Goal: Task Accomplishment & Management: Complete application form

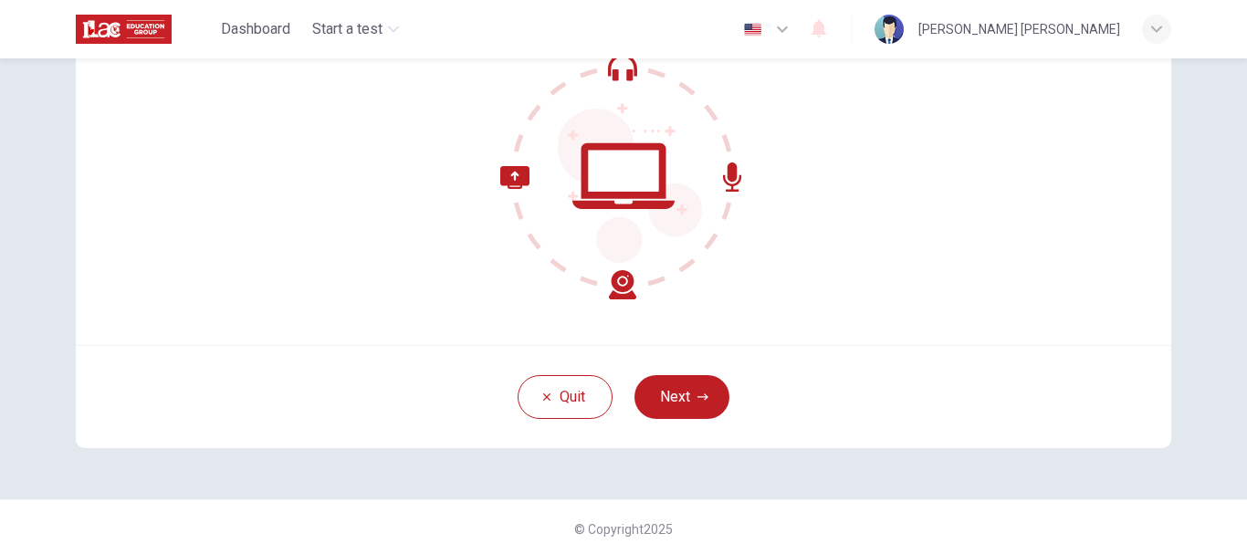
scroll to position [206, 0]
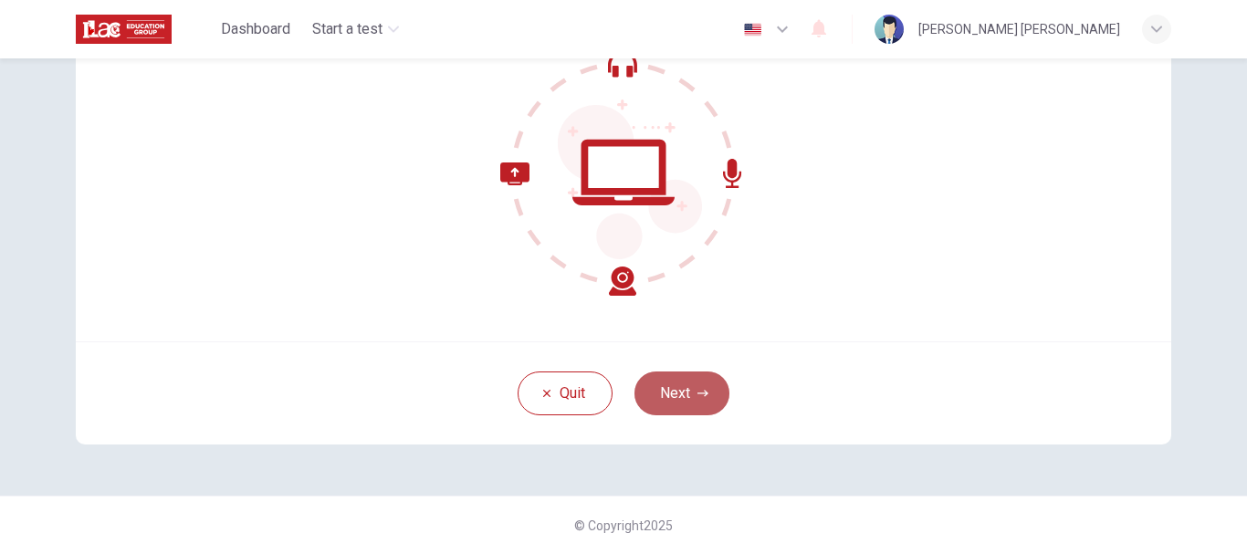
click at [661, 383] on button "Next" at bounding box center [681, 394] width 95 height 44
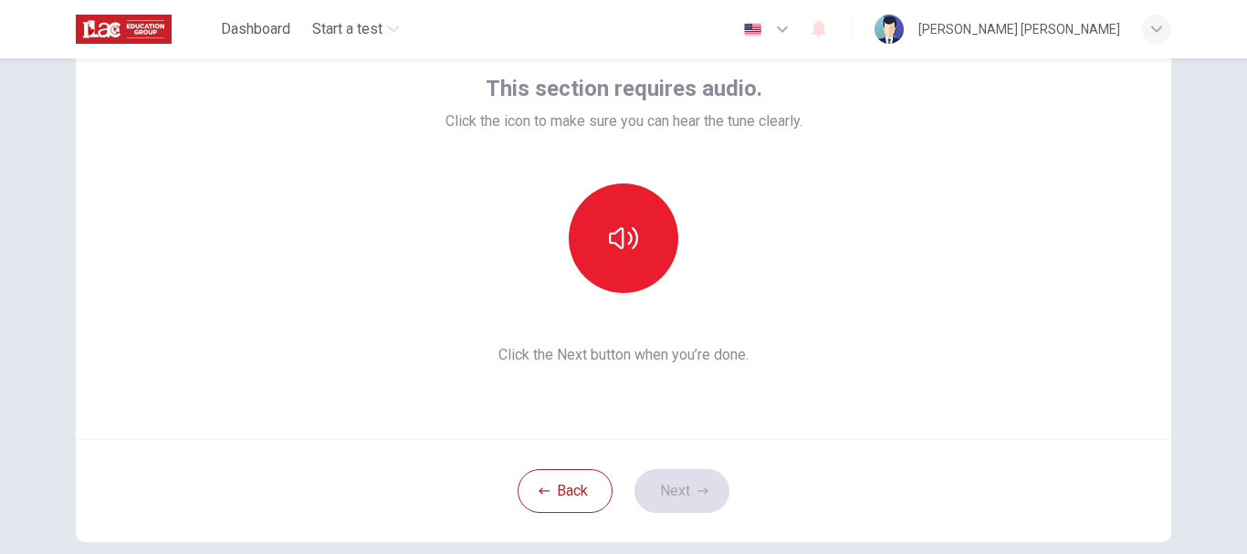
scroll to position [24, 0]
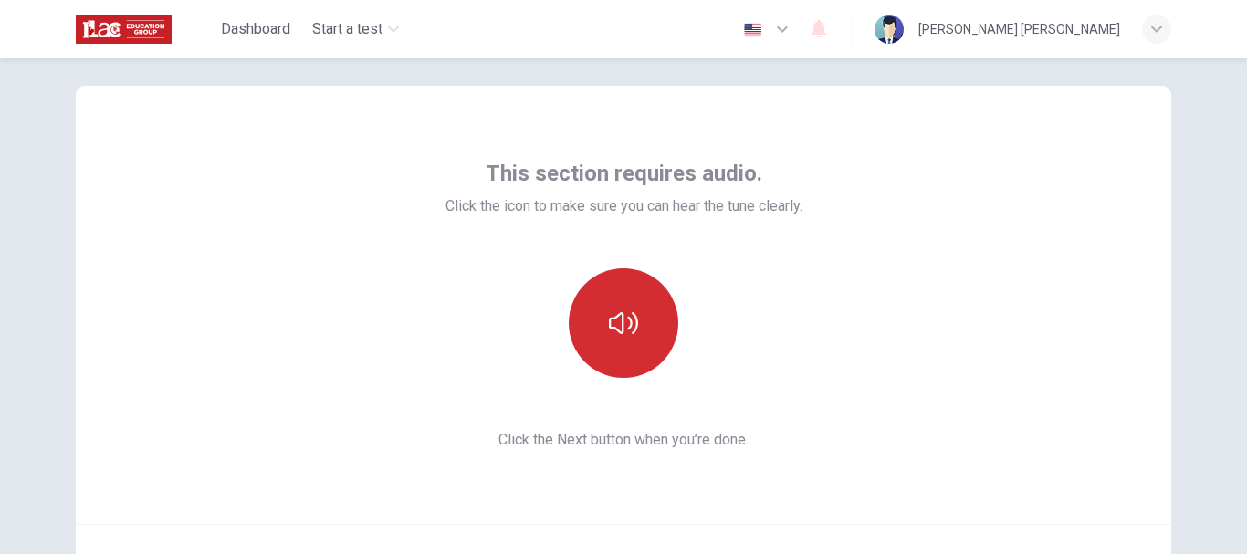
click at [623, 329] on icon "button" at bounding box center [623, 323] width 29 height 29
click at [641, 309] on button "button" at bounding box center [624, 323] width 110 height 110
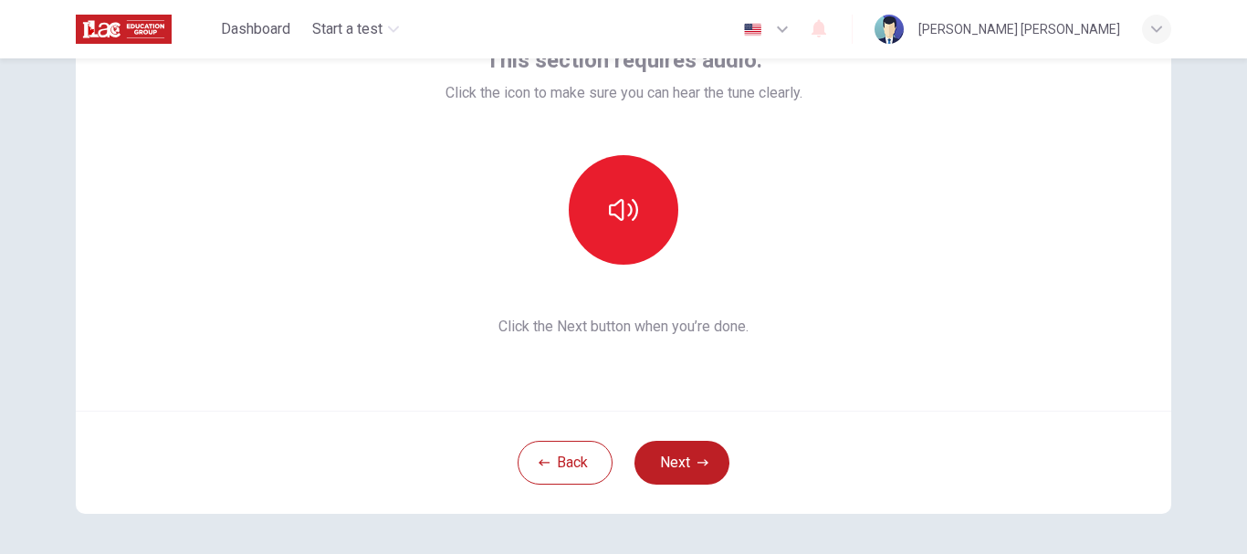
scroll to position [206, 0]
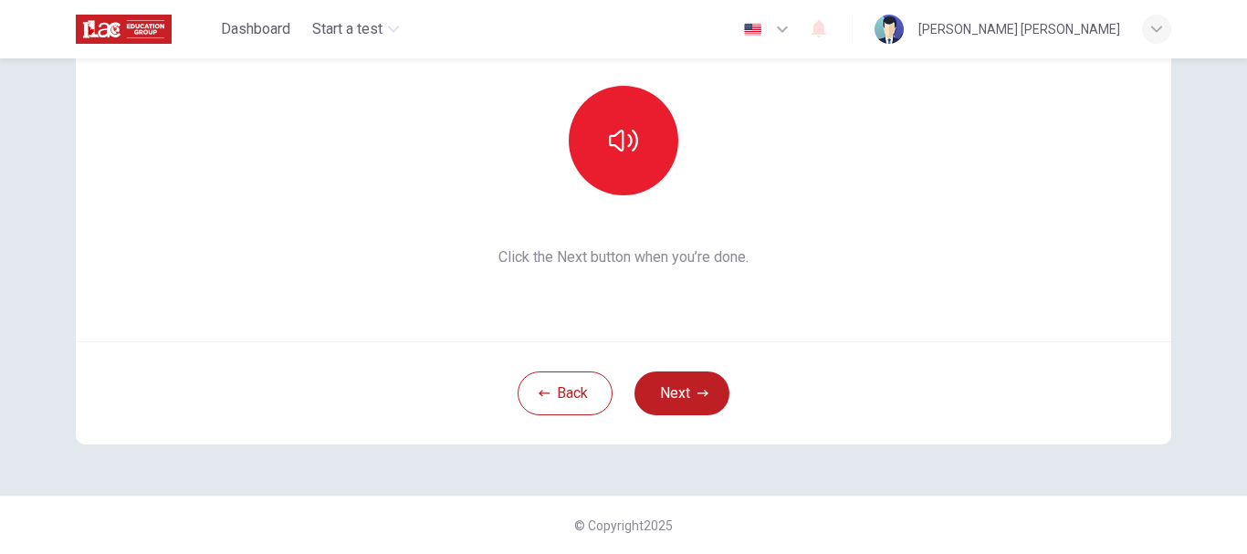
click at [674, 406] on button "Next" at bounding box center [681, 394] width 95 height 44
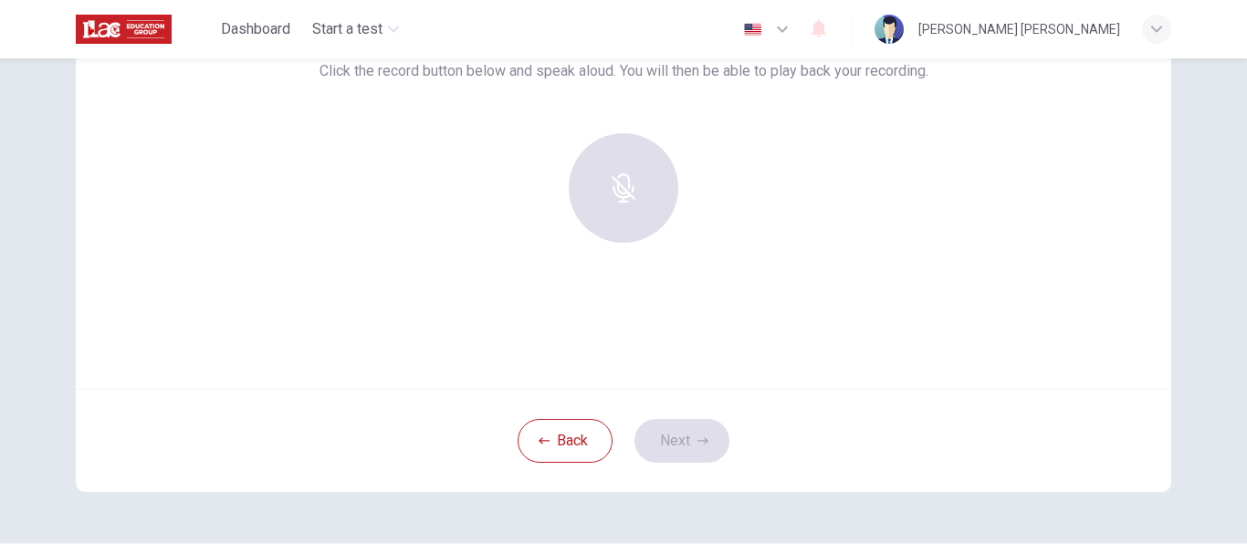
scroll to position [115, 0]
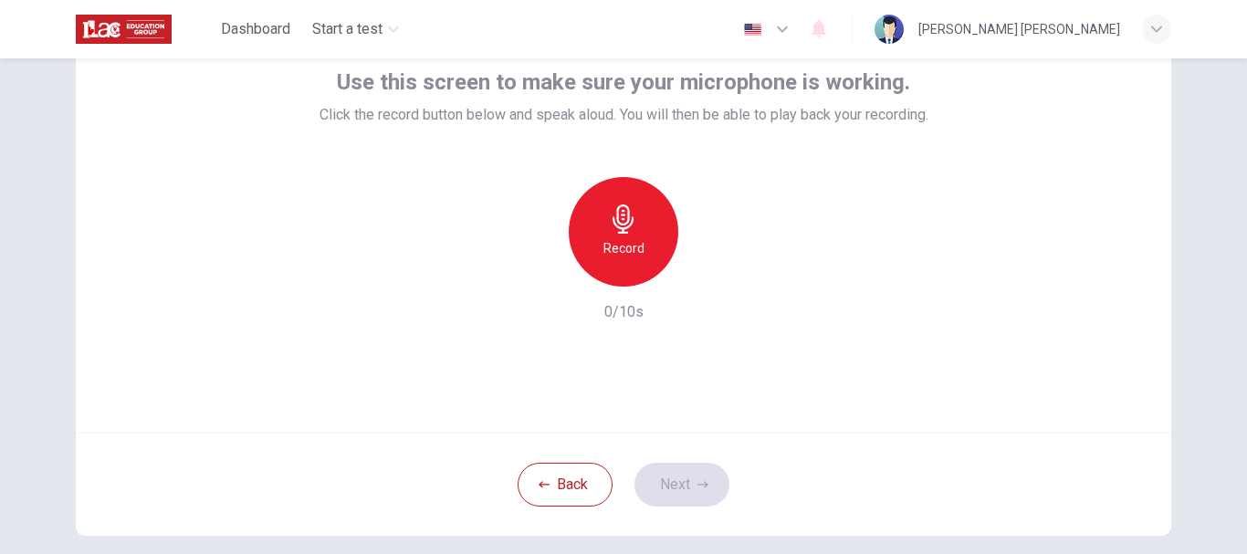
click at [621, 236] on div "Record" at bounding box center [624, 232] width 110 height 110
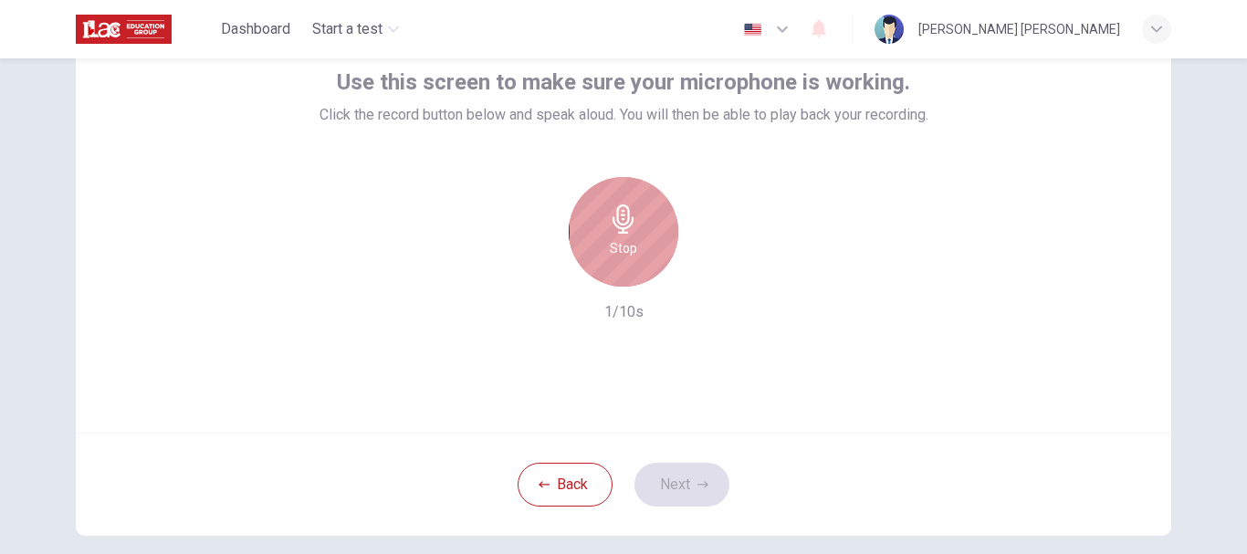
click at [630, 241] on h6 "Stop" at bounding box center [623, 248] width 27 height 22
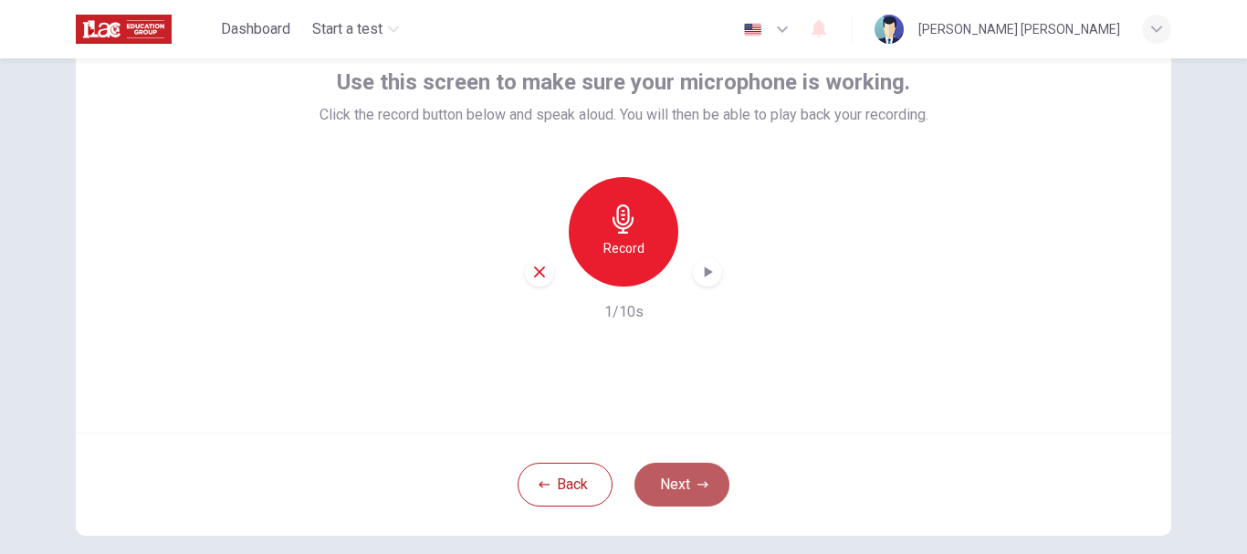
click at [698, 487] on icon "button" at bounding box center [702, 484] width 11 height 11
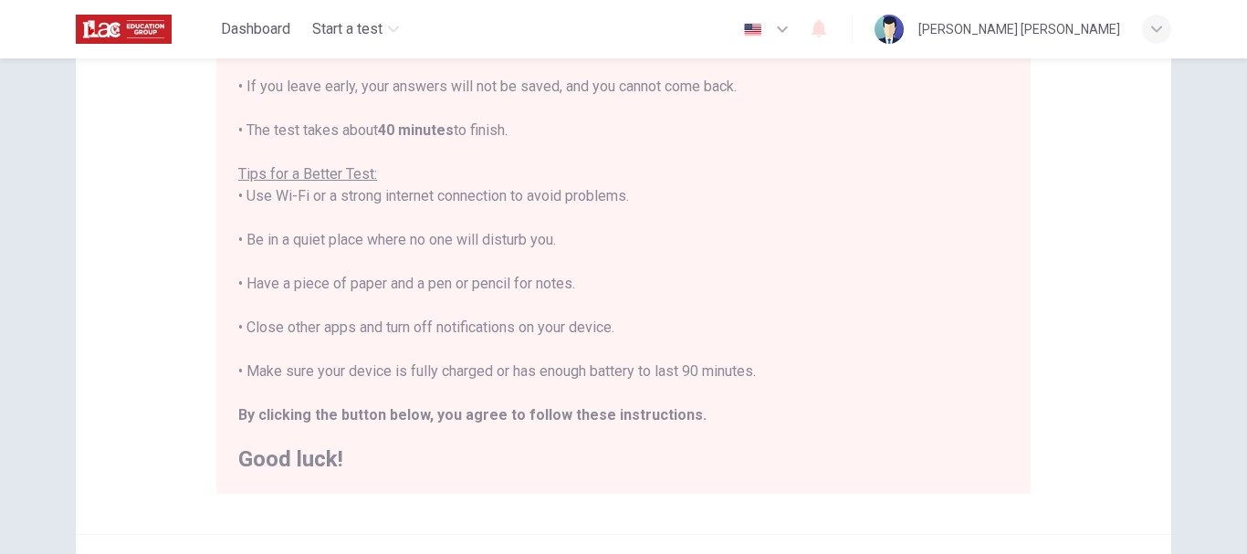
scroll to position [461, 0]
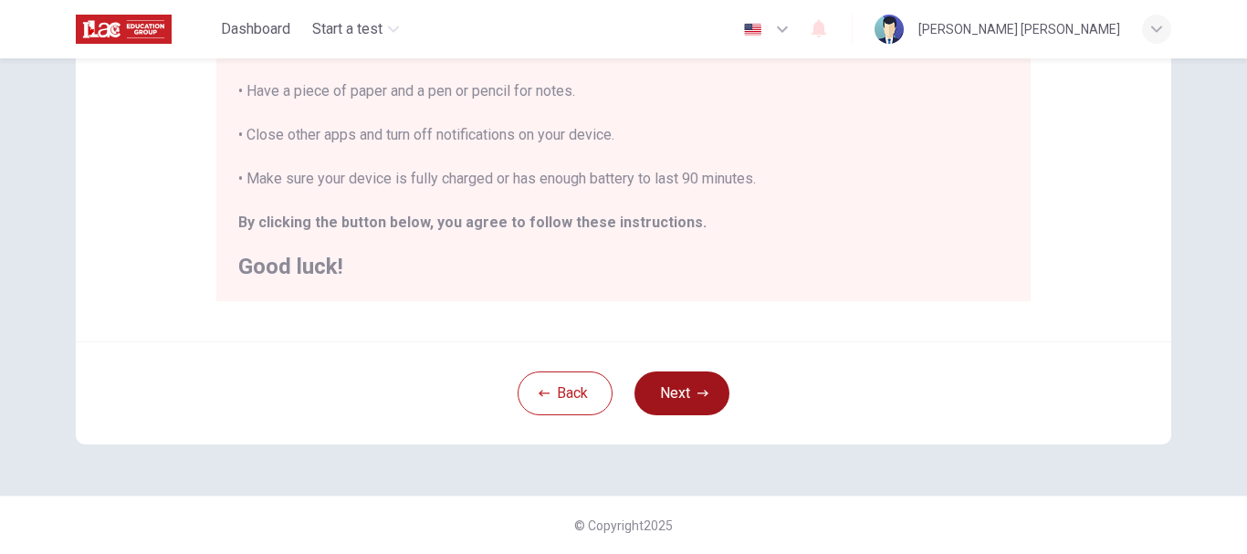
click at [709, 394] on button "Next" at bounding box center [681, 394] width 95 height 44
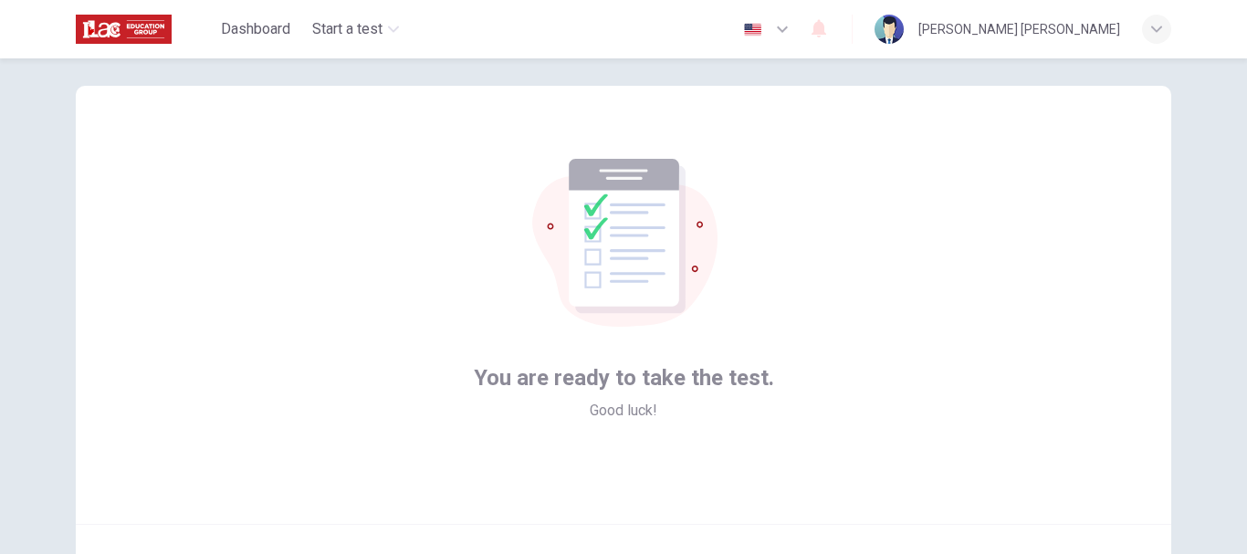
scroll to position [206, 0]
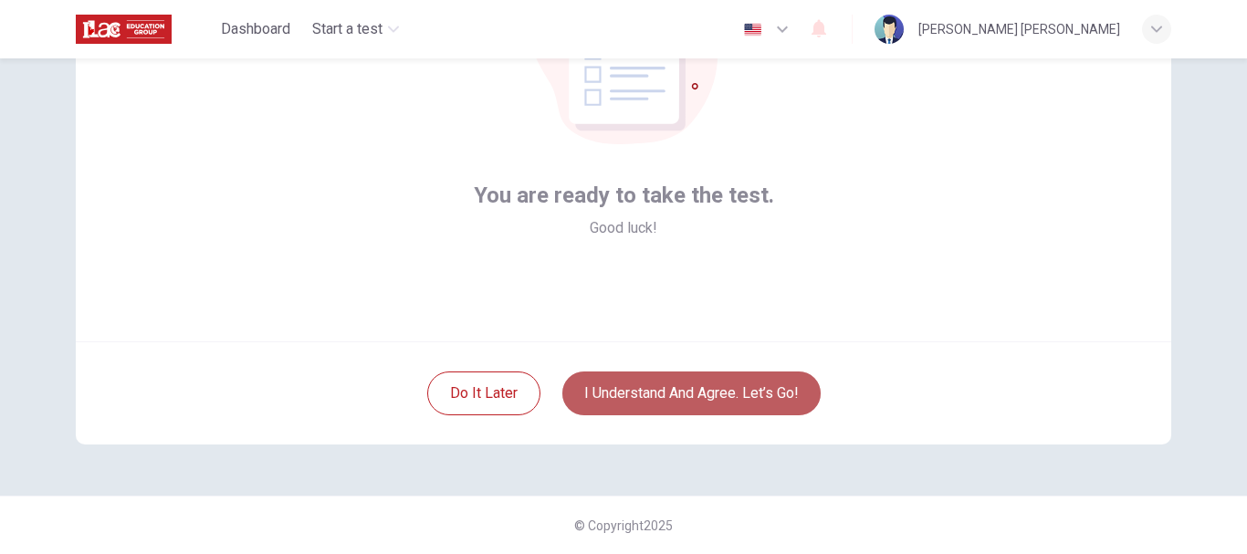
click at [739, 382] on button "I understand and agree. Let’s go!" at bounding box center [691, 394] width 258 height 44
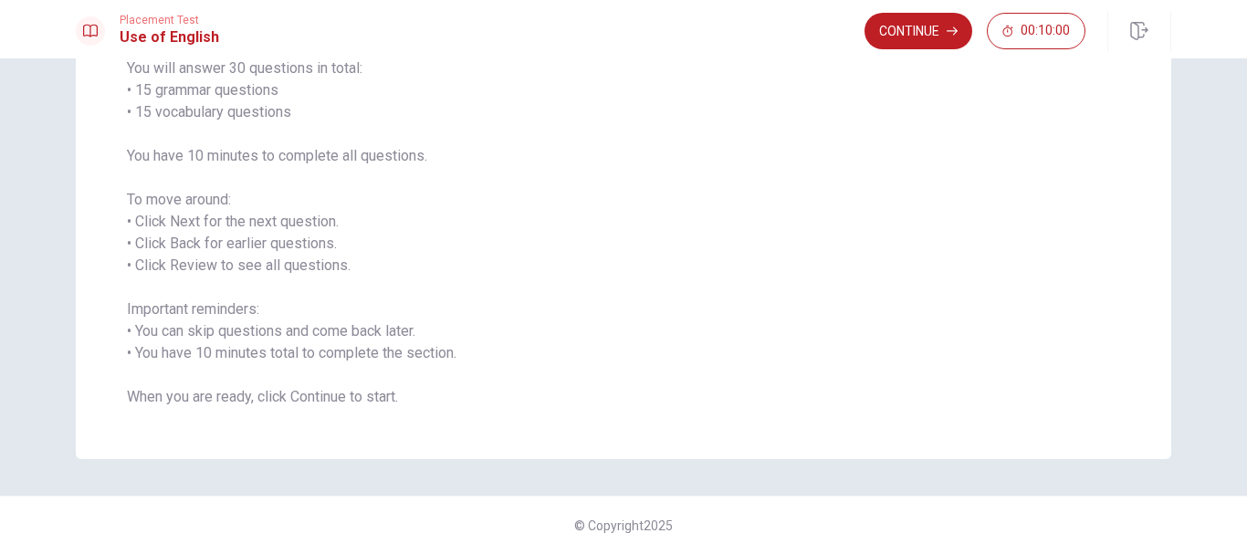
scroll to position [70, 0]
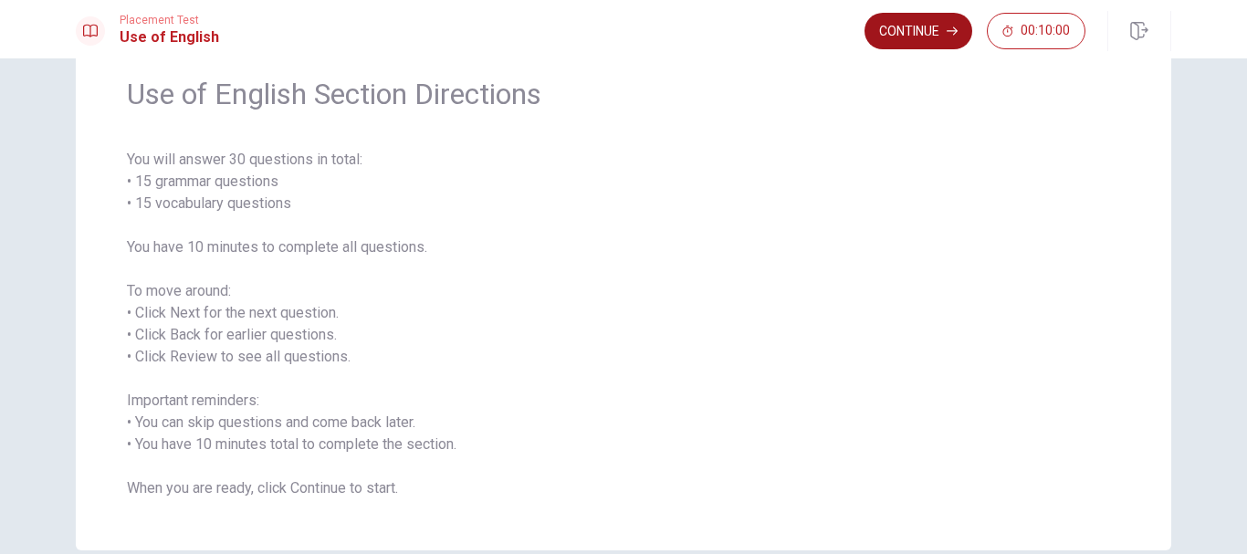
click at [927, 29] on button "Continue" at bounding box center [919, 31] width 108 height 37
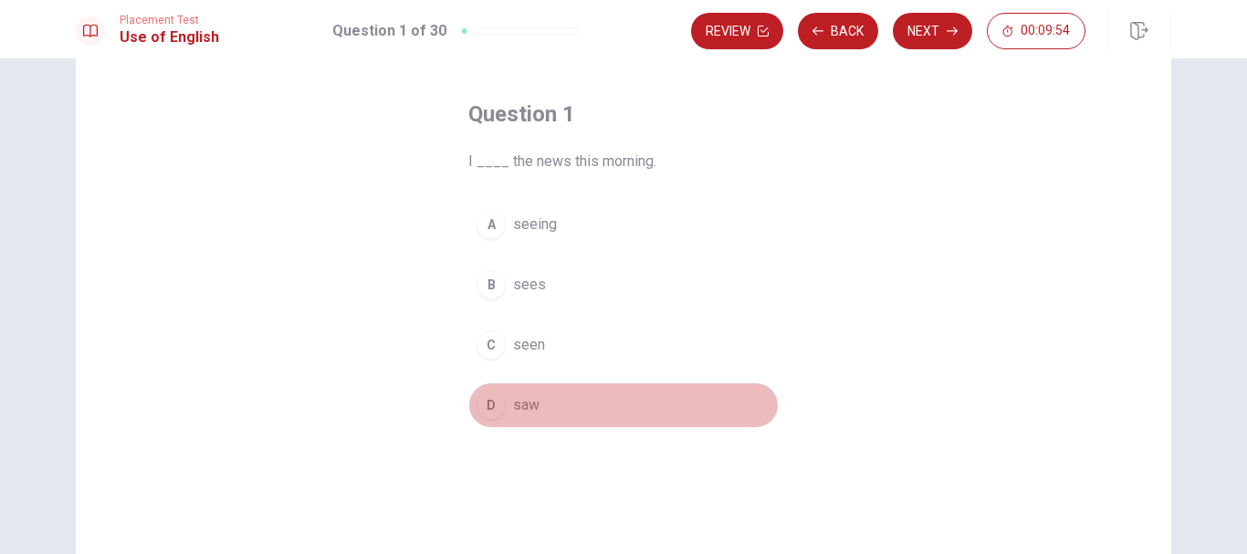
click at [519, 409] on span "saw" at bounding box center [526, 405] width 26 height 22
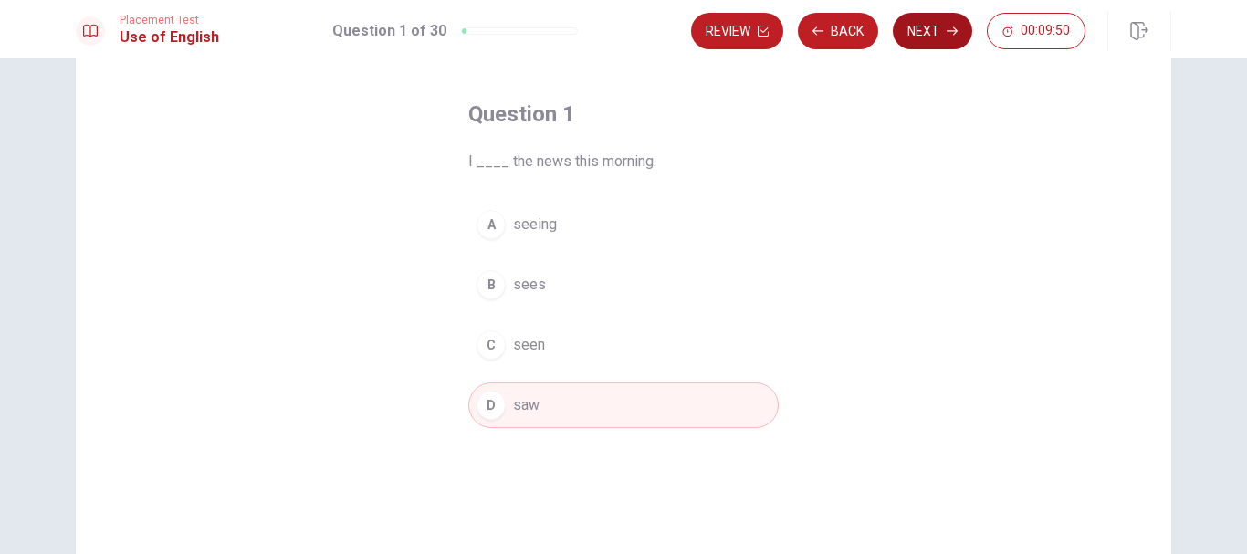
click at [925, 32] on button "Next" at bounding box center [932, 31] width 79 height 37
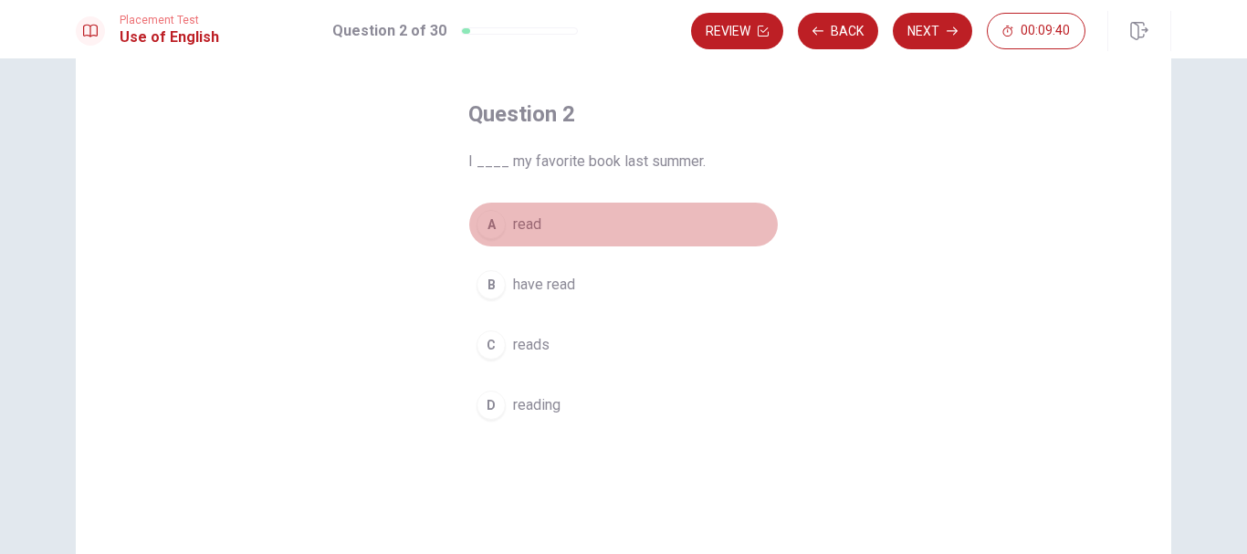
click at [528, 223] on span "read" at bounding box center [527, 225] width 28 height 22
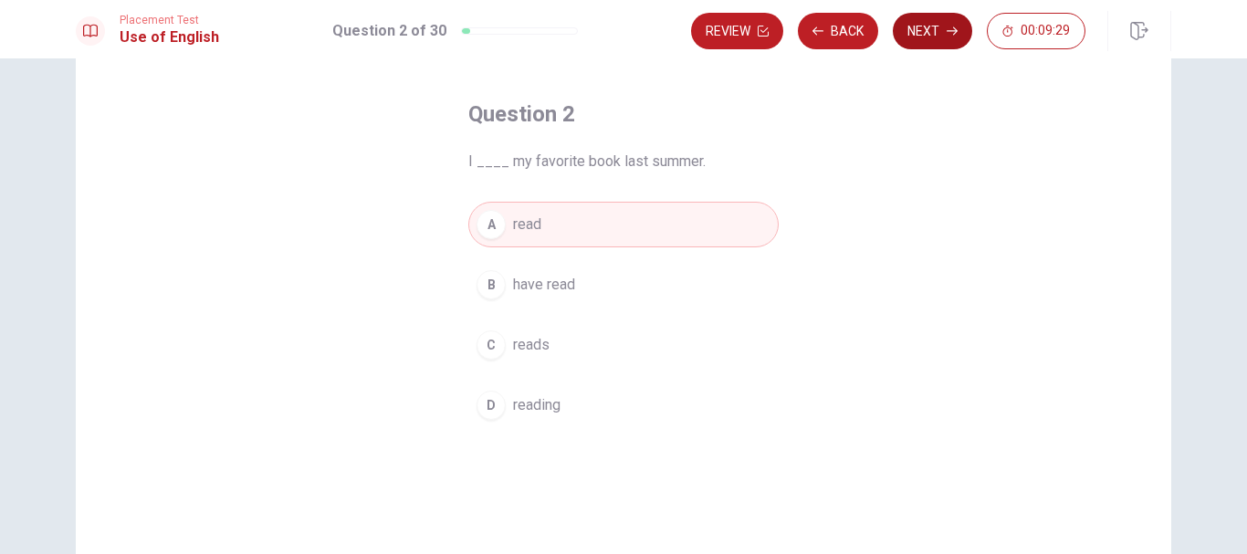
click at [928, 37] on button "Next" at bounding box center [932, 31] width 79 height 37
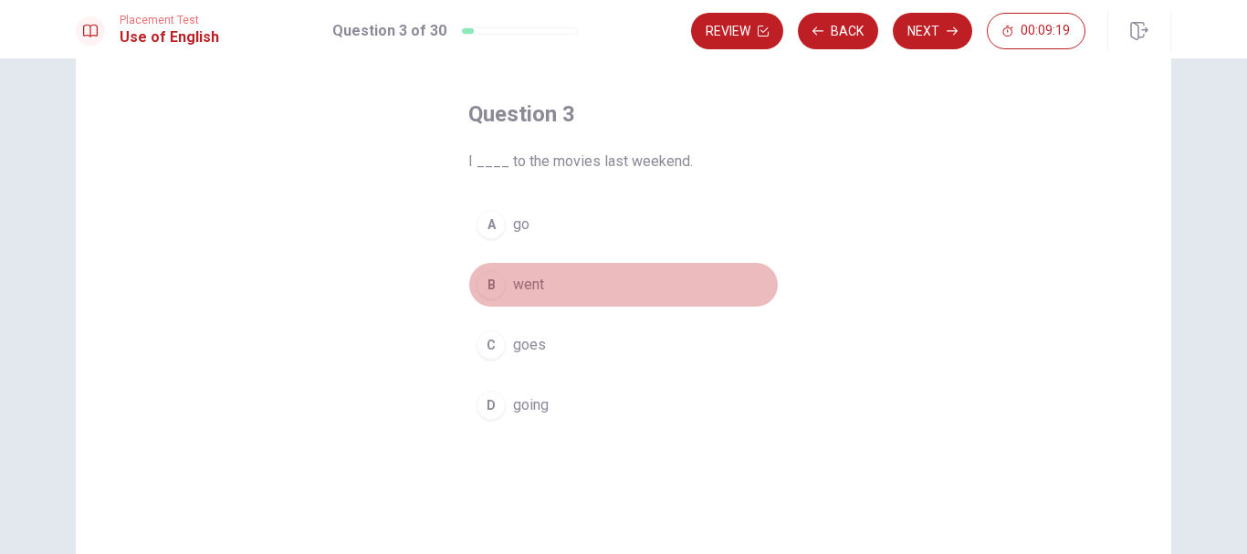
click at [545, 276] on button "B went" at bounding box center [623, 285] width 310 height 46
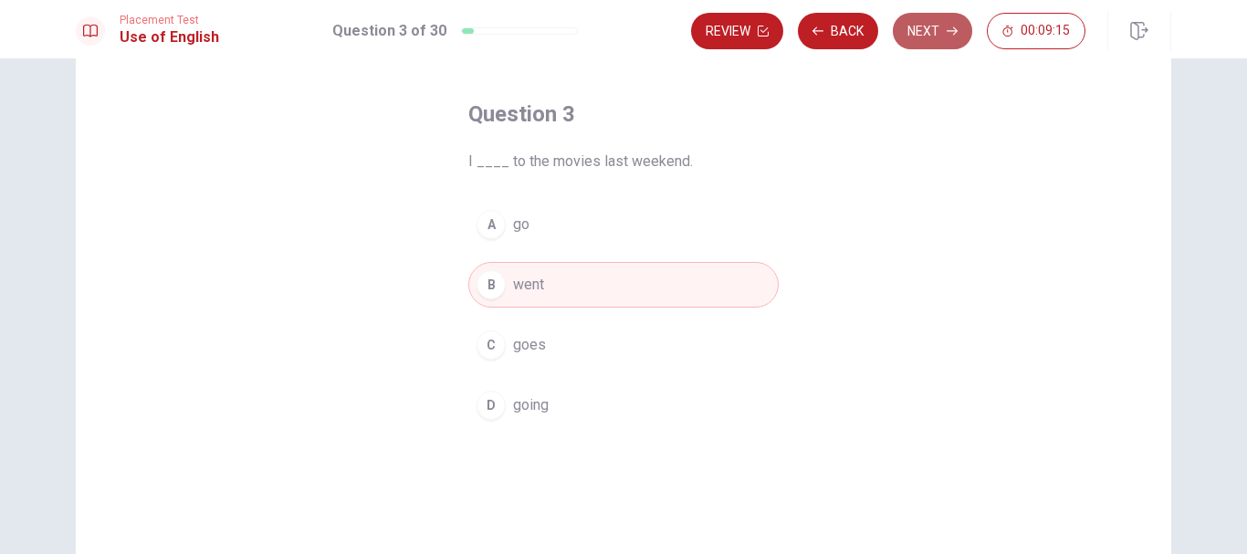
click at [945, 27] on button "Next" at bounding box center [932, 31] width 79 height 37
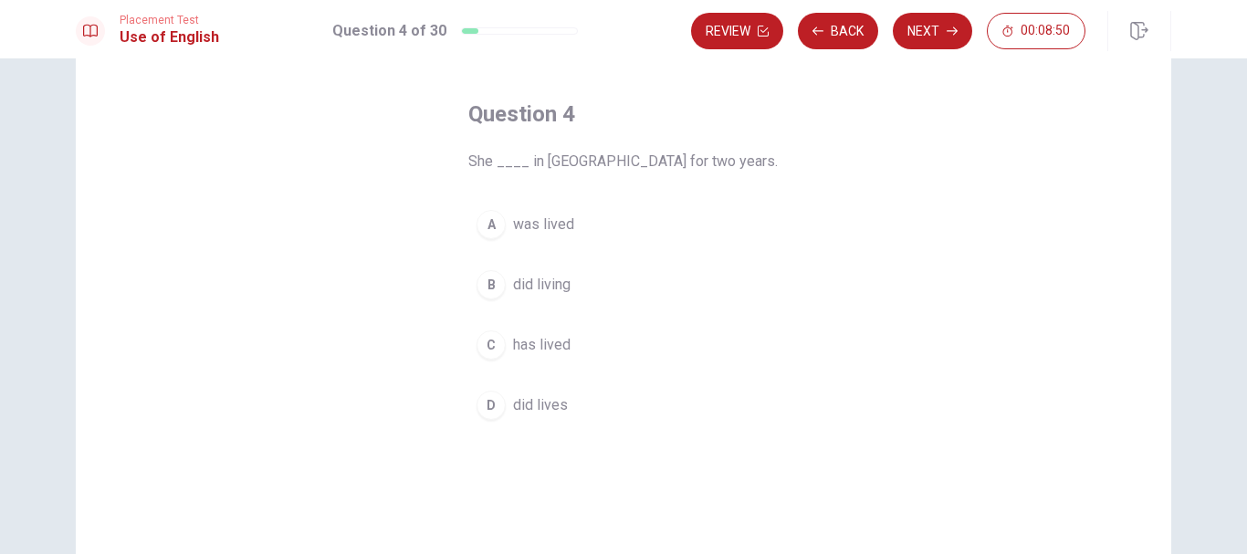
click at [556, 222] on span "was lived" at bounding box center [543, 225] width 61 height 22
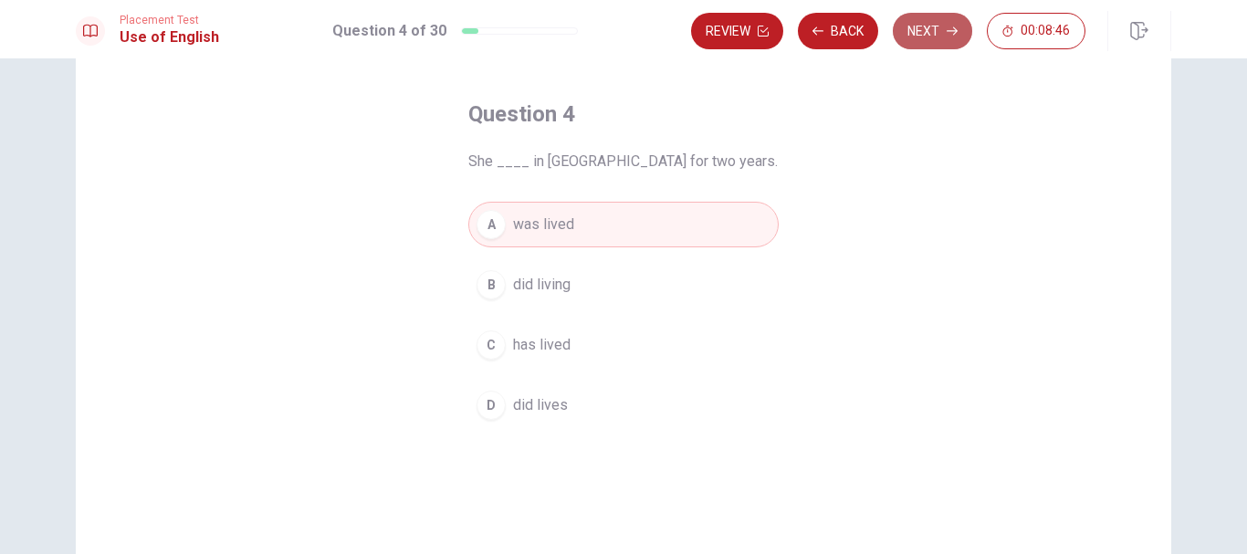
click at [935, 33] on button "Next" at bounding box center [932, 31] width 79 height 37
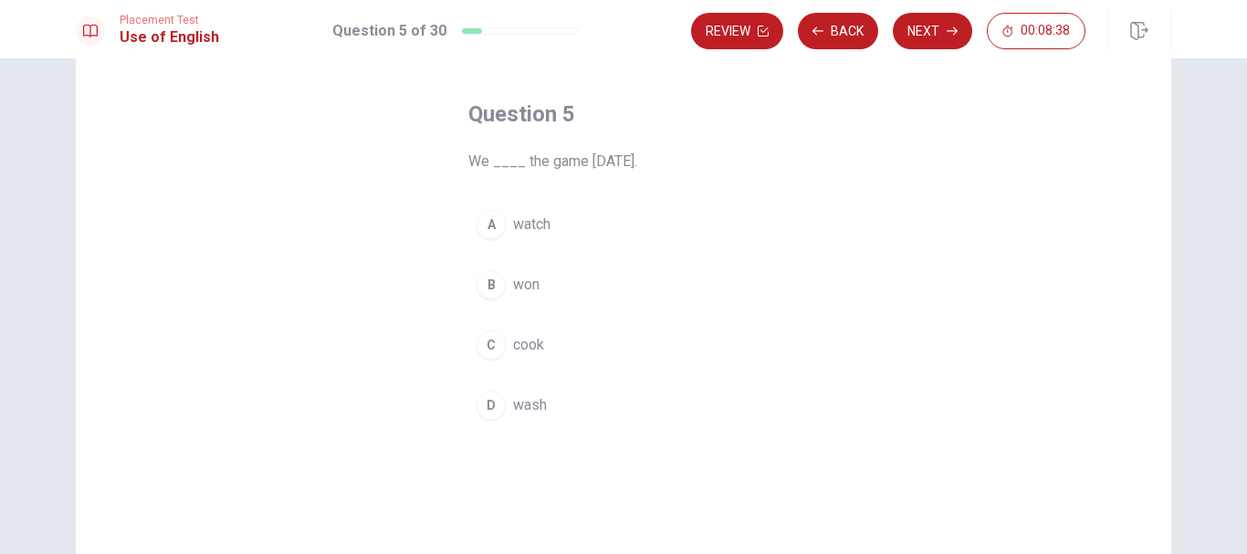
click at [524, 284] on span "won" at bounding box center [526, 285] width 26 height 22
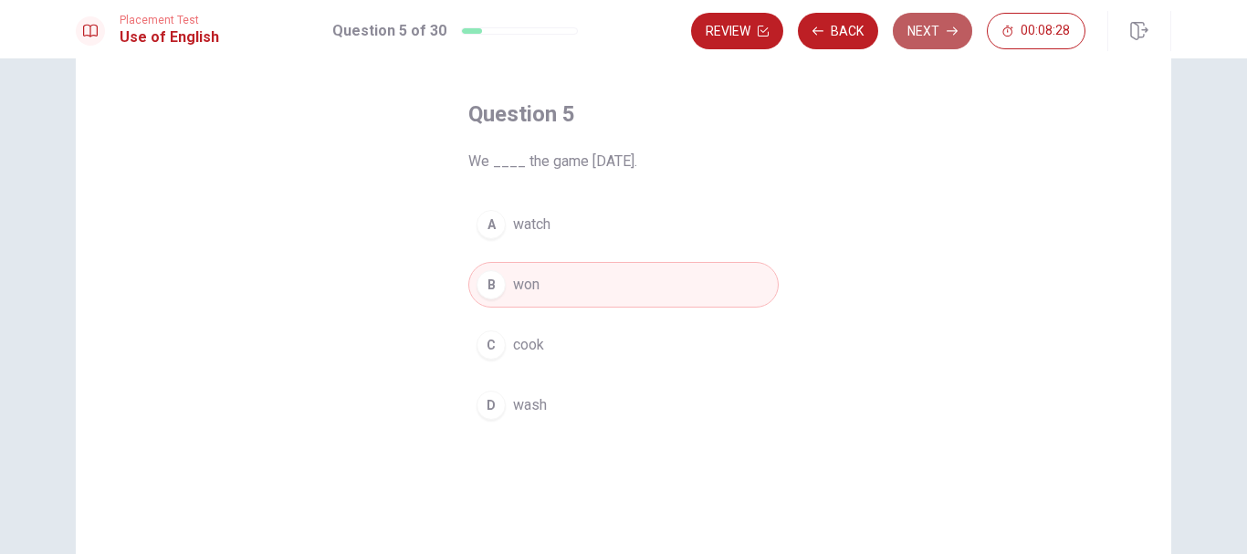
click at [933, 36] on button "Next" at bounding box center [932, 31] width 79 height 37
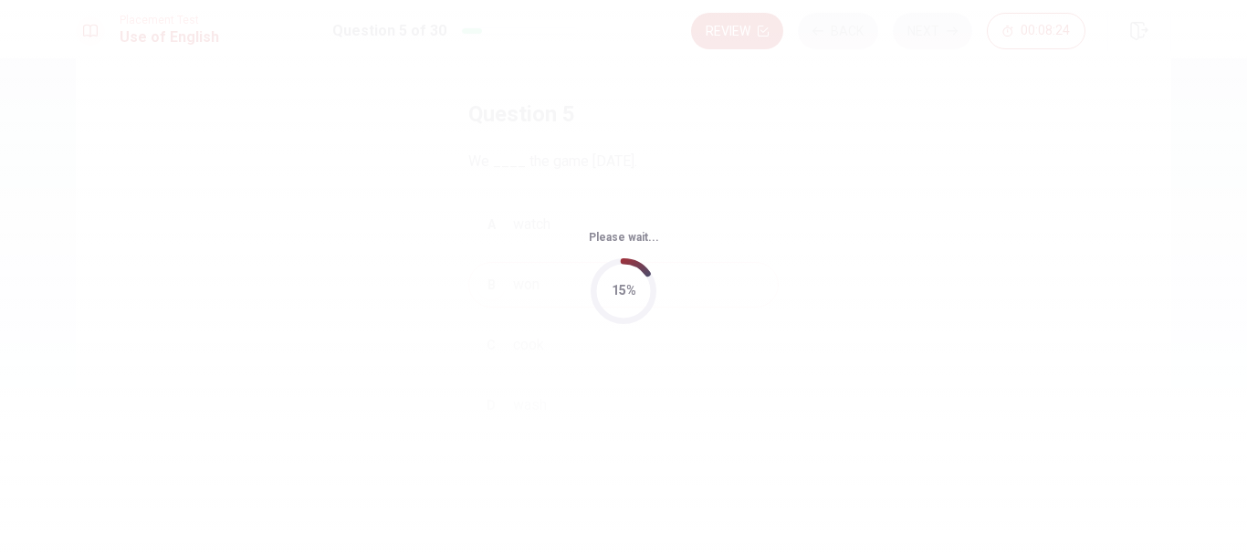
scroll to position [0, 0]
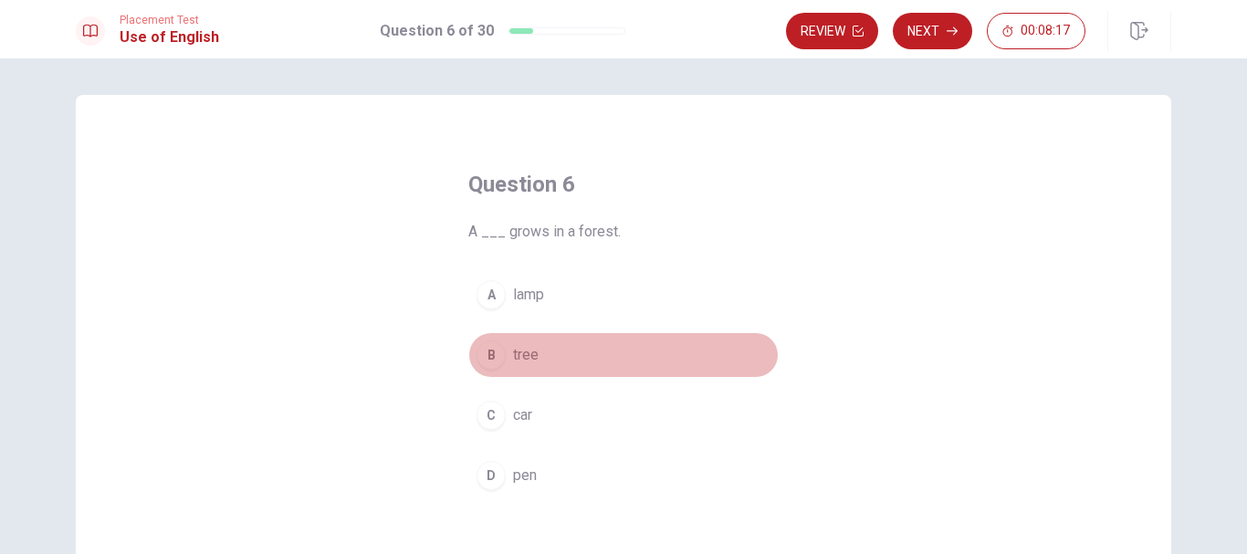
click at [522, 356] on span "tree" at bounding box center [526, 355] width 26 height 22
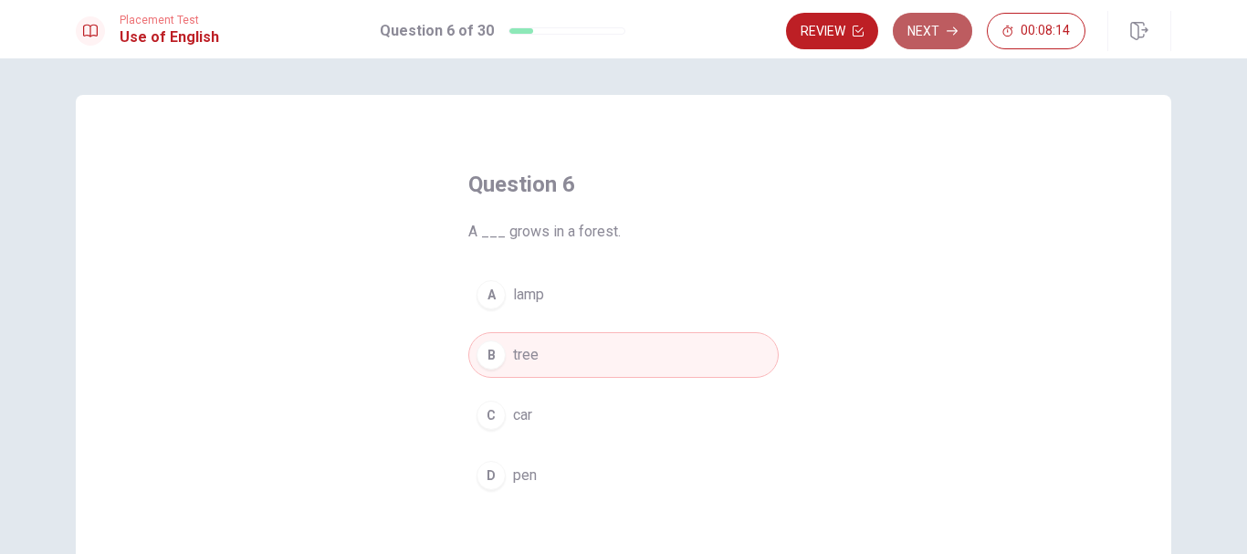
click at [937, 32] on button "Next" at bounding box center [932, 31] width 79 height 37
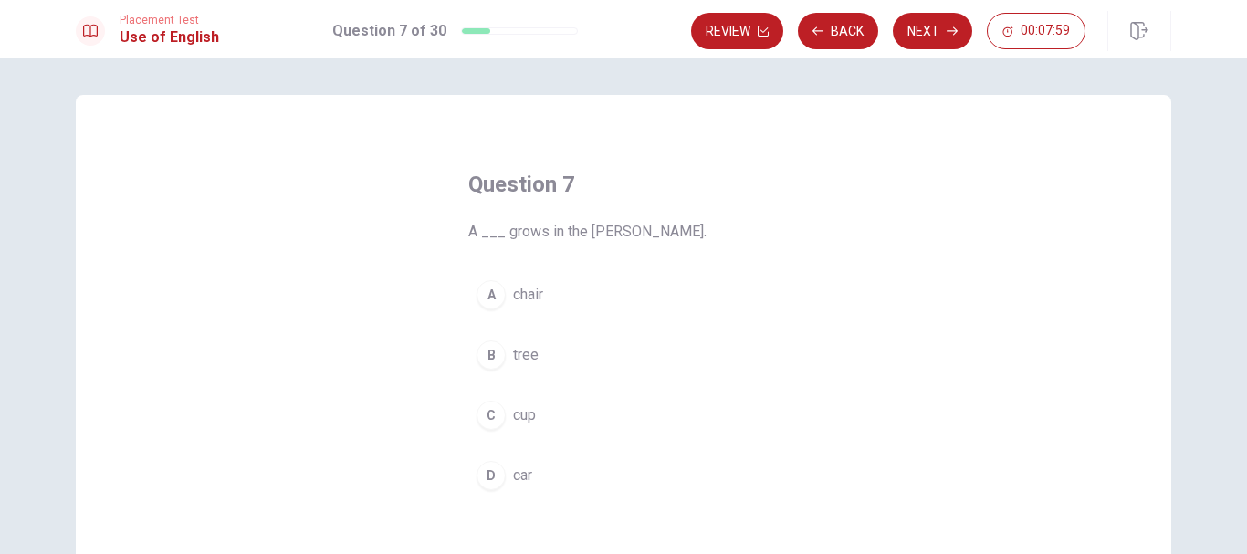
click at [528, 355] on span "tree" at bounding box center [526, 355] width 26 height 22
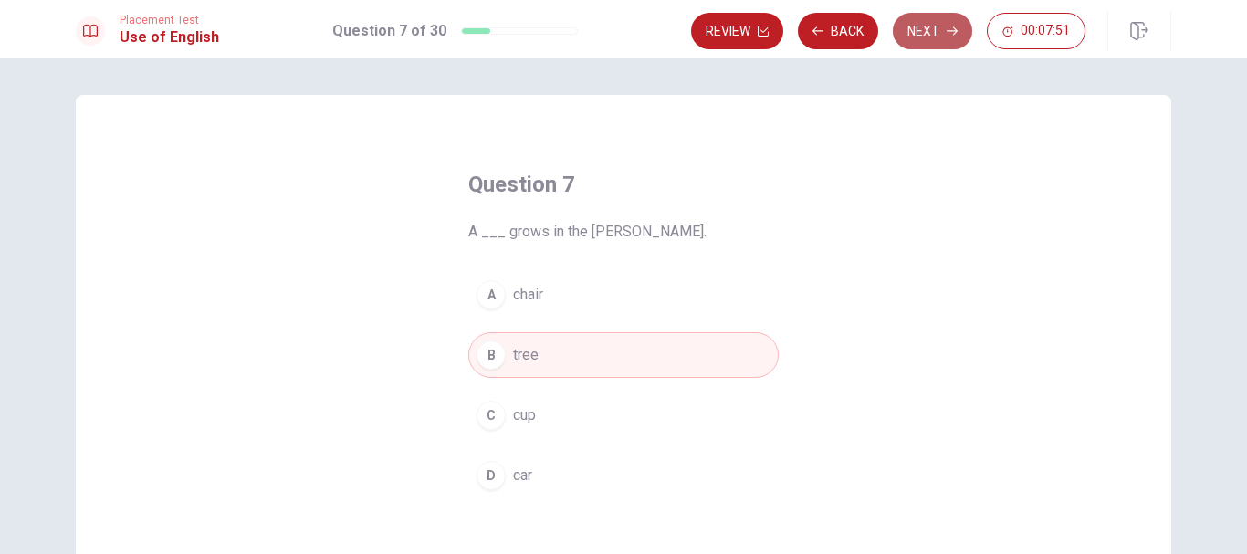
click at [933, 37] on button "Next" at bounding box center [932, 31] width 79 height 37
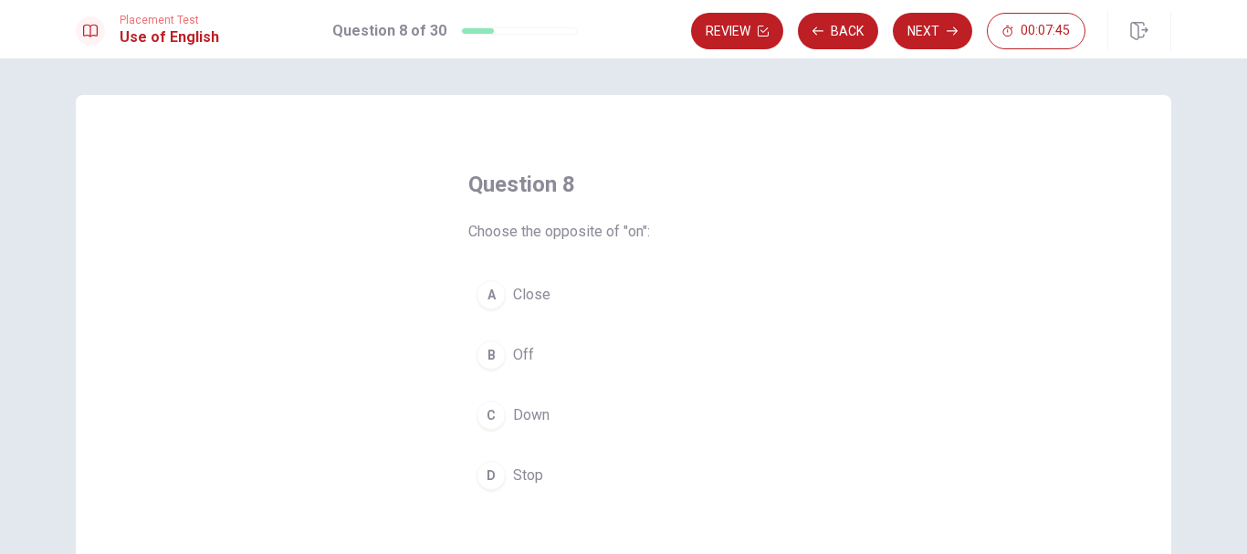
click at [520, 351] on span "Off" at bounding box center [523, 355] width 21 height 22
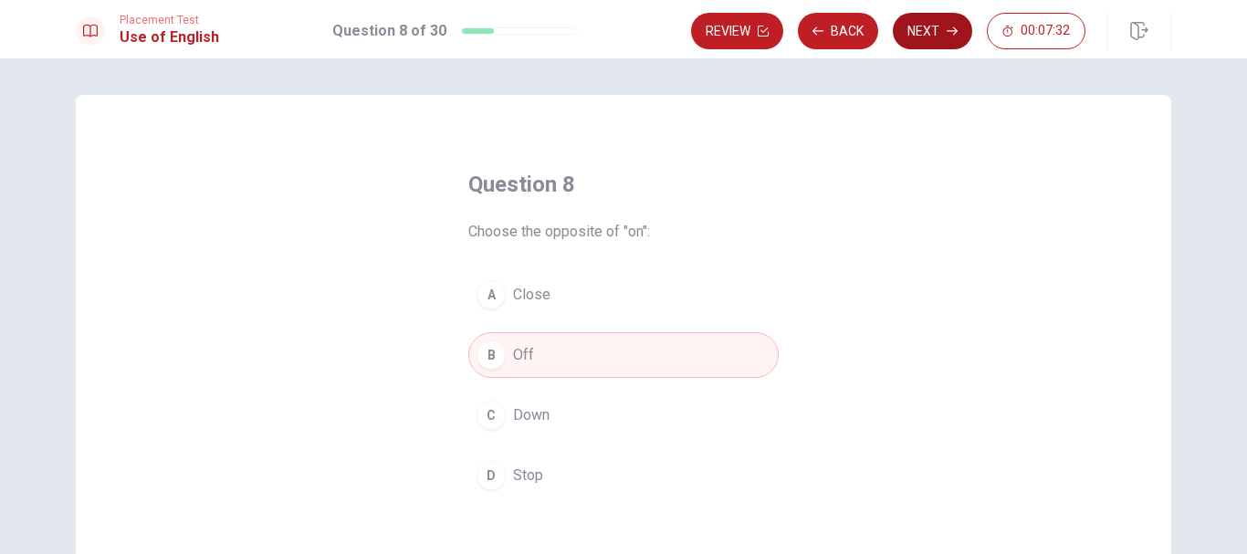
click at [938, 29] on button "Next" at bounding box center [932, 31] width 79 height 37
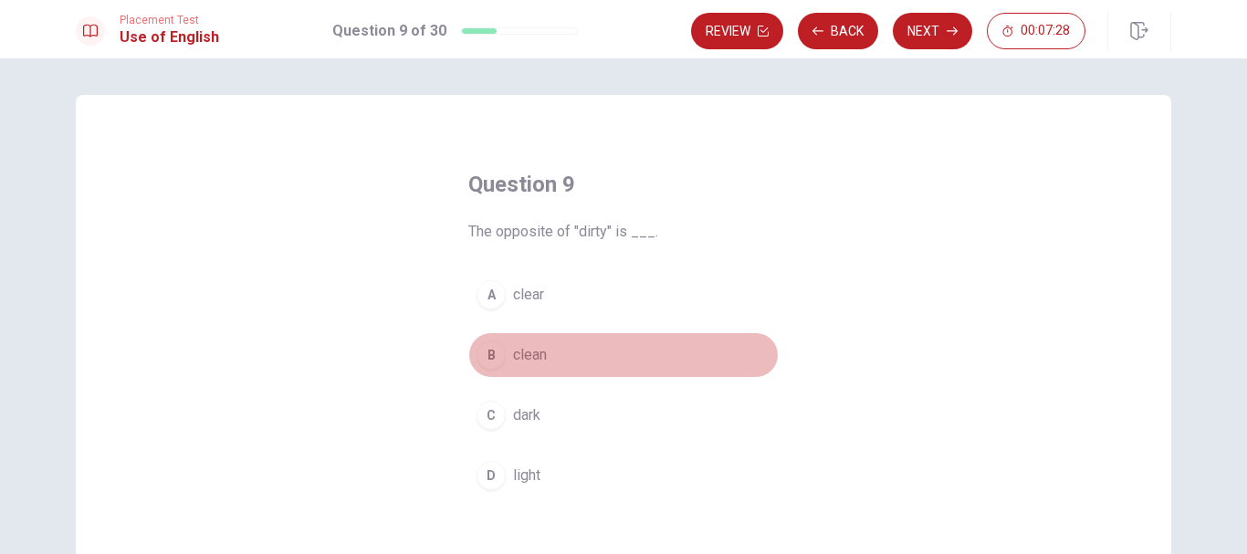
click at [519, 350] on span "clean" at bounding box center [530, 355] width 34 height 22
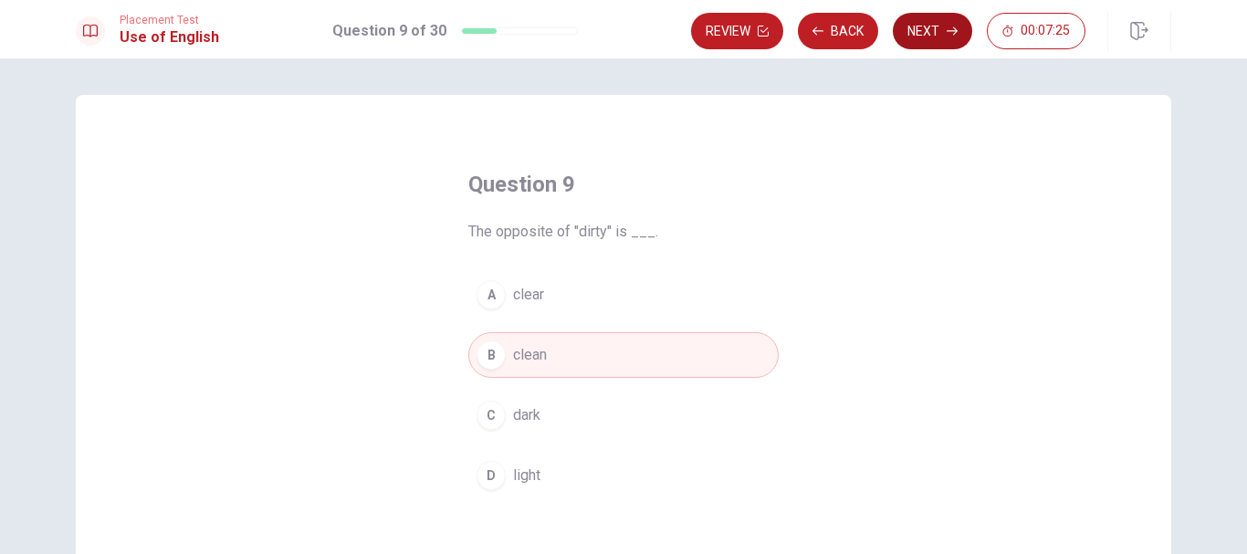
click at [944, 24] on button "Next" at bounding box center [932, 31] width 79 height 37
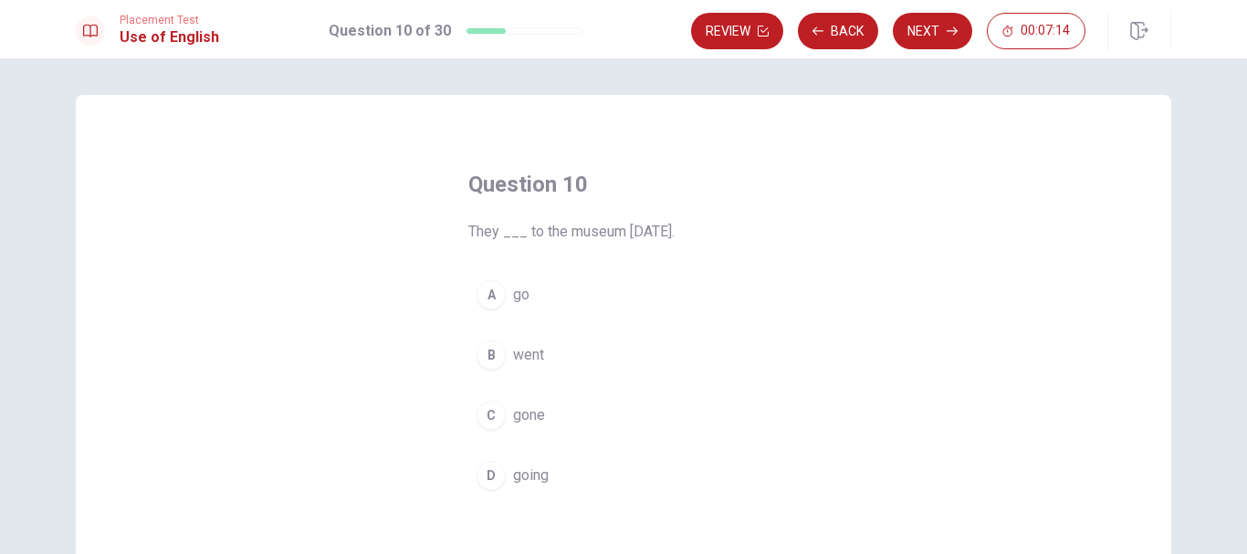
click at [529, 358] on span "went" at bounding box center [528, 355] width 31 height 22
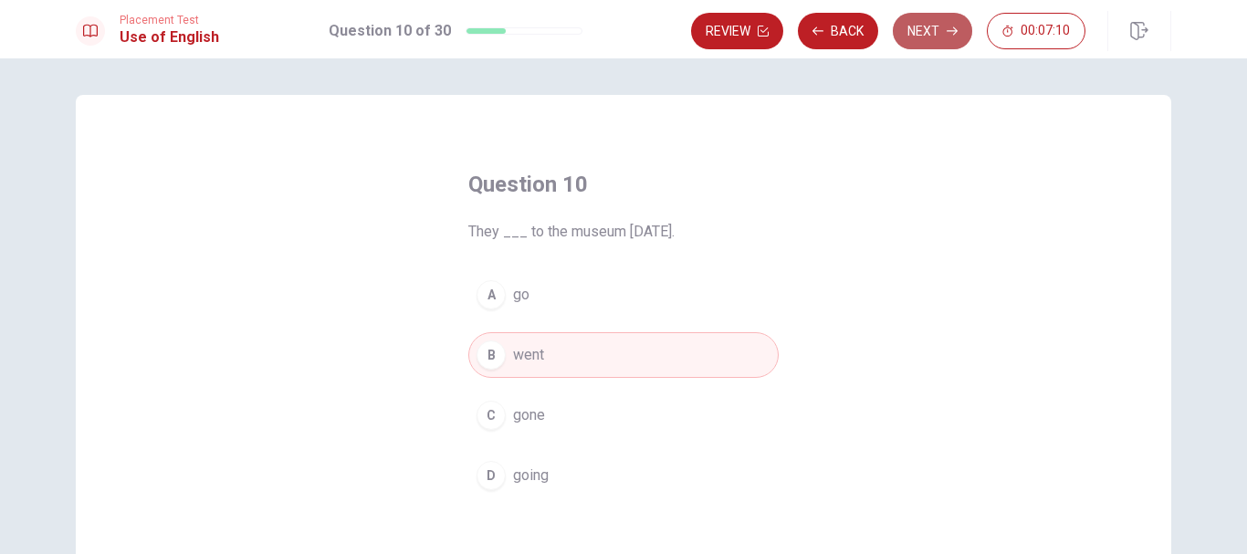
click at [933, 27] on button "Next" at bounding box center [932, 31] width 79 height 37
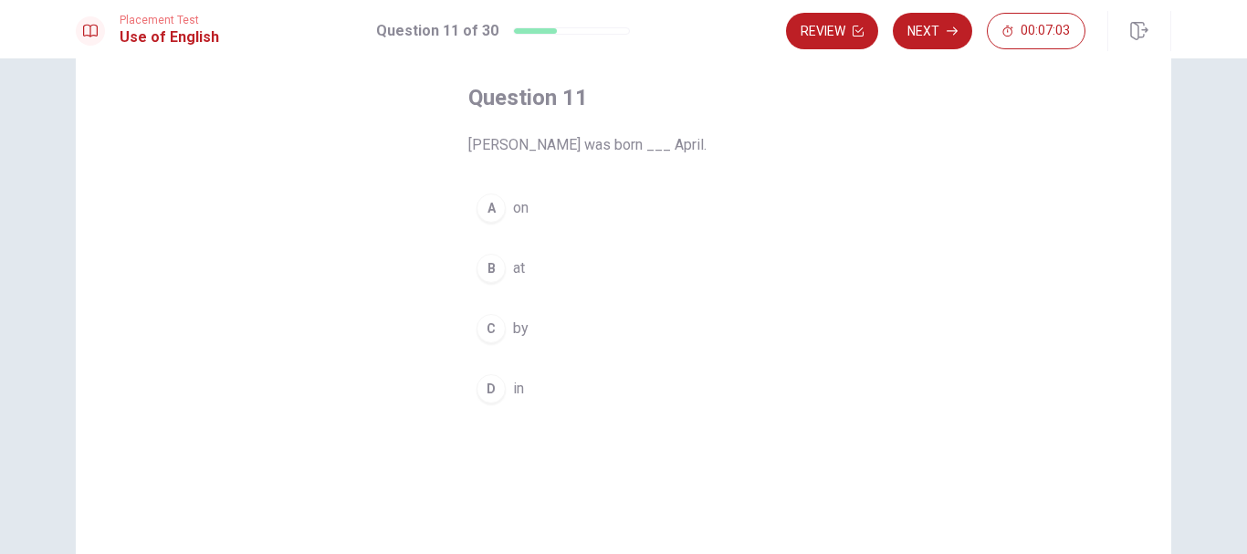
scroll to position [91, 0]
click at [521, 204] on span "on" at bounding box center [521, 204] width 16 height 22
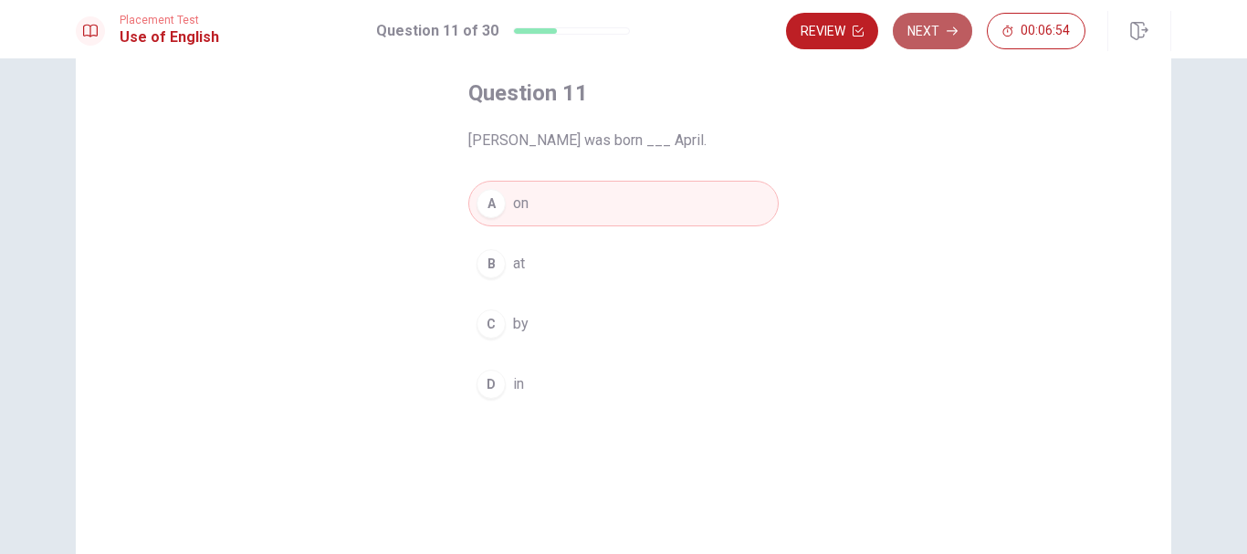
click at [935, 41] on button "Next" at bounding box center [932, 31] width 79 height 37
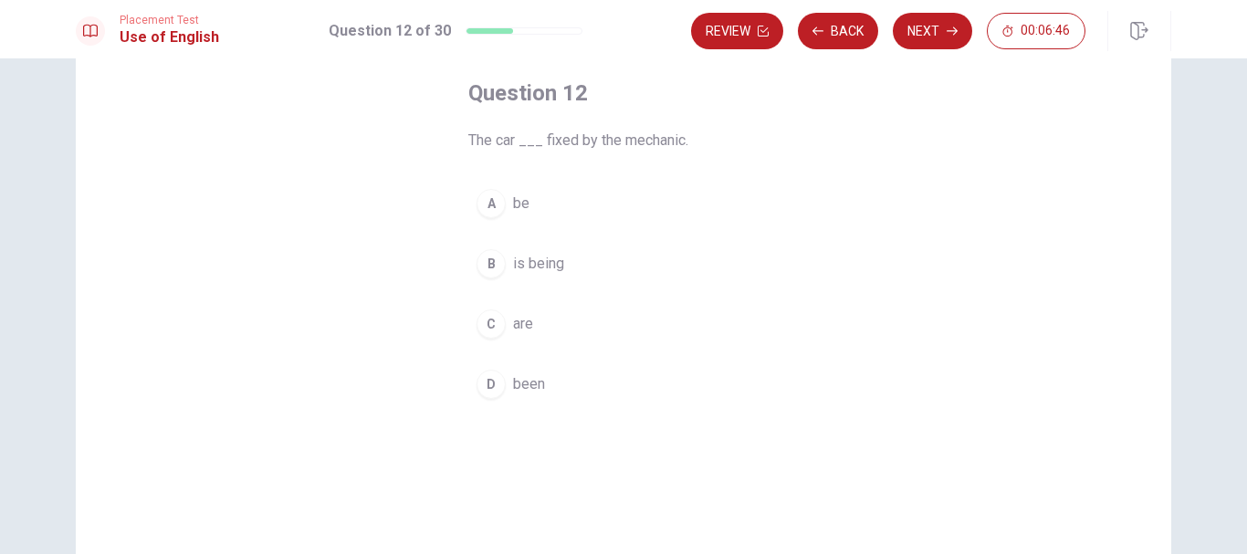
click at [548, 267] on span "is being" at bounding box center [538, 264] width 51 height 22
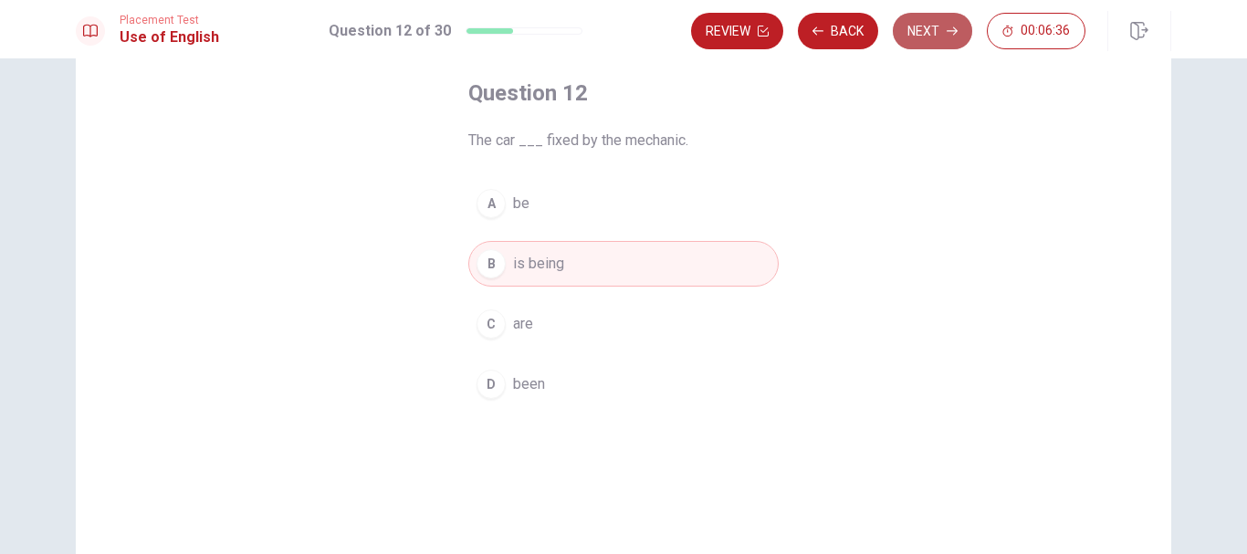
click at [938, 32] on button "Next" at bounding box center [932, 31] width 79 height 37
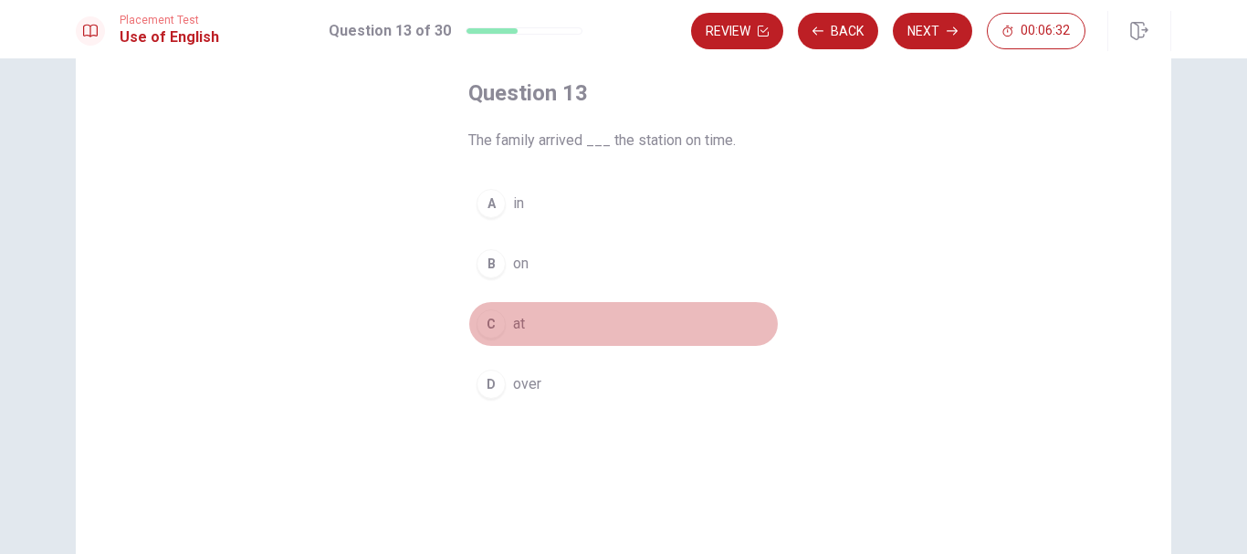
click at [519, 326] on span "at" at bounding box center [519, 324] width 12 height 22
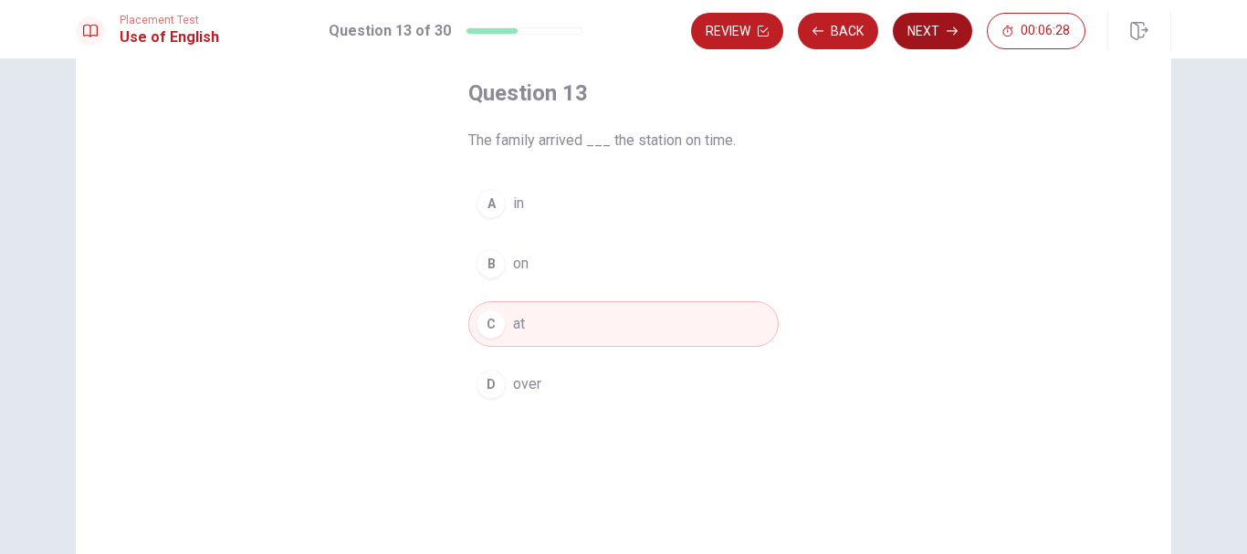
click at [931, 36] on button "Next" at bounding box center [932, 31] width 79 height 37
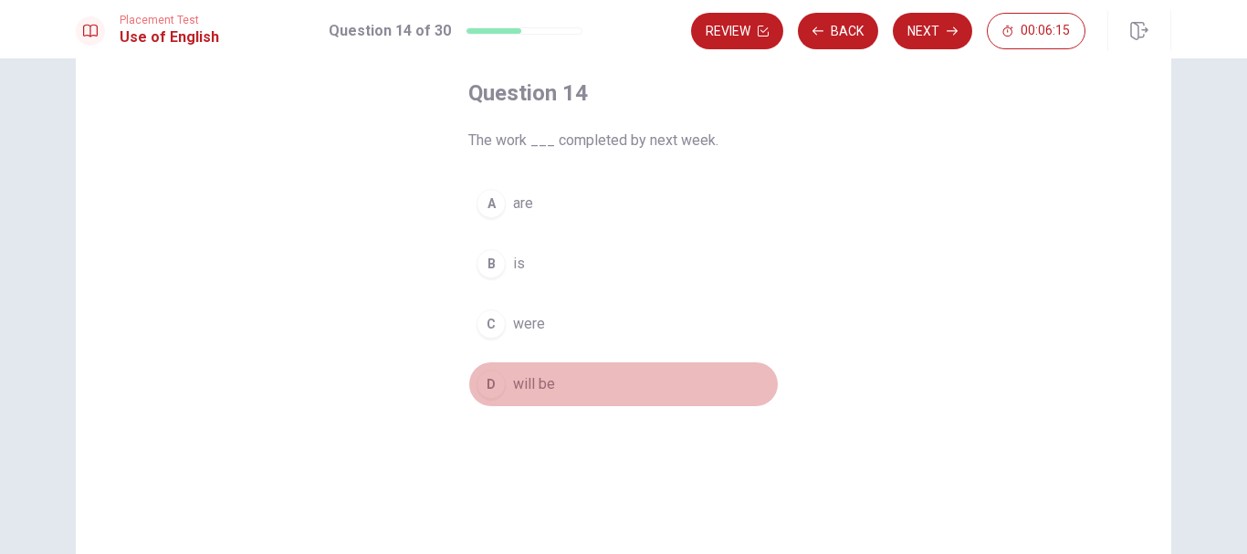
click at [534, 385] on span "will be" at bounding box center [534, 384] width 42 height 22
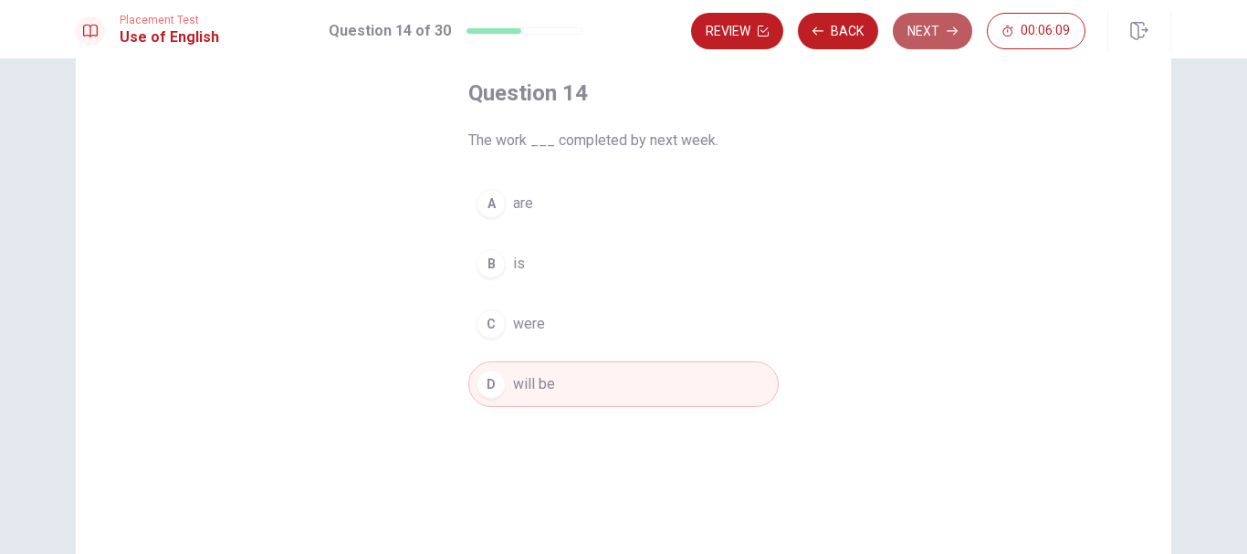
click at [921, 25] on button "Next" at bounding box center [932, 31] width 79 height 37
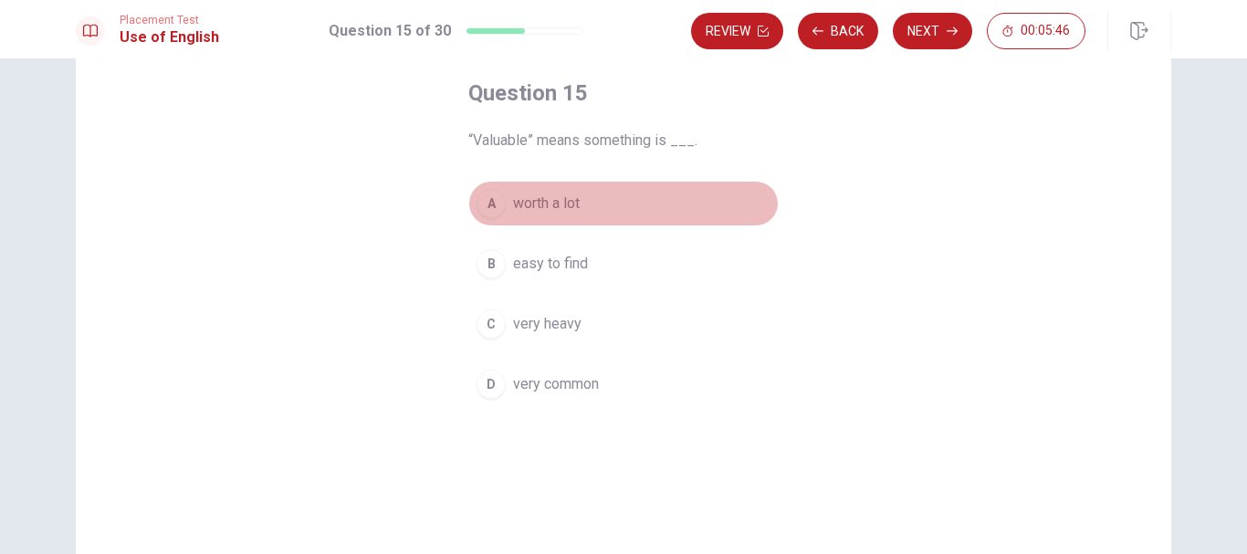
click at [539, 204] on span "worth a lot" at bounding box center [546, 204] width 67 height 22
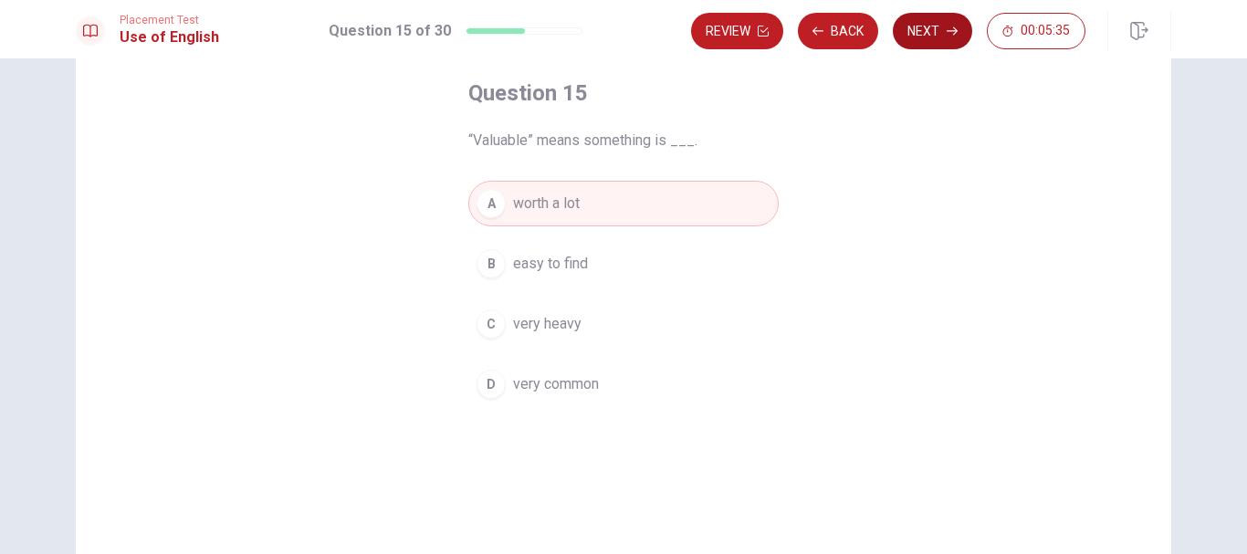
click at [943, 37] on button "Next" at bounding box center [932, 31] width 79 height 37
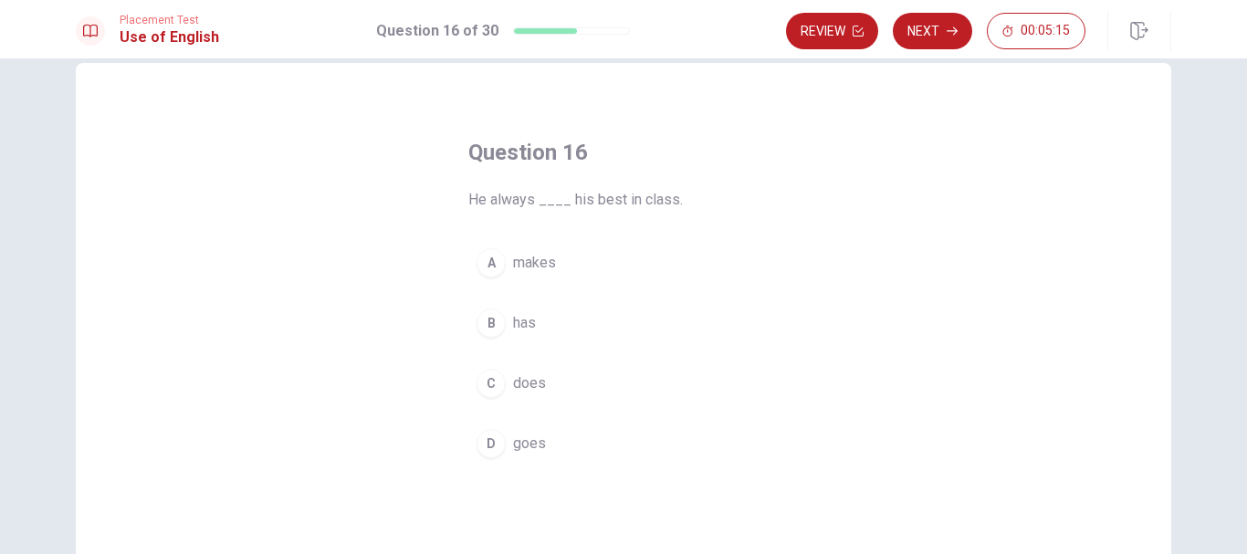
scroll to position [0, 0]
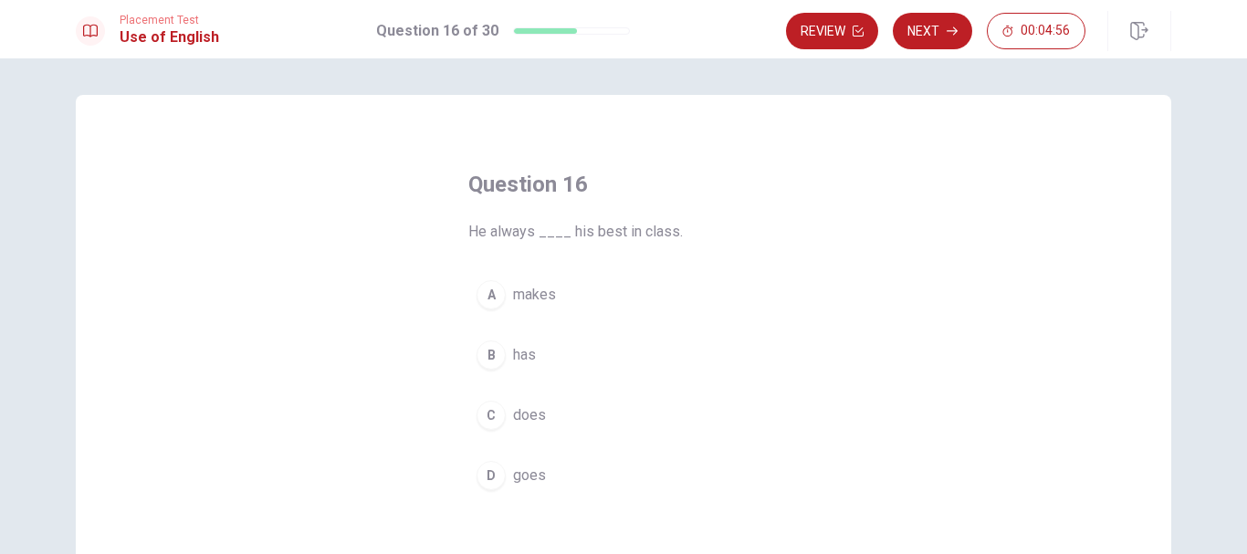
click at [533, 295] on span "makes" at bounding box center [534, 295] width 43 height 22
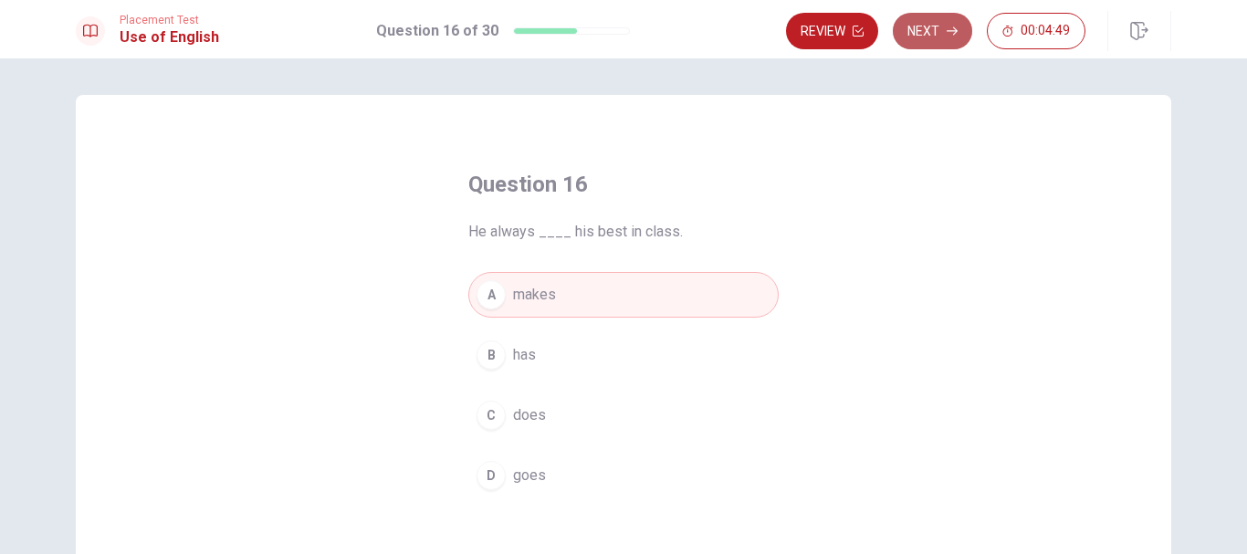
click at [930, 37] on button "Next" at bounding box center [932, 31] width 79 height 37
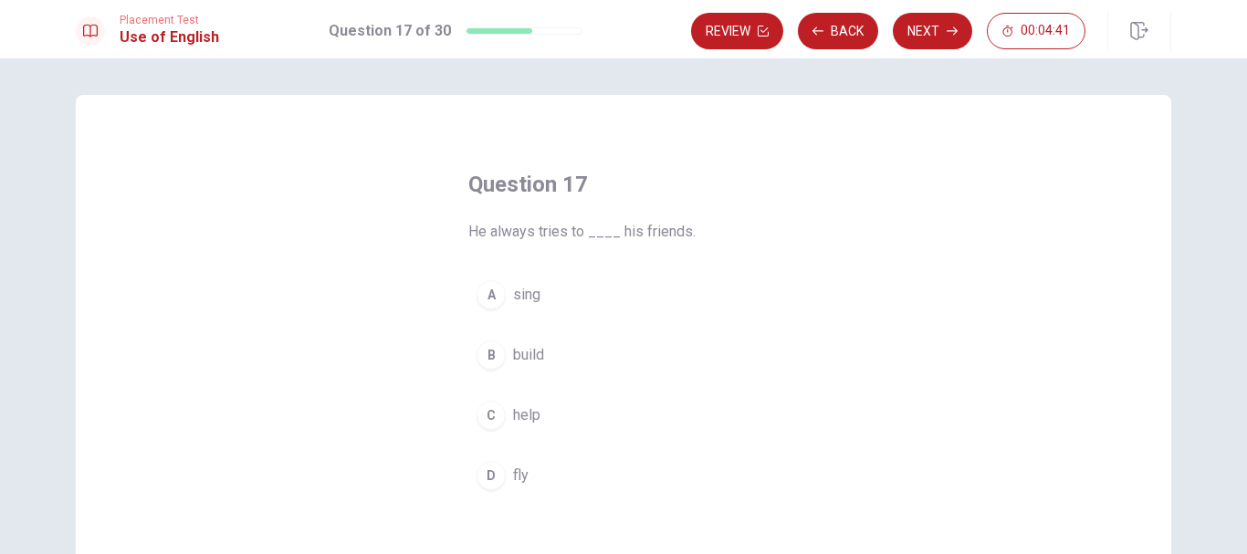
click at [496, 413] on div "C" at bounding box center [491, 415] width 29 height 29
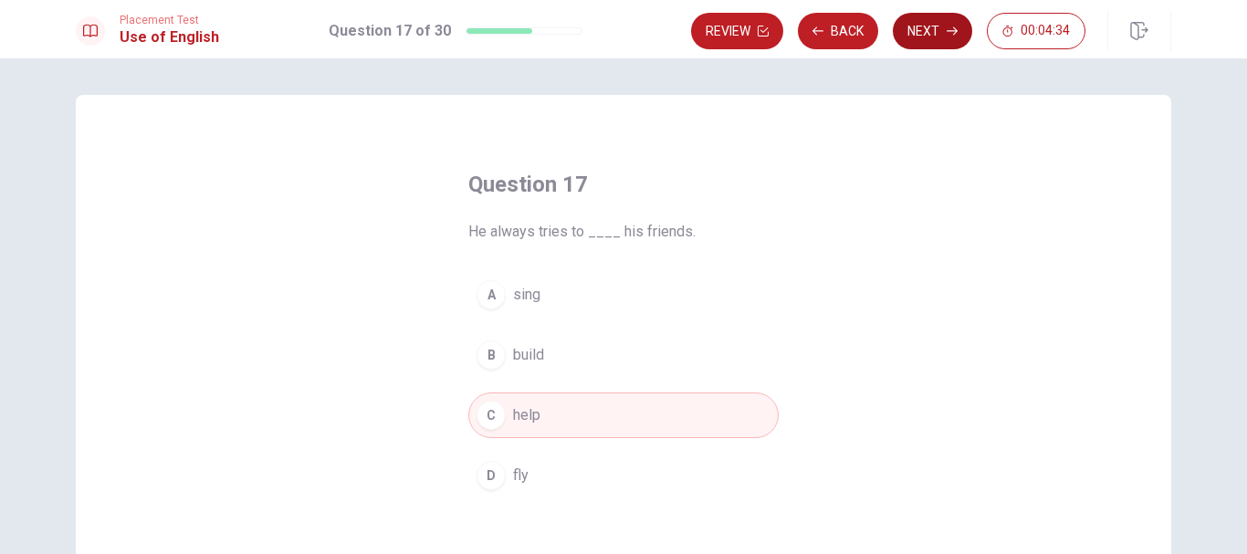
click at [918, 28] on button "Next" at bounding box center [932, 31] width 79 height 37
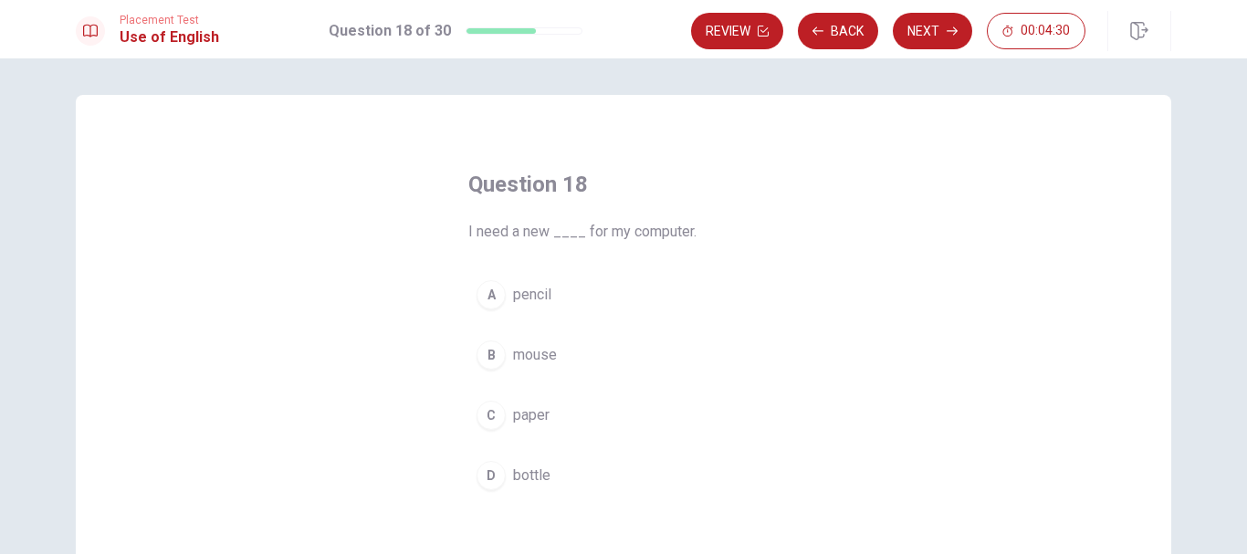
click at [513, 346] on span "mouse" at bounding box center [535, 355] width 44 height 22
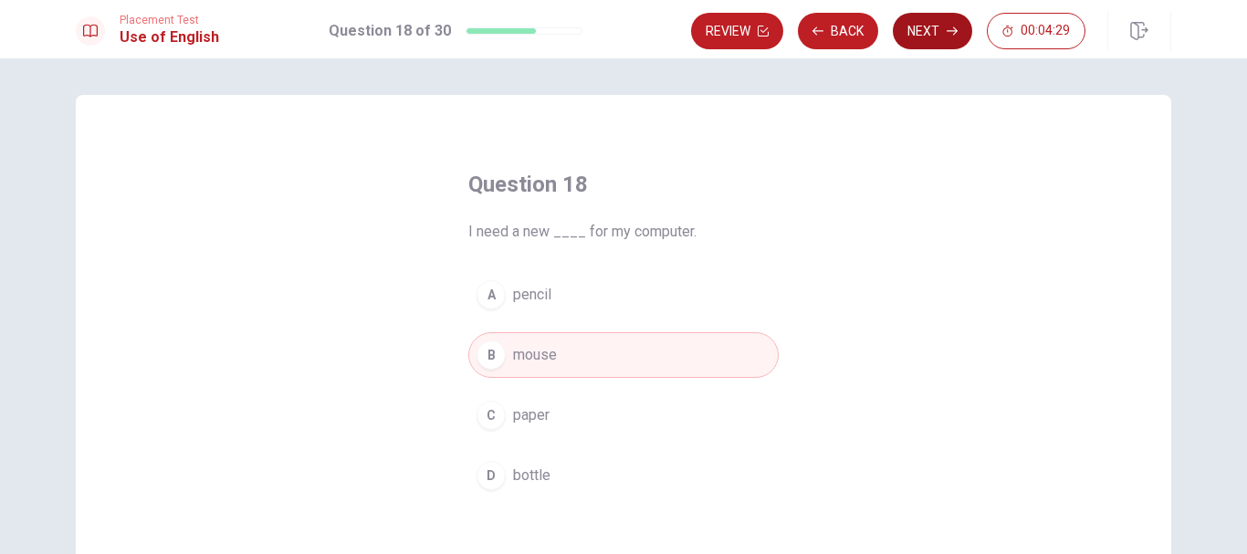
click at [926, 30] on button "Next" at bounding box center [932, 31] width 79 height 37
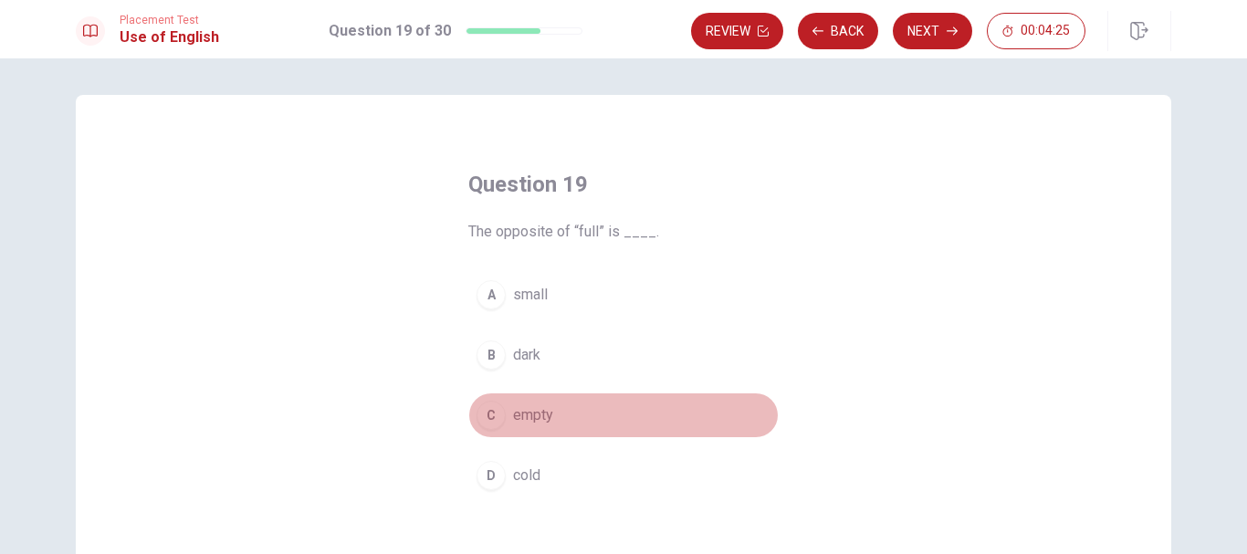
click at [527, 414] on span "empty" at bounding box center [533, 415] width 40 height 22
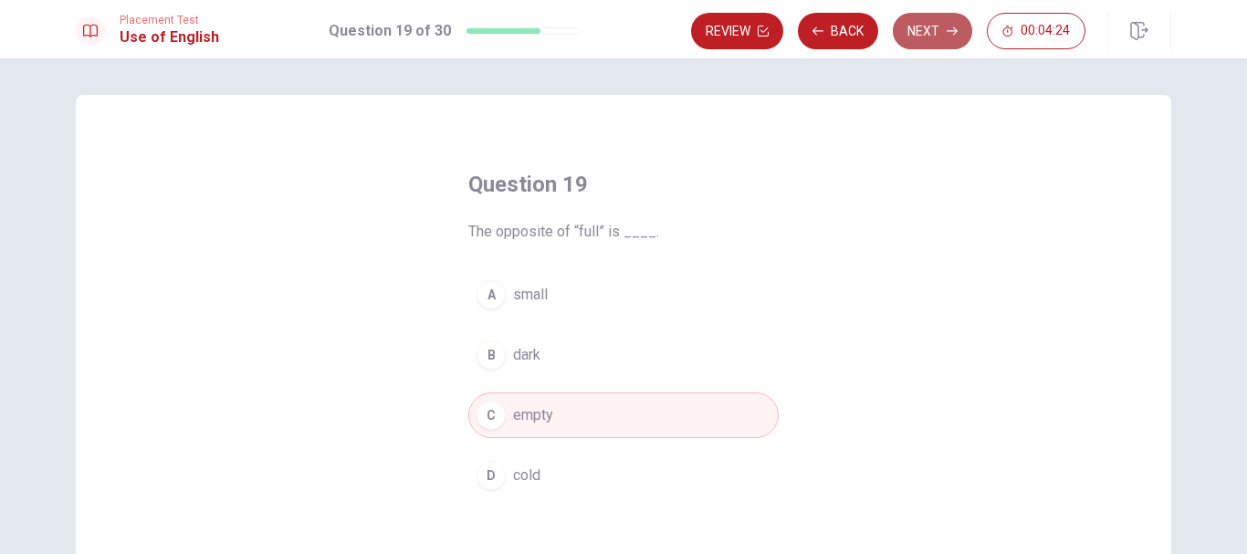
click at [934, 35] on button "Next" at bounding box center [932, 31] width 79 height 37
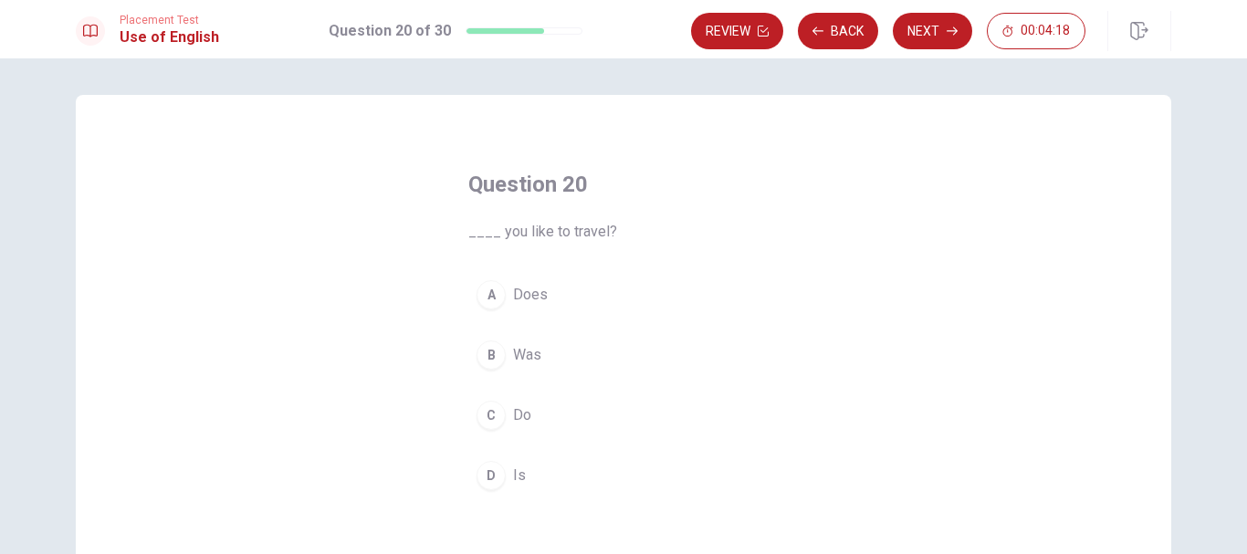
click at [525, 409] on span "Do" at bounding box center [522, 415] width 18 height 22
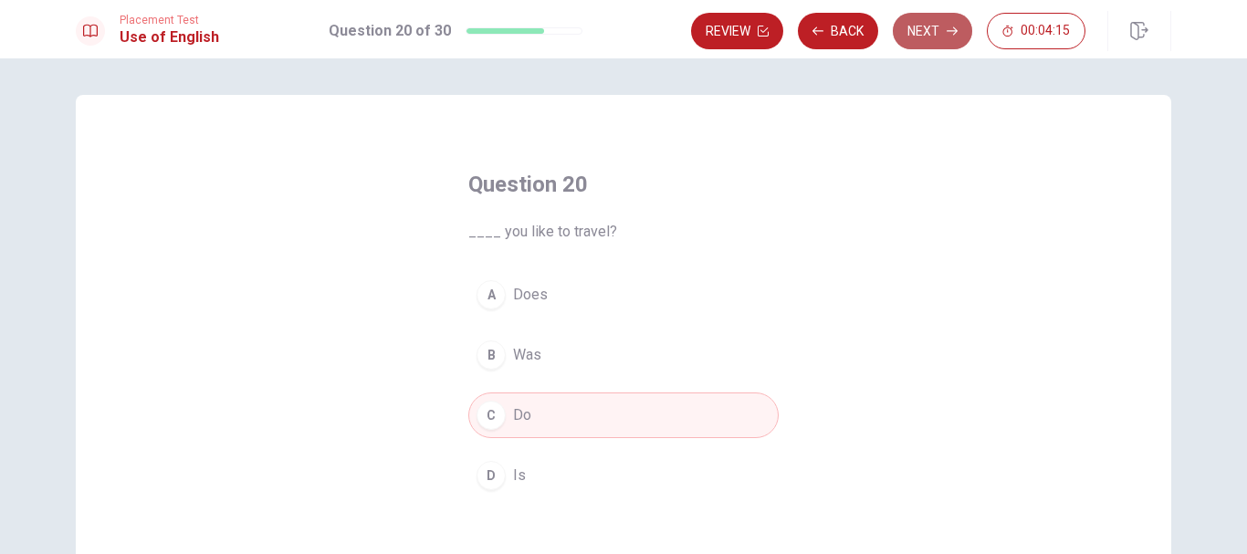
click at [924, 37] on button "Next" at bounding box center [932, 31] width 79 height 37
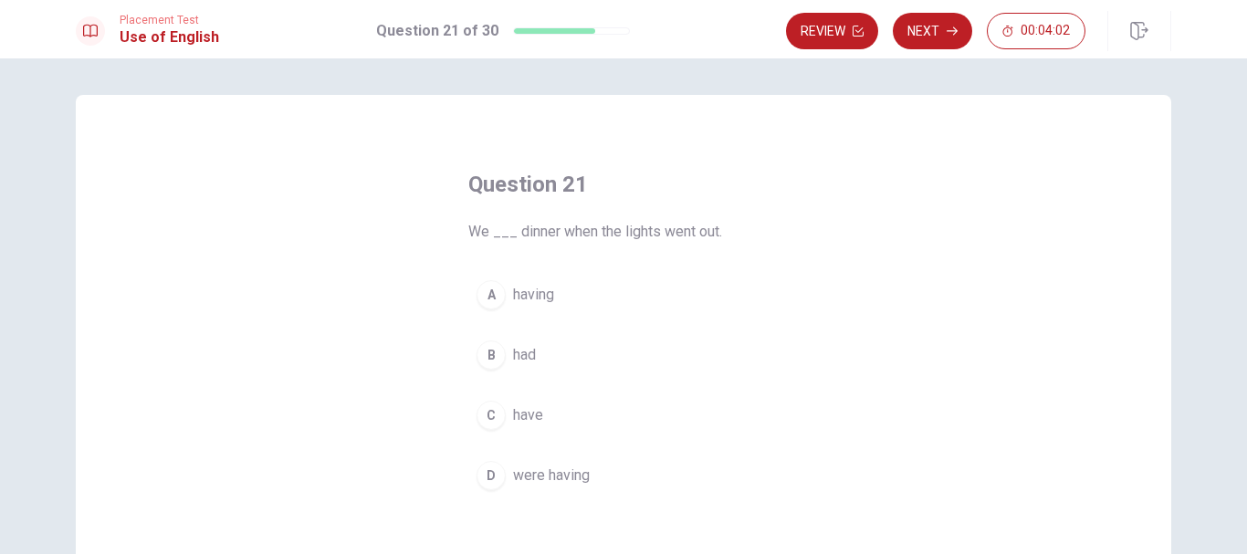
click at [540, 299] on span "having" at bounding box center [533, 295] width 41 height 22
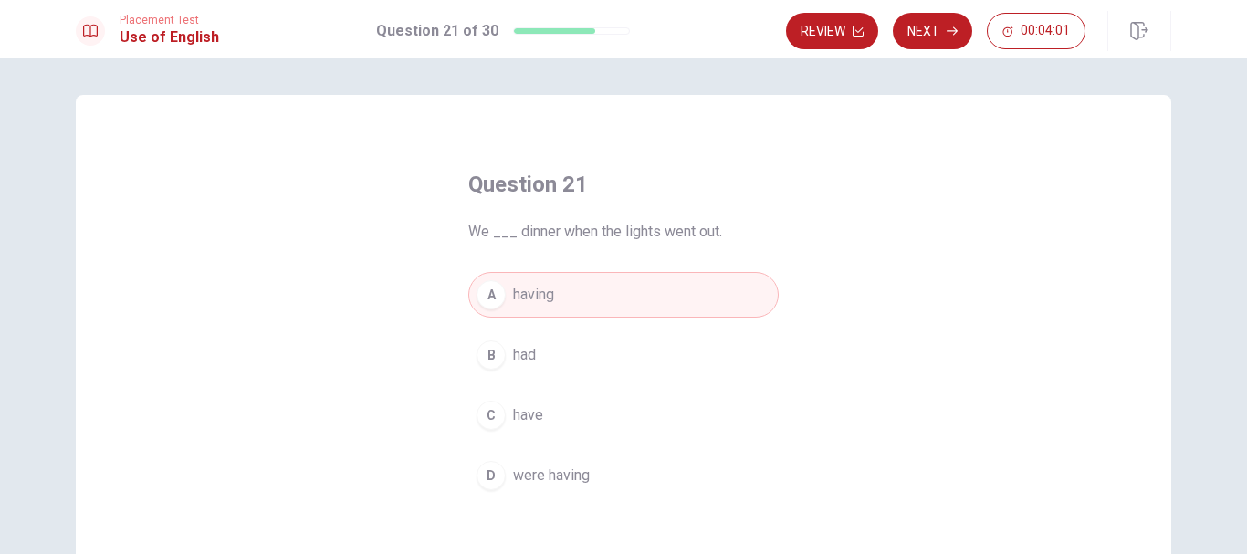
drag, startPoint x: 890, startPoint y: 163, endPoint x: 873, endPoint y: 184, distance: 27.9
click at [873, 182] on div "Question 21 We ___ dinner when the lights went out. A having B had C have D wer…" at bounding box center [624, 412] width 1096 height 634
click at [930, 25] on button "Next" at bounding box center [932, 31] width 79 height 37
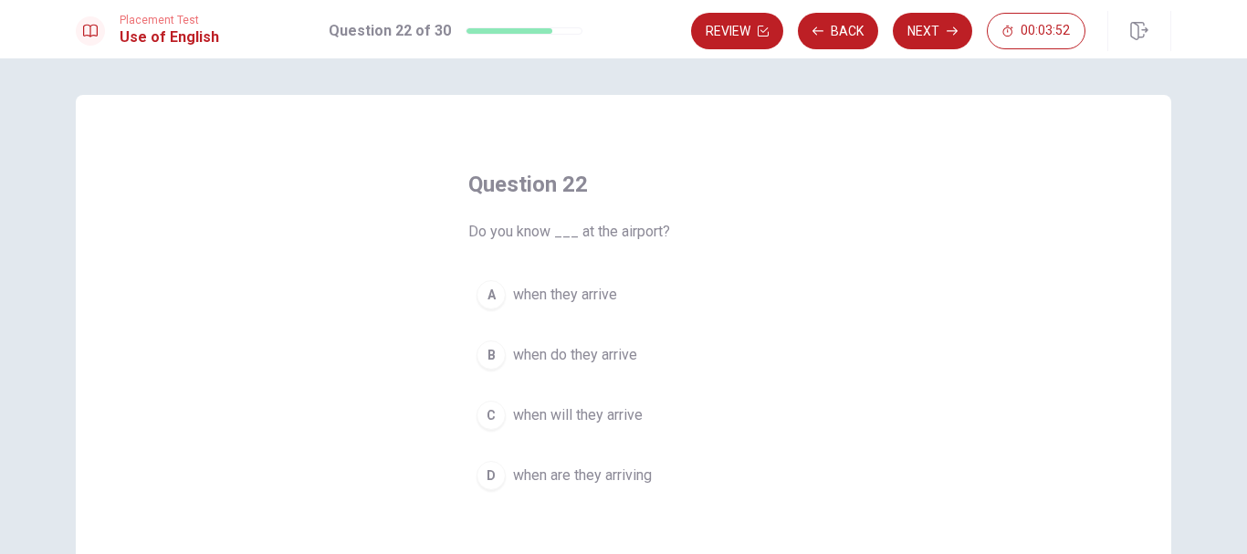
scroll to position [91, 0]
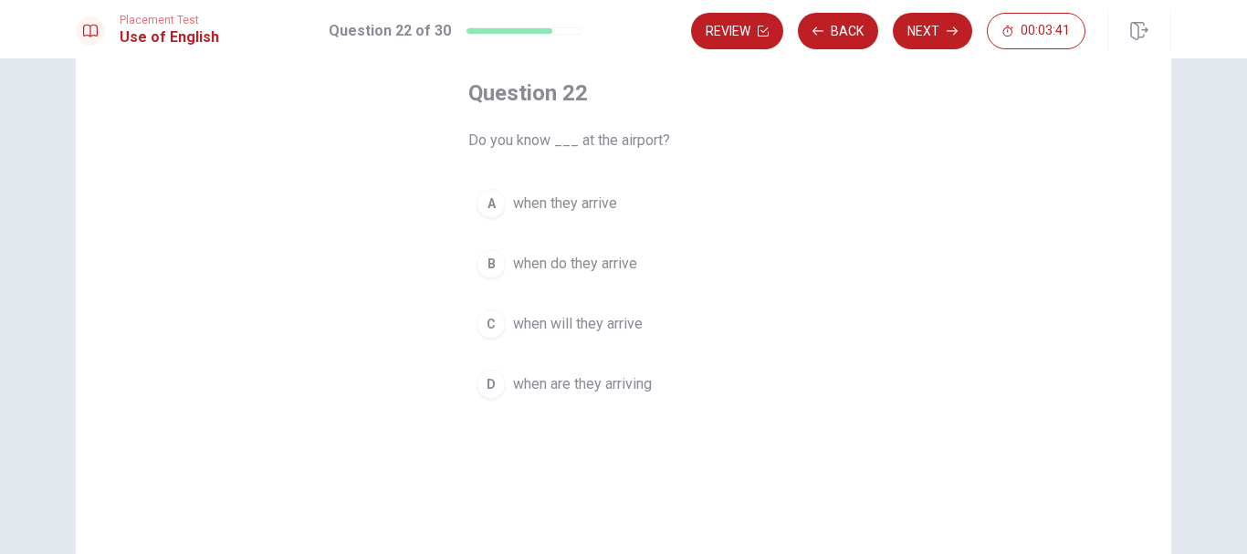
click at [576, 204] on span "when they arrive" at bounding box center [565, 204] width 104 height 22
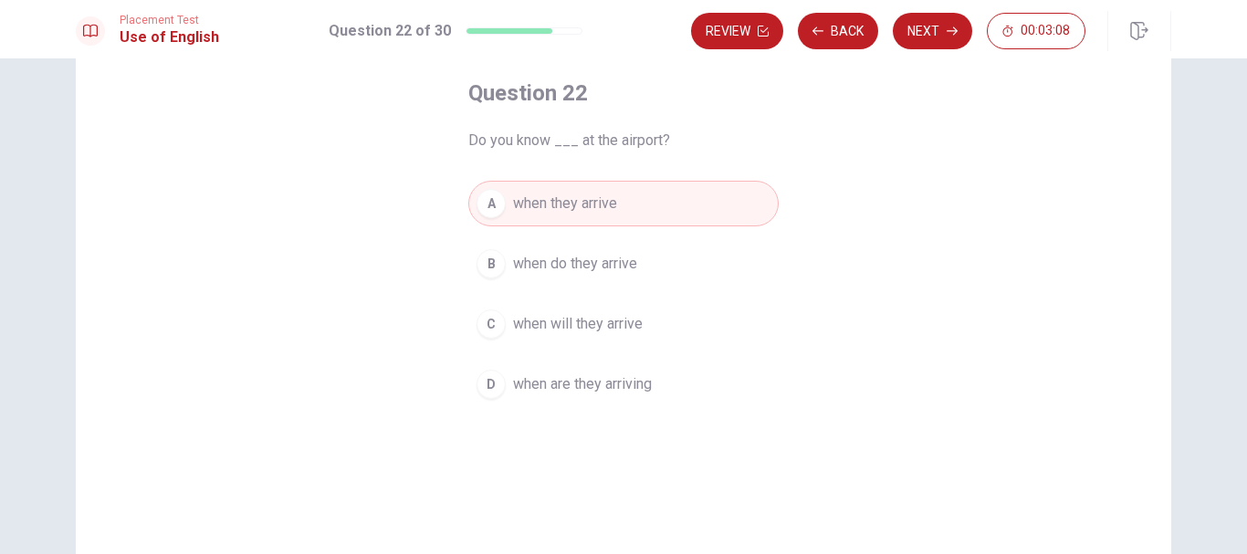
click at [597, 391] on span "when are they arriving" at bounding box center [582, 384] width 139 height 22
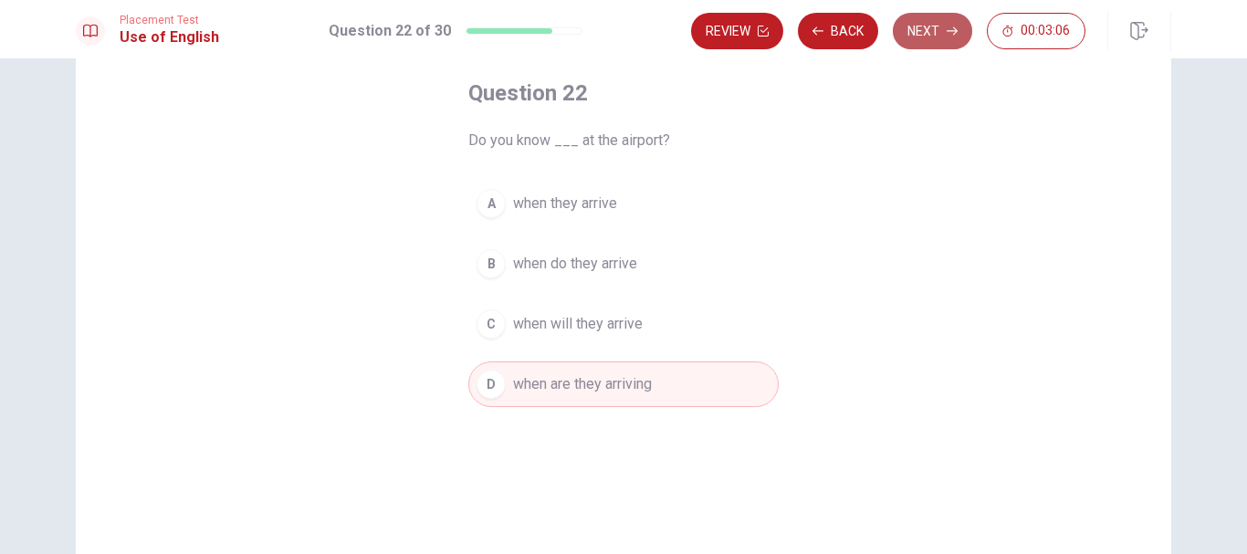
click at [938, 24] on button "Next" at bounding box center [932, 31] width 79 height 37
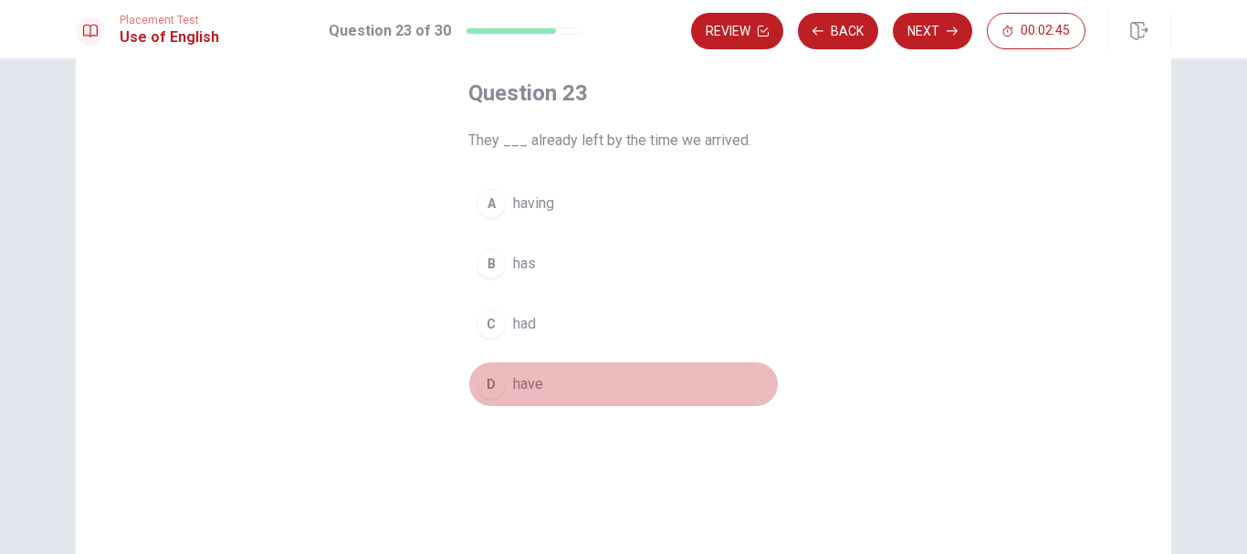
click at [529, 383] on span "have" at bounding box center [528, 384] width 30 height 22
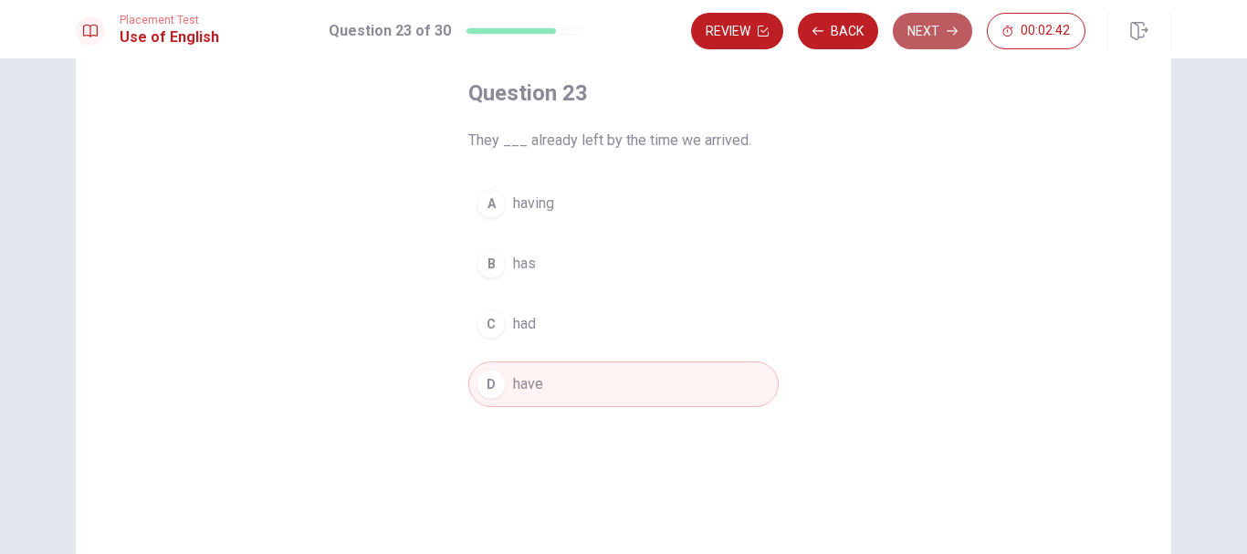
click at [940, 28] on button "Next" at bounding box center [932, 31] width 79 height 37
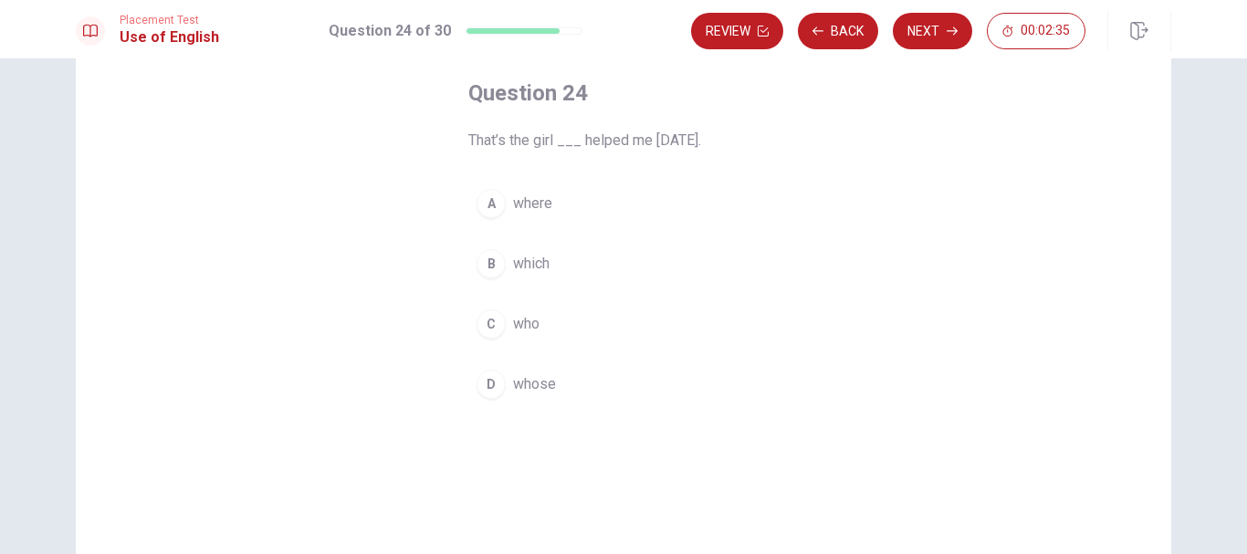
click at [528, 323] on span "who" at bounding box center [526, 324] width 26 height 22
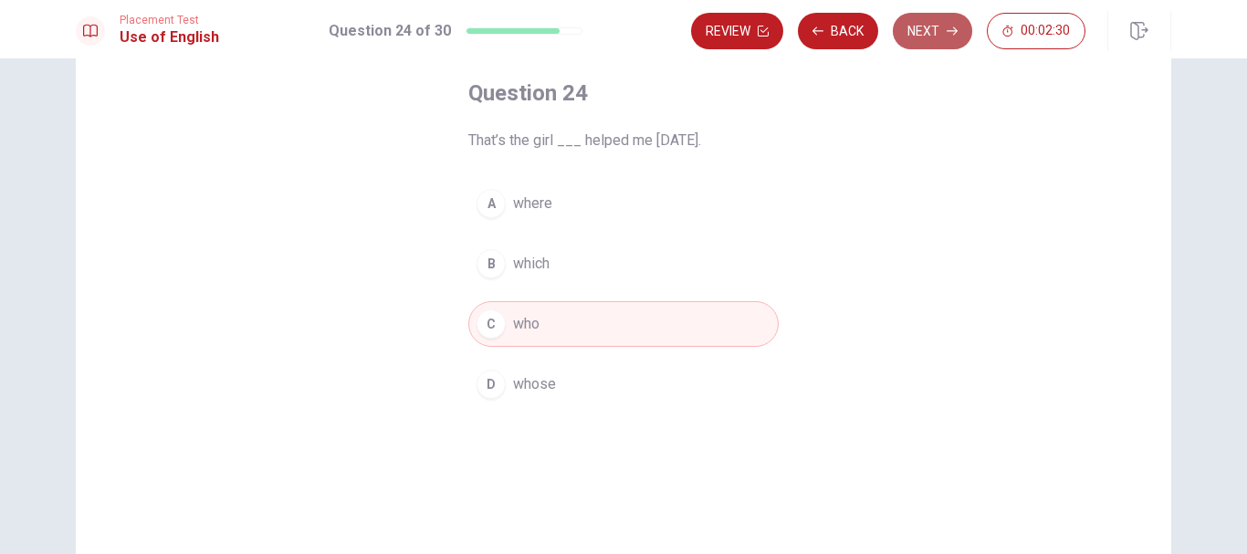
click at [942, 32] on button "Next" at bounding box center [932, 31] width 79 height 37
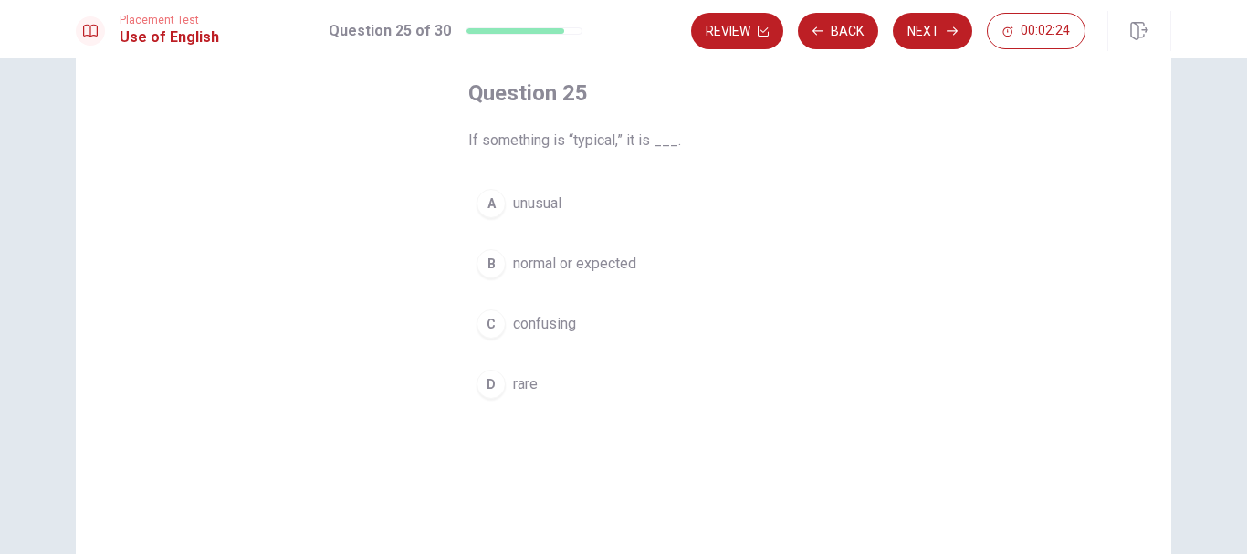
click at [565, 260] on span "normal or expected" at bounding box center [574, 264] width 123 height 22
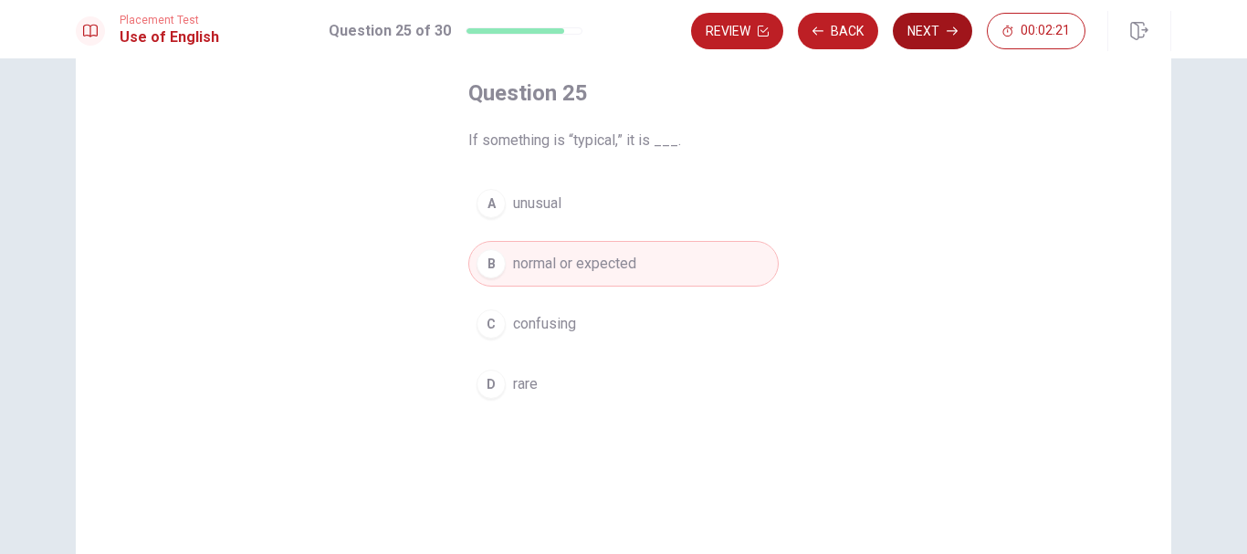
click at [927, 33] on button "Next" at bounding box center [932, 31] width 79 height 37
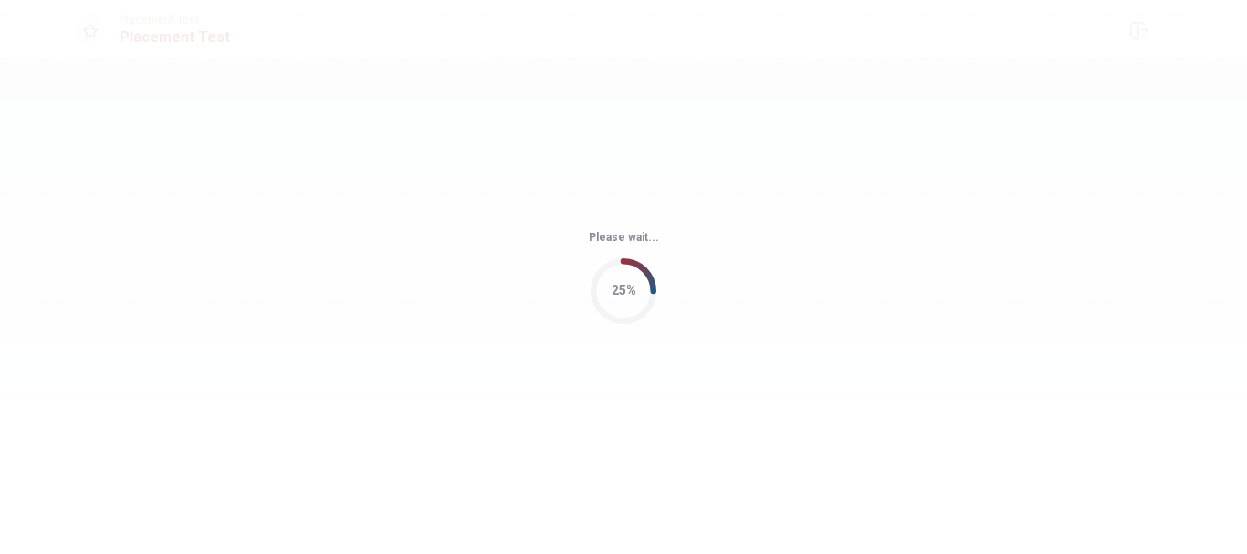
scroll to position [0, 0]
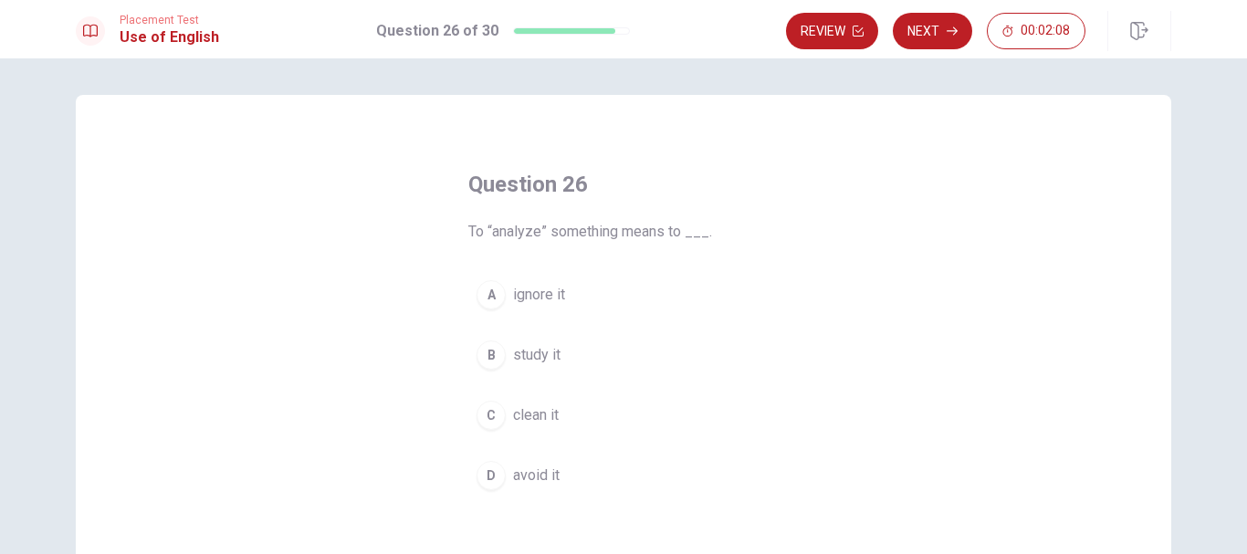
click at [541, 347] on span "study it" at bounding box center [536, 355] width 47 height 22
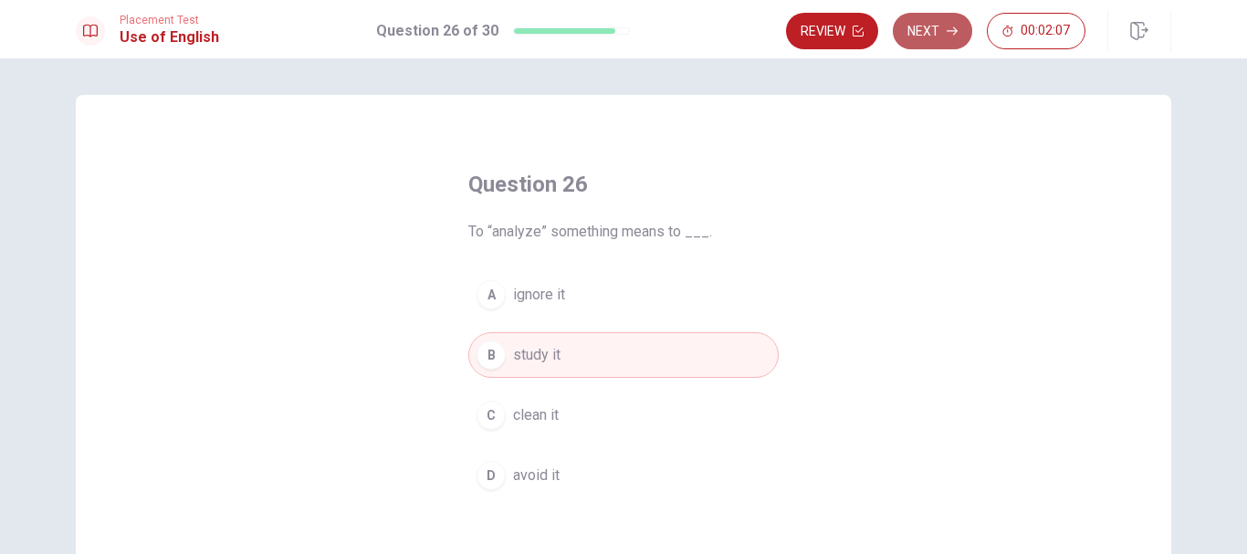
click at [919, 35] on button "Next" at bounding box center [932, 31] width 79 height 37
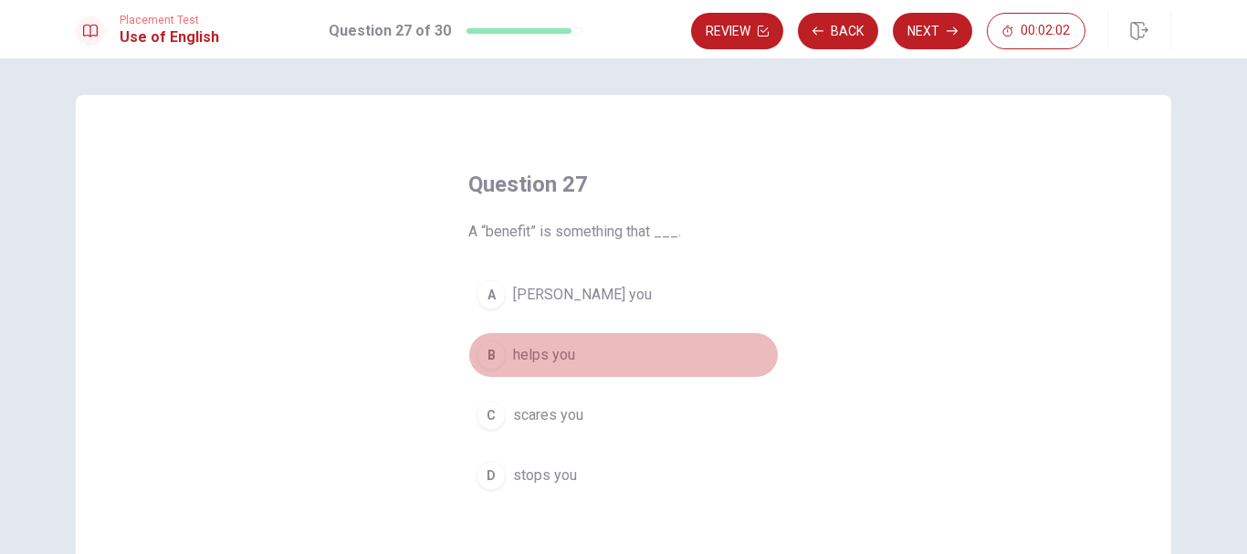
click at [574, 359] on button "B helps you" at bounding box center [623, 355] width 310 height 46
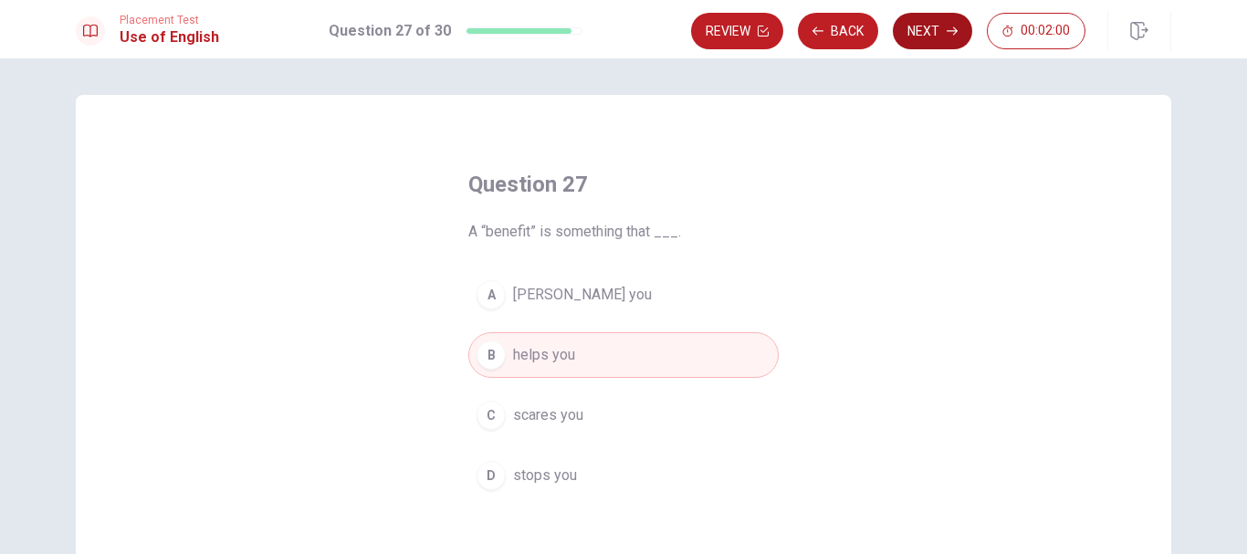
click at [927, 24] on button "Next" at bounding box center [932, 31] width 79 height 37
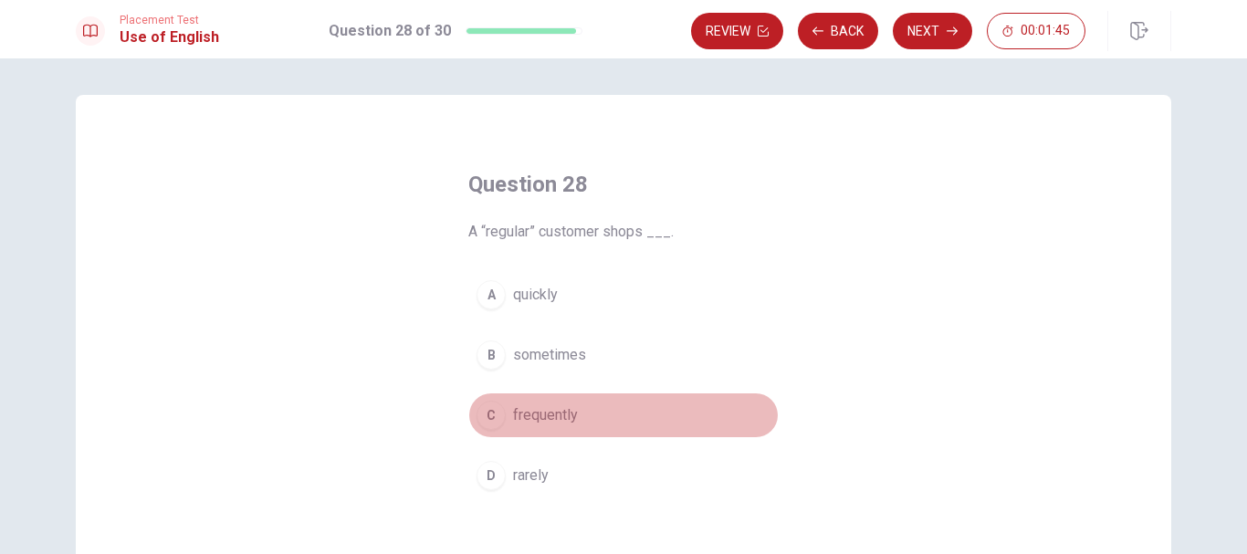
click at [538, 414] on span "frequently" at bounding box center [545, 415] width 65 height 22
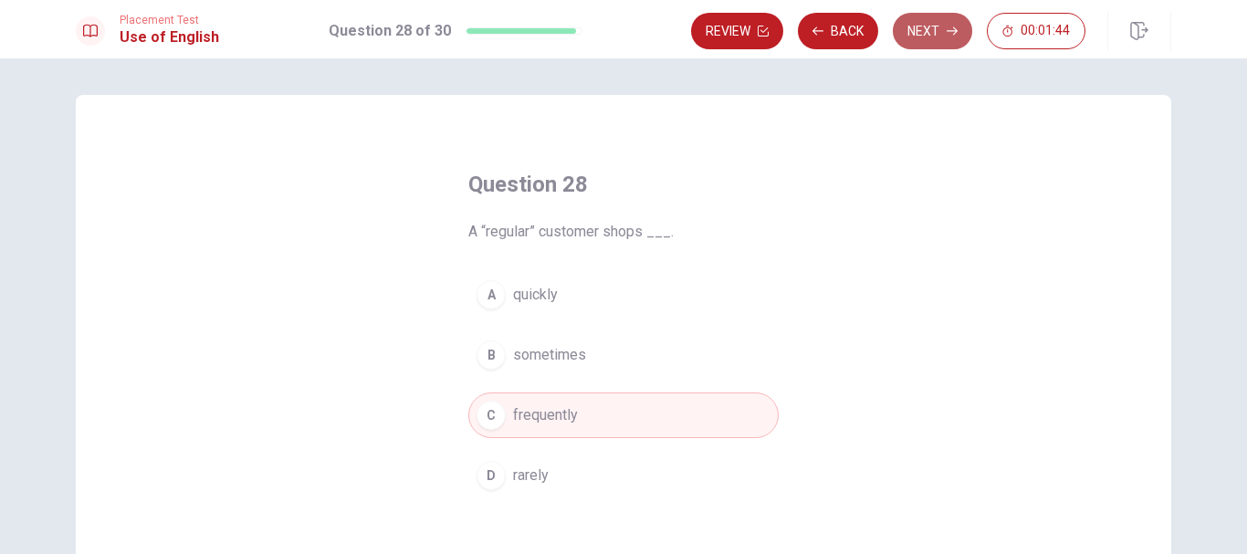
click at [935, 31] on button "Next" at bounding box center [932, 31] width 79 height 37
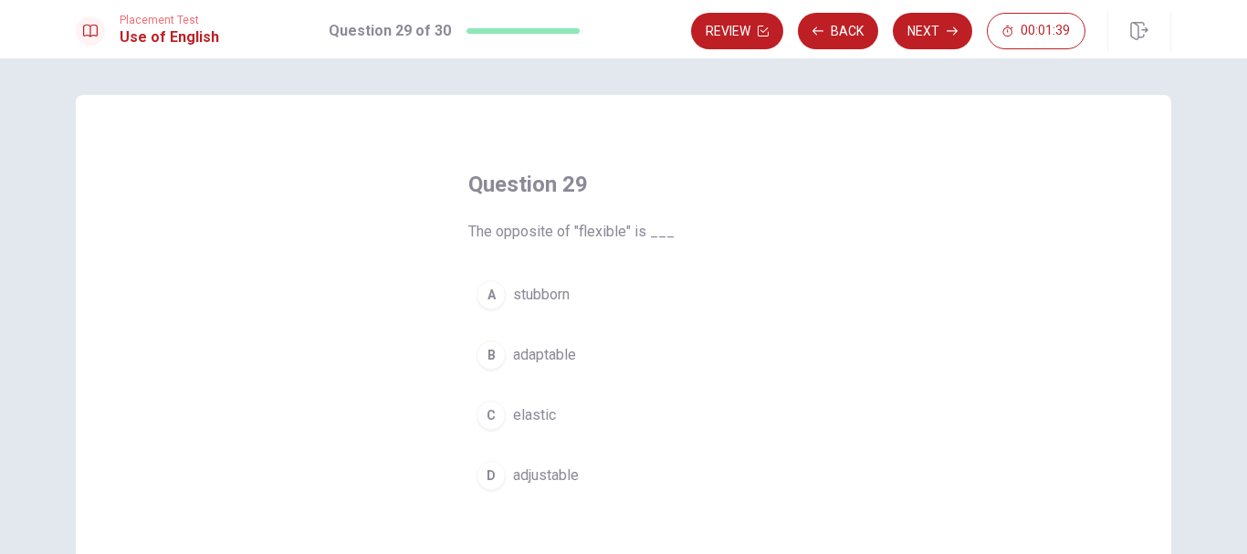
click at [528, 288] on span "stubborn" at bounding box center [541, 295] width 57 height 22
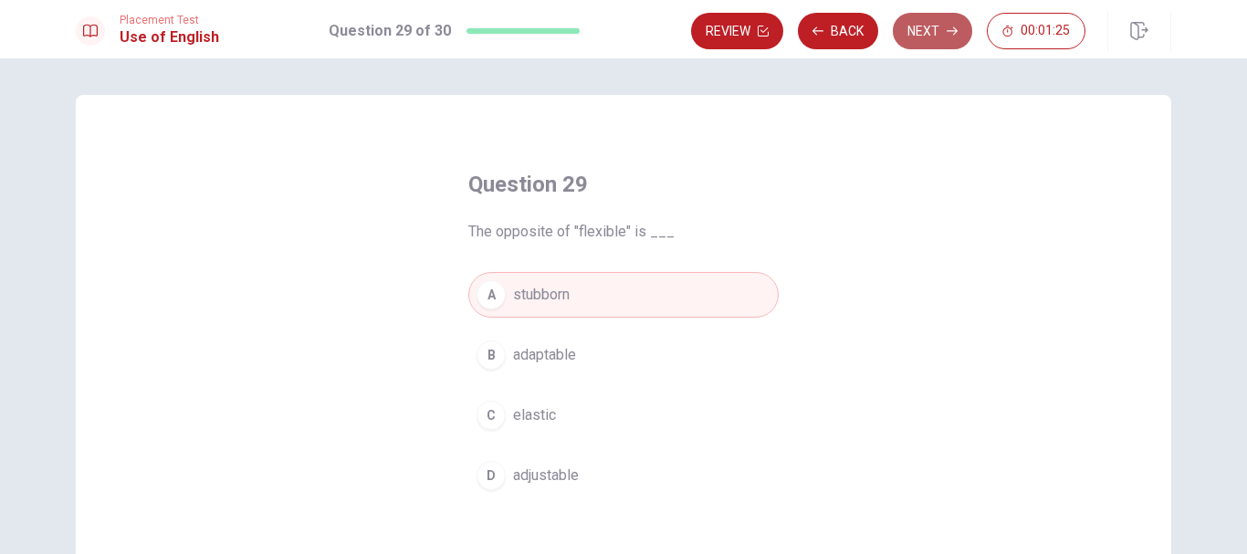
click at [934, 37] on button "Next" at bounding box center [932, 31] width 79 height 37
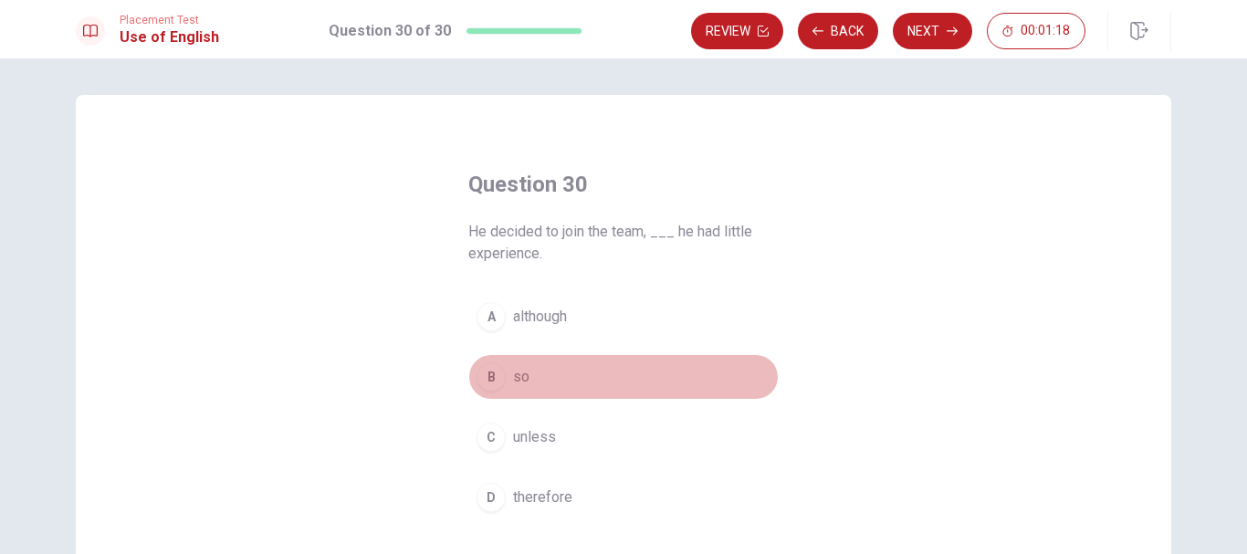
click at [515, 374] on span "so" at bounding box center [521, 377] width 16 height 22
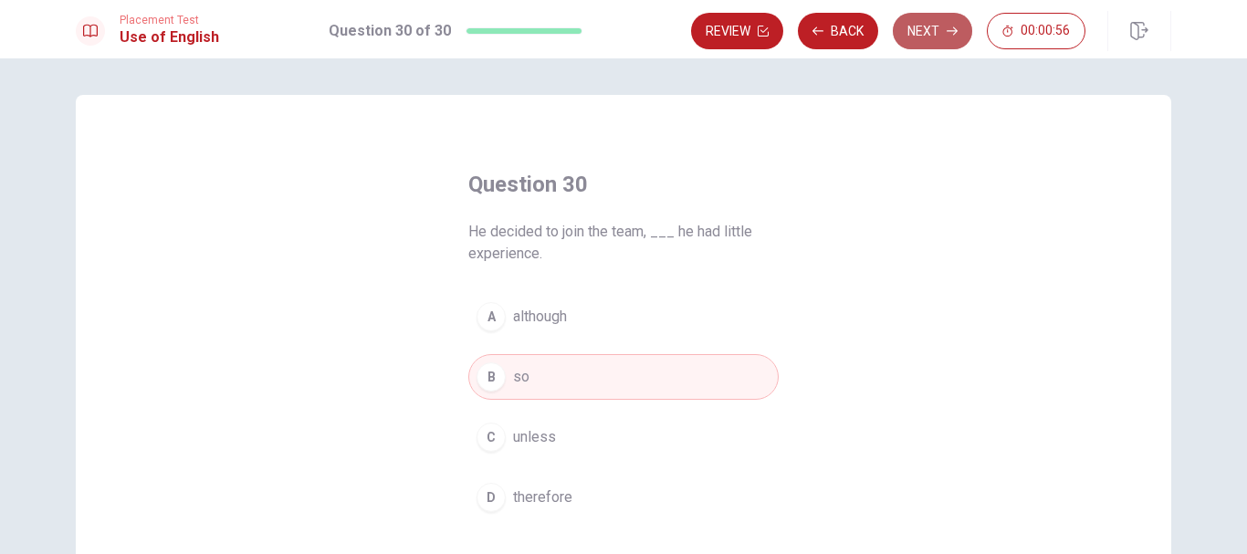
click at [947, 26] on icon "button" at bounding box center [952, 31] width 11 height 11
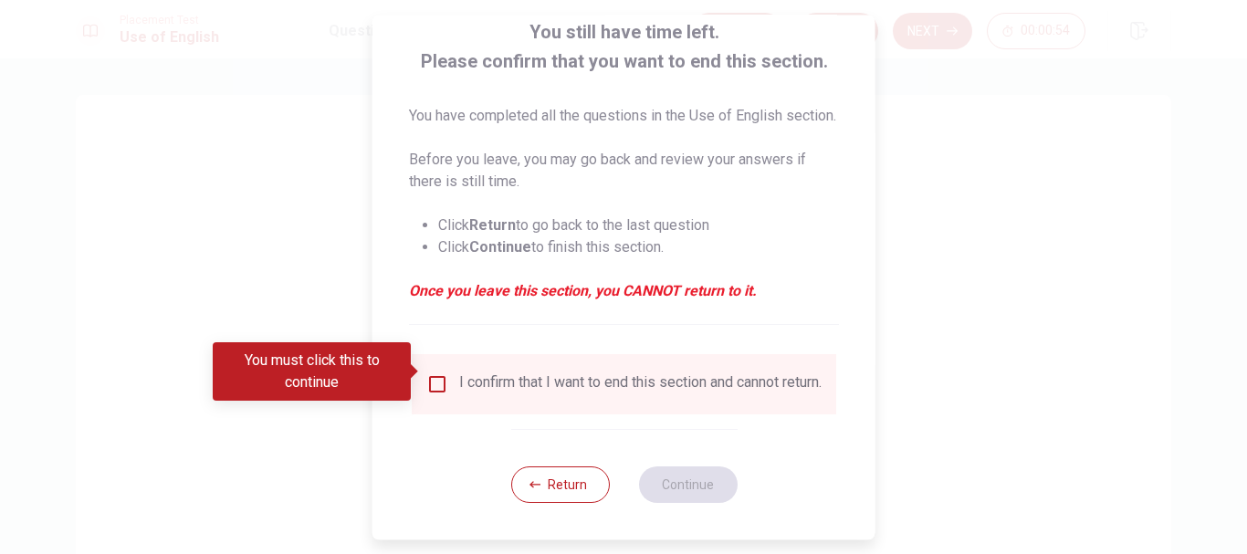
scroll to position [149, 0]
click at [428, 373] on input "You must click this to continue" at bounding box center [437, 384] width 22 height 22
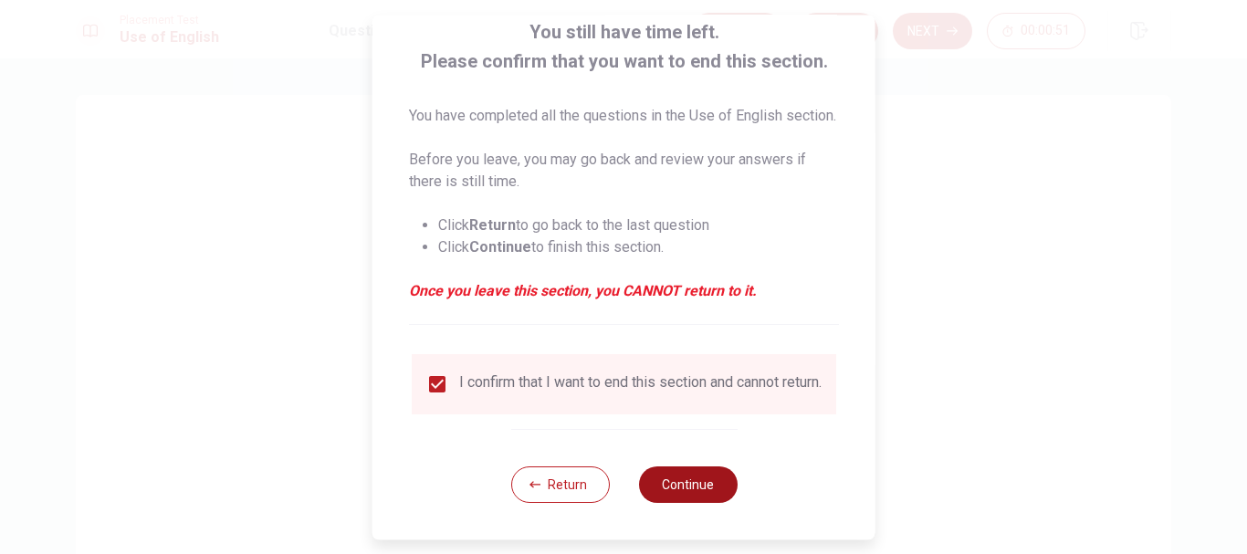
click at [686, 488] on button "Continue" at bounding box center [687, 485] width 99 height 37
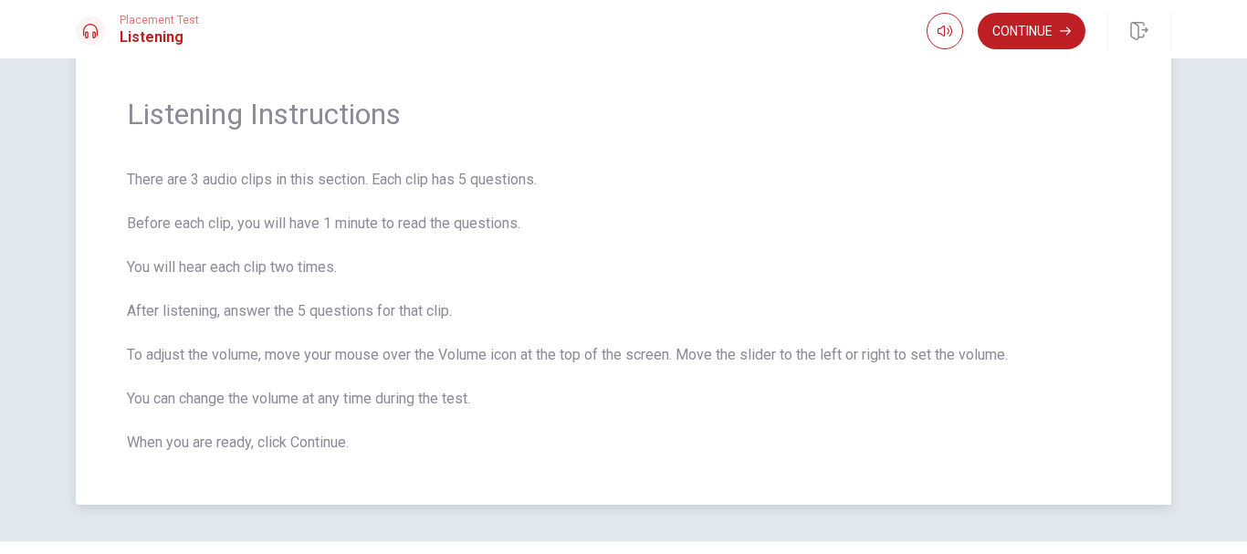
scroll to position [91, 0]
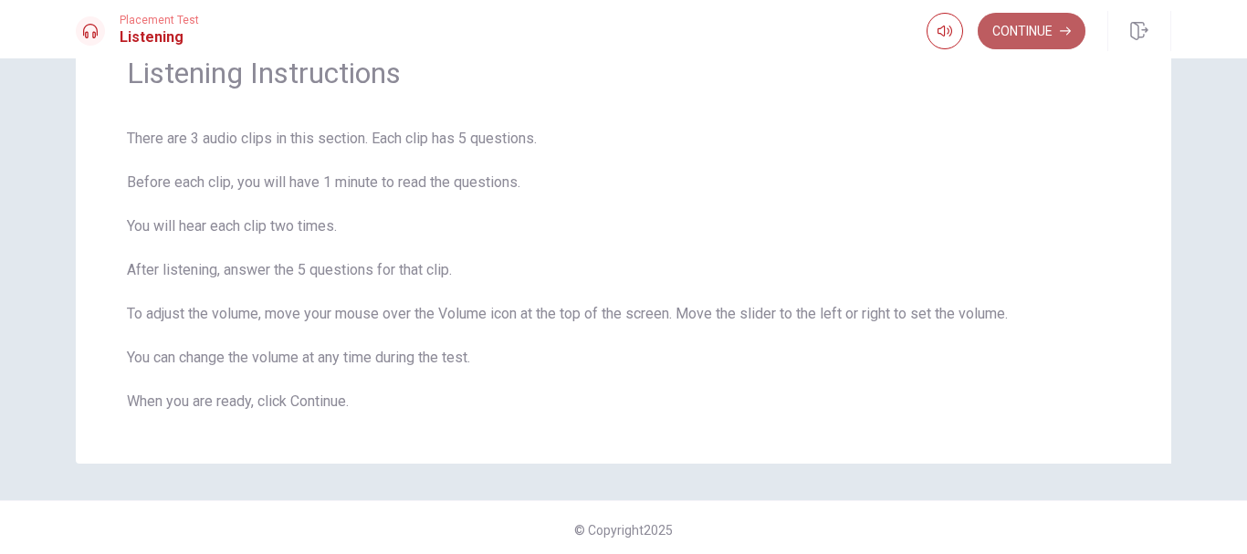
click at [1060, 26] on icon "button" at bounding box center [1065, 31] width 11 height 11
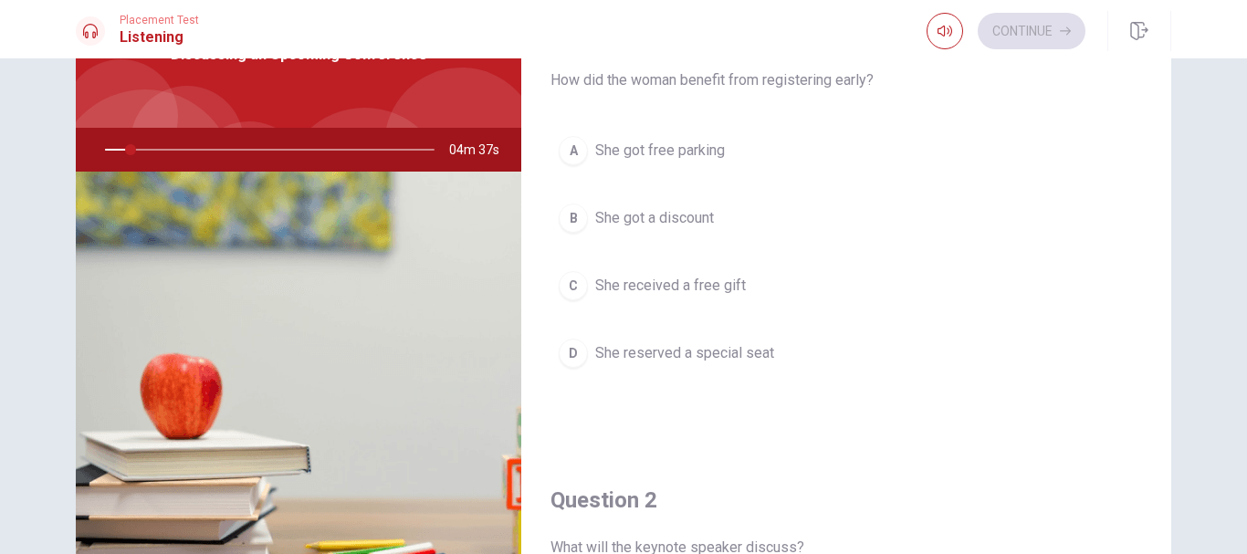
scroll to position [0, 0]
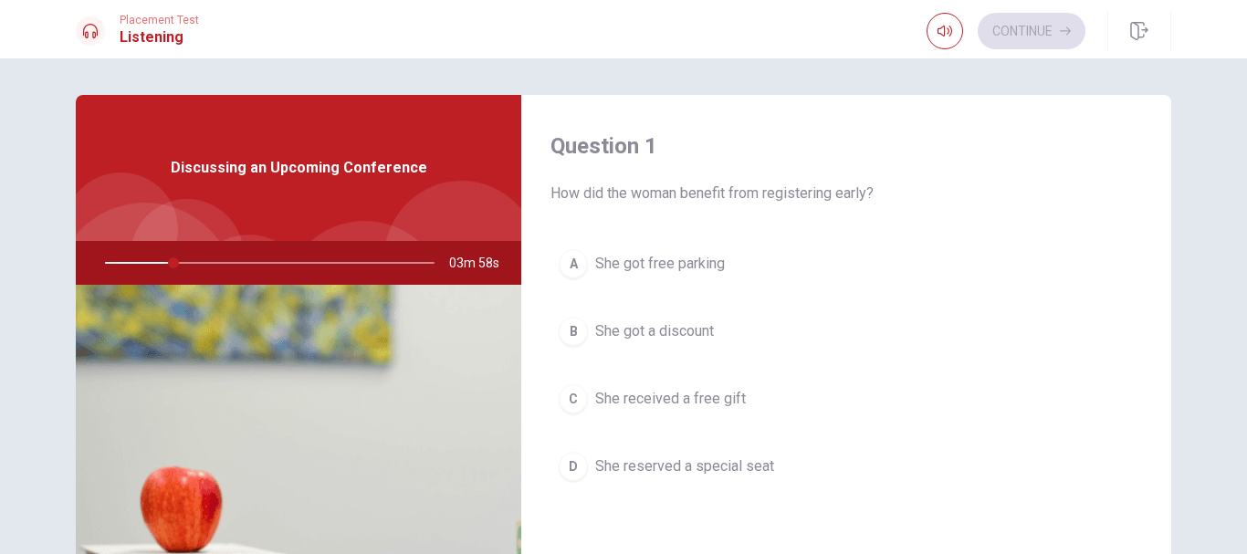
click at [963, 205] on div "Question 1 How did the woman benefit from registering early? A She got free par…" at bounding box center [846, 328] width 650 height 467
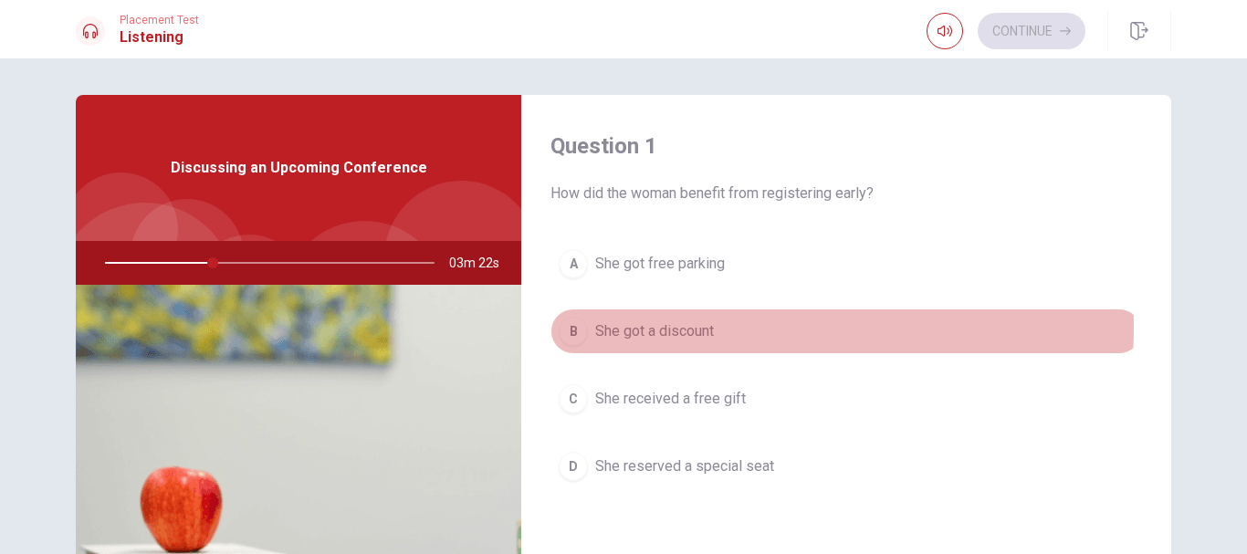
click at [651, 327] on span "She got a discount" at bounding box center [654, 331] width 119 height 22
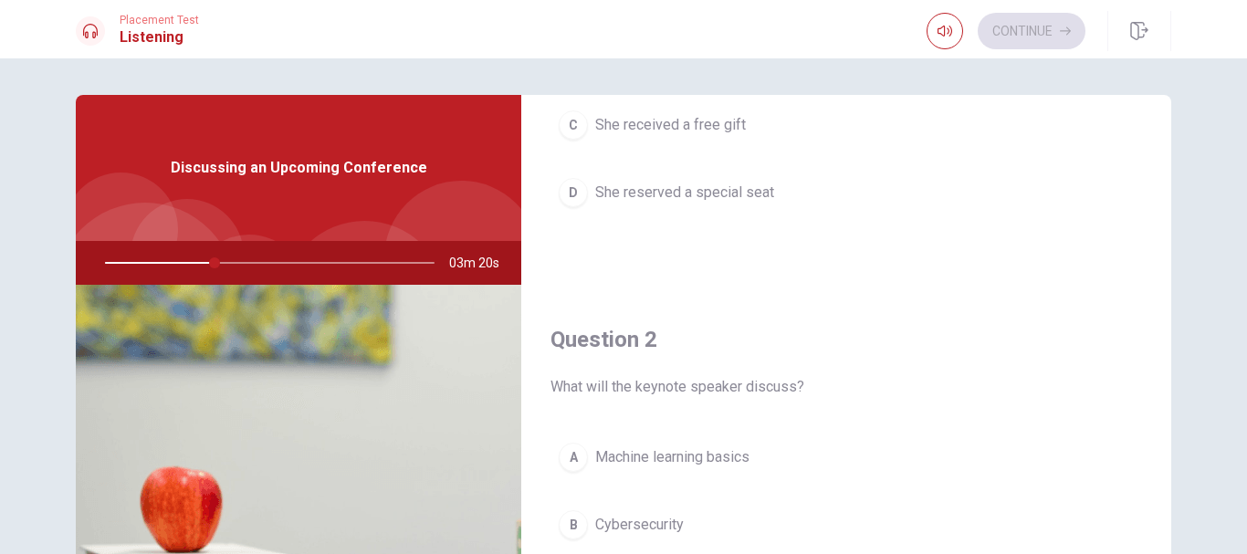
scroll to position [456, 0]
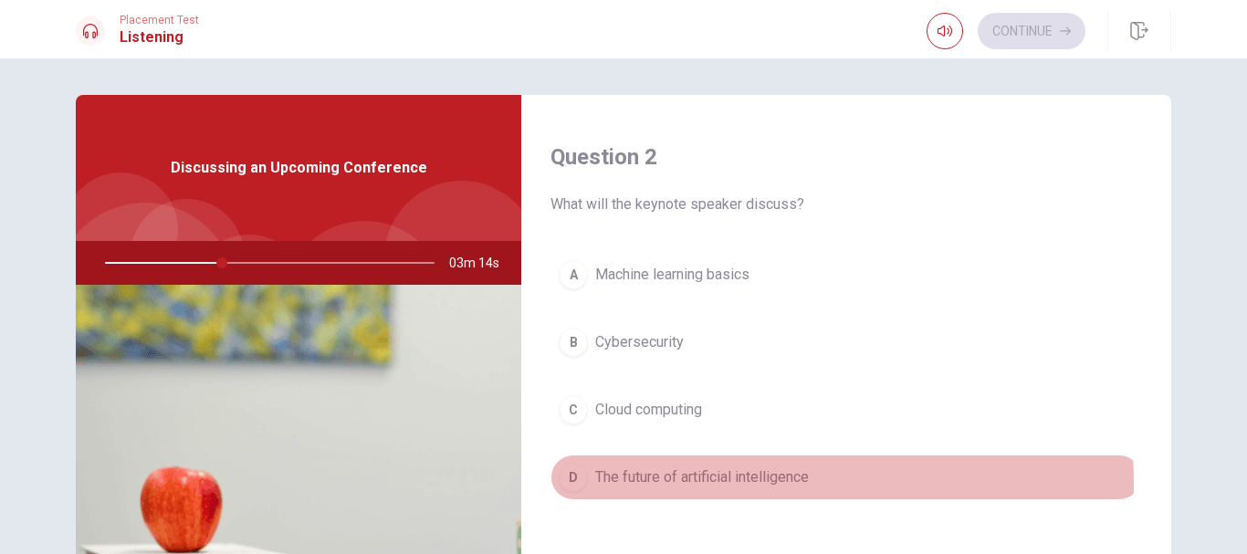
click at [696, 483] on span "The future of artificial intelligence" at bounding box center [702, 478] width 214 height 22
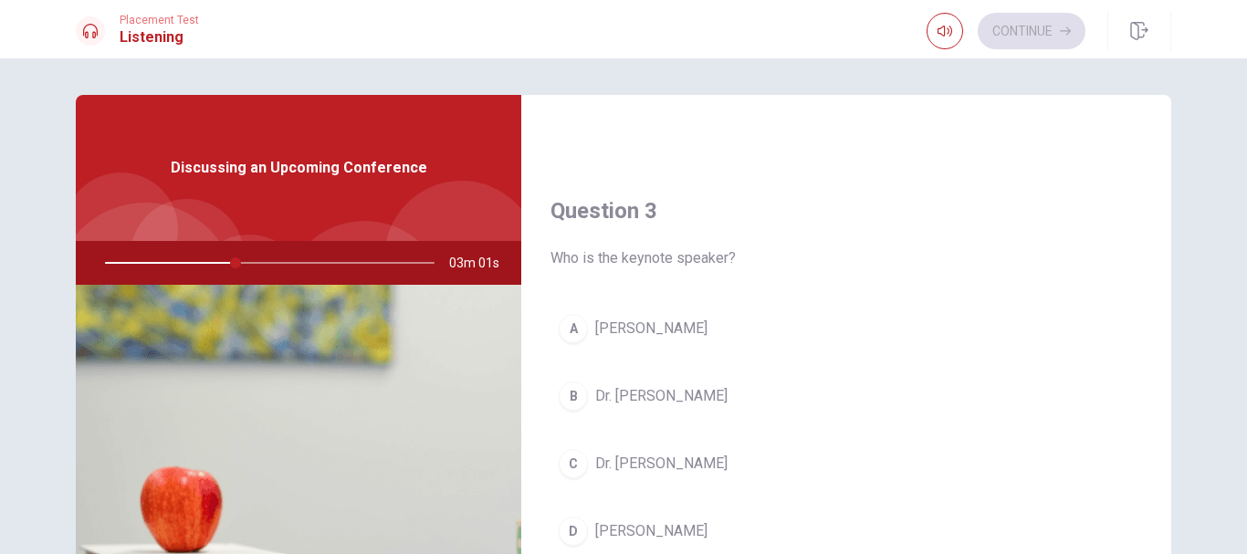
scroll to position [913, 0]
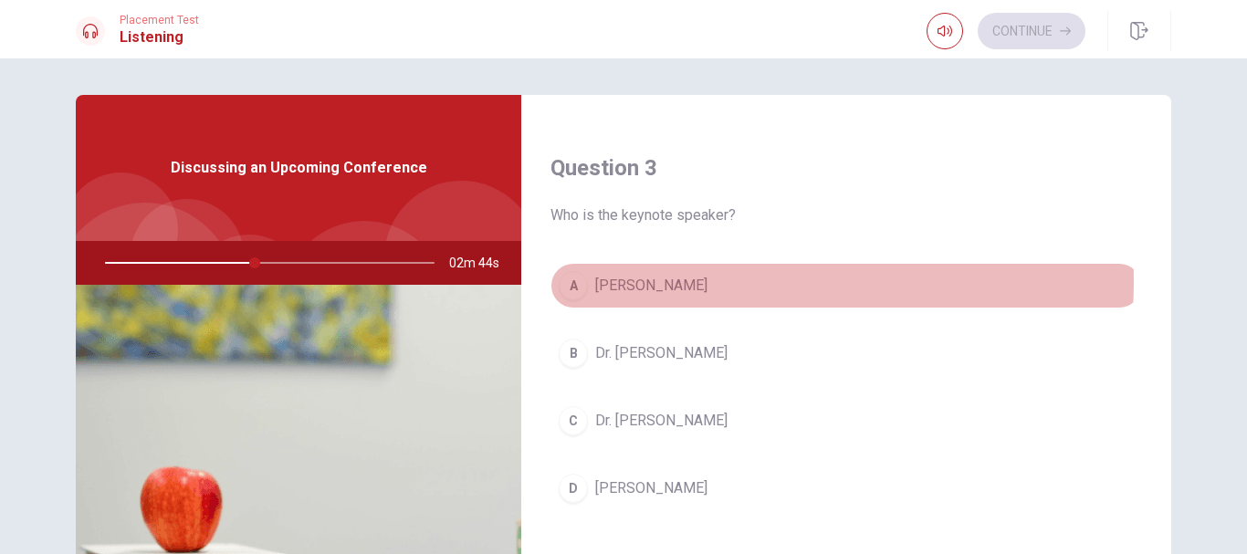
click at [674, 281] on span "[PERSON_NAME]" at bounding box center [651, 286] width 112 height 22
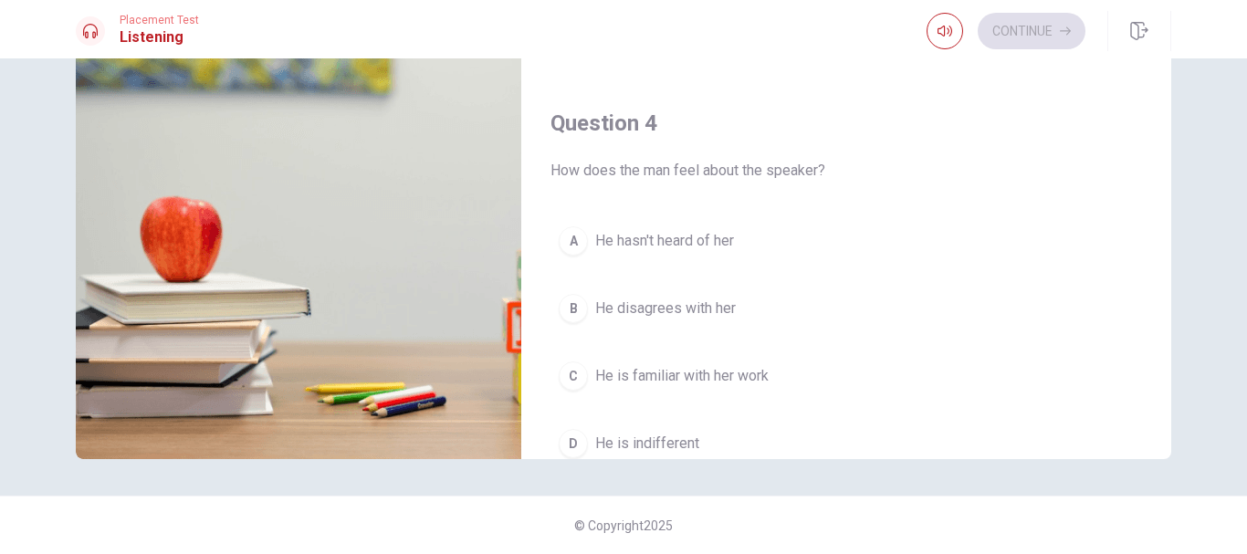
scroll to position [88, 0]
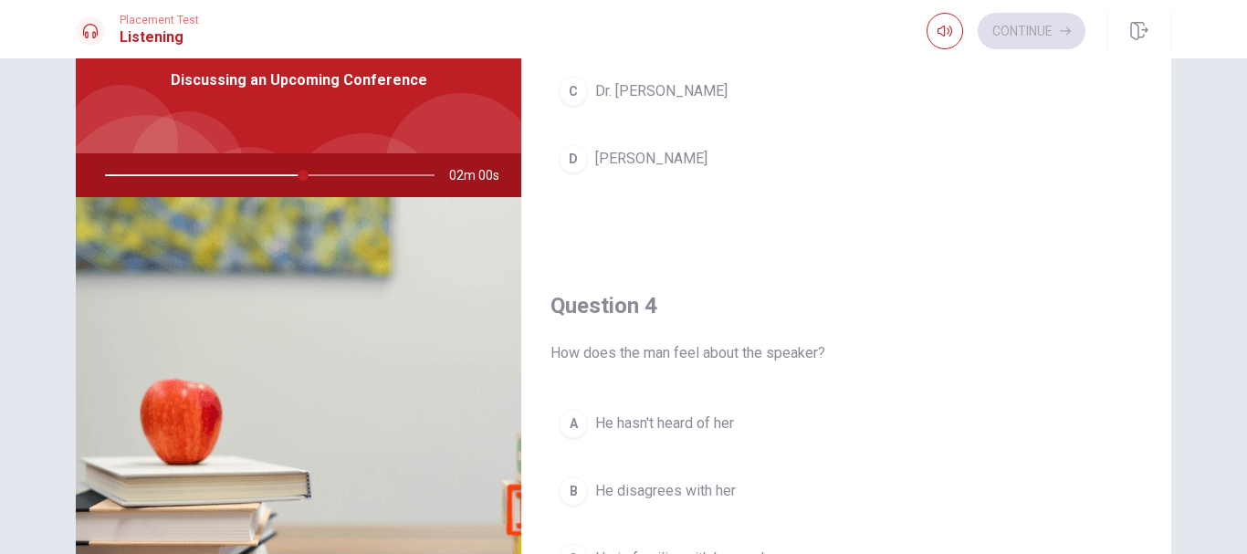
click at [305, 173] on div at bounding box center [266, 175] width 366 height 44
click at [310, 175] on div at bounding box center [266, 175] width 366 height 44
click at [288, 173] on div at bounding box center [266, 175] width 366 height 44
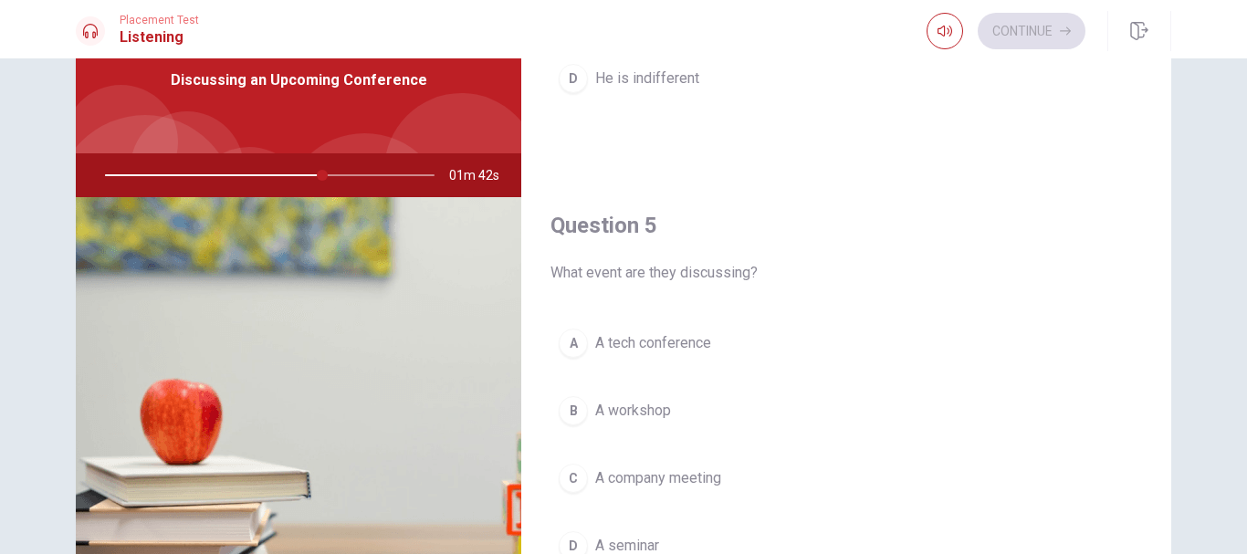
scroll to position [179, 0]
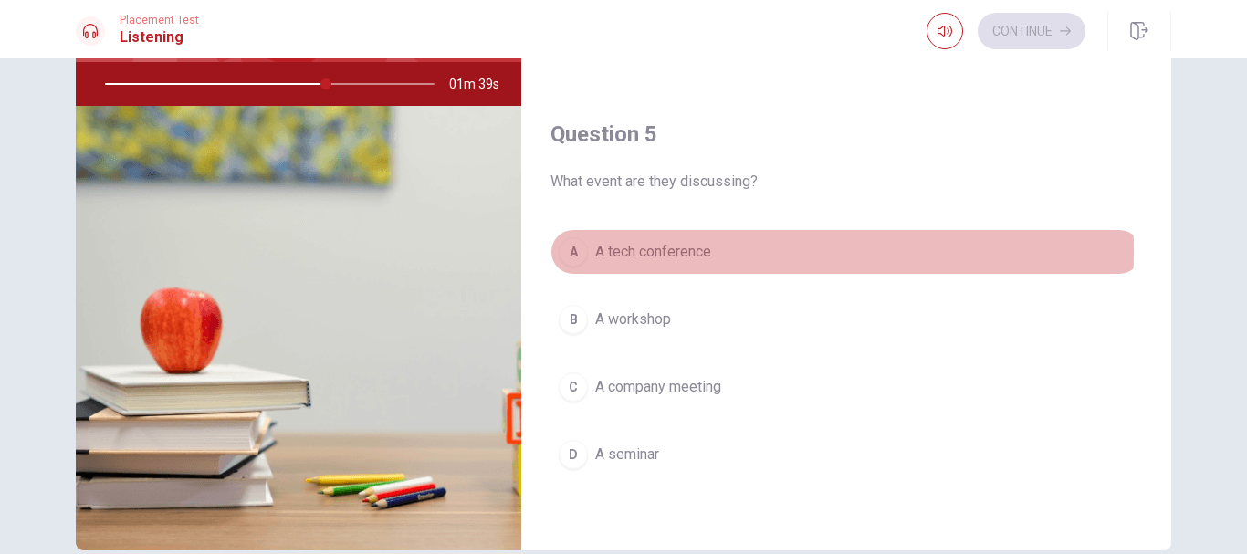
click at [683, 251] on span "A tech conference" at bounding box center [653, 252] width 116 height 22
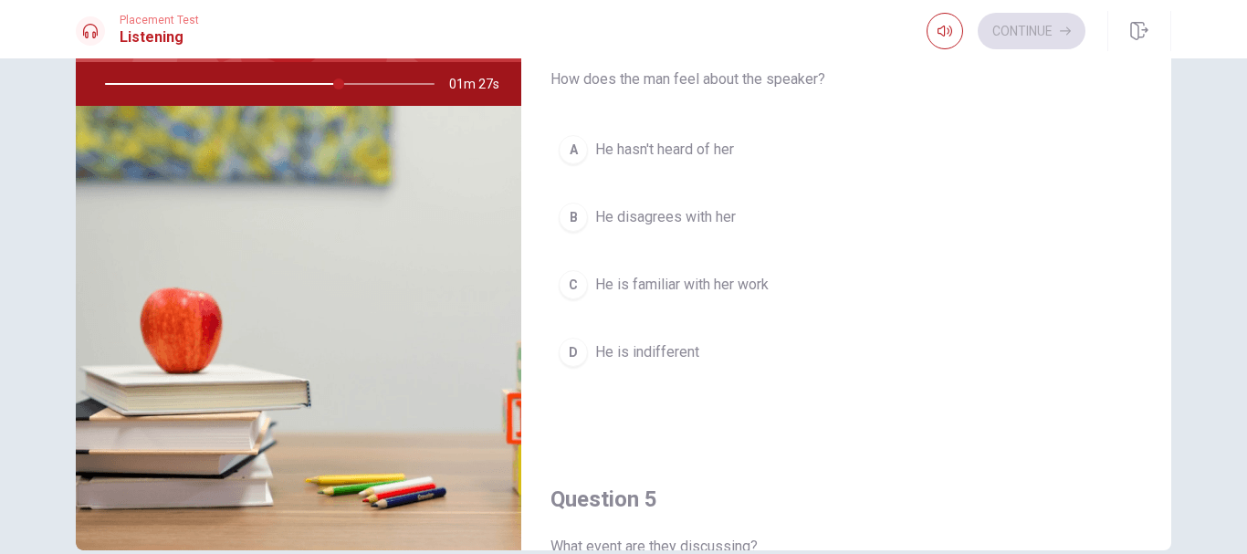
scroll to position [1246, 0]
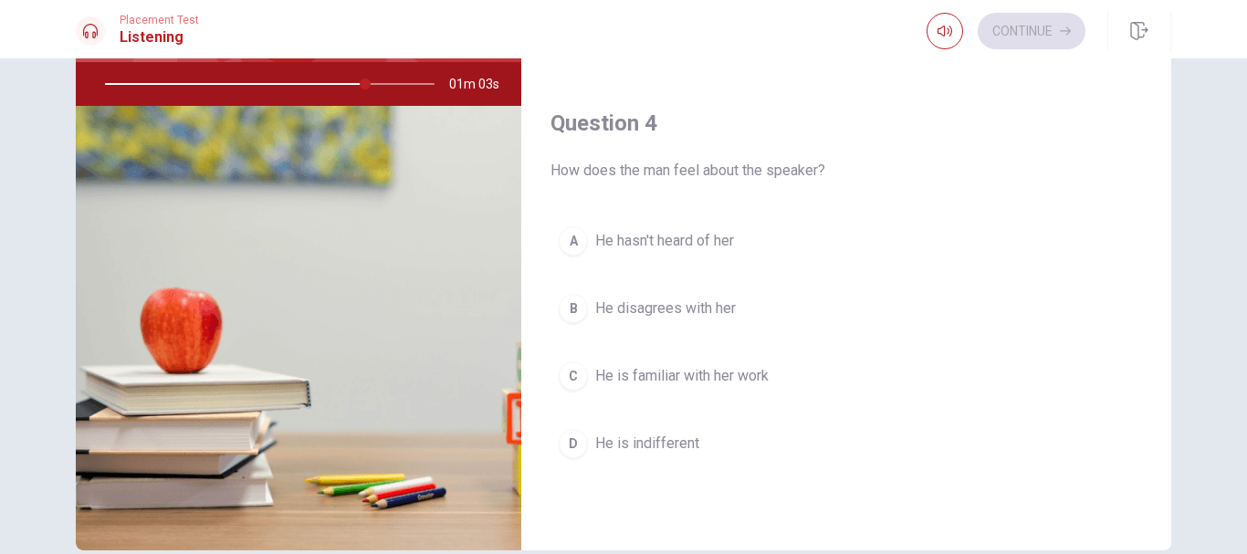
click at [665, 440] on span "He is indifferent" at bounding box center [647, 444] width 104 height 22
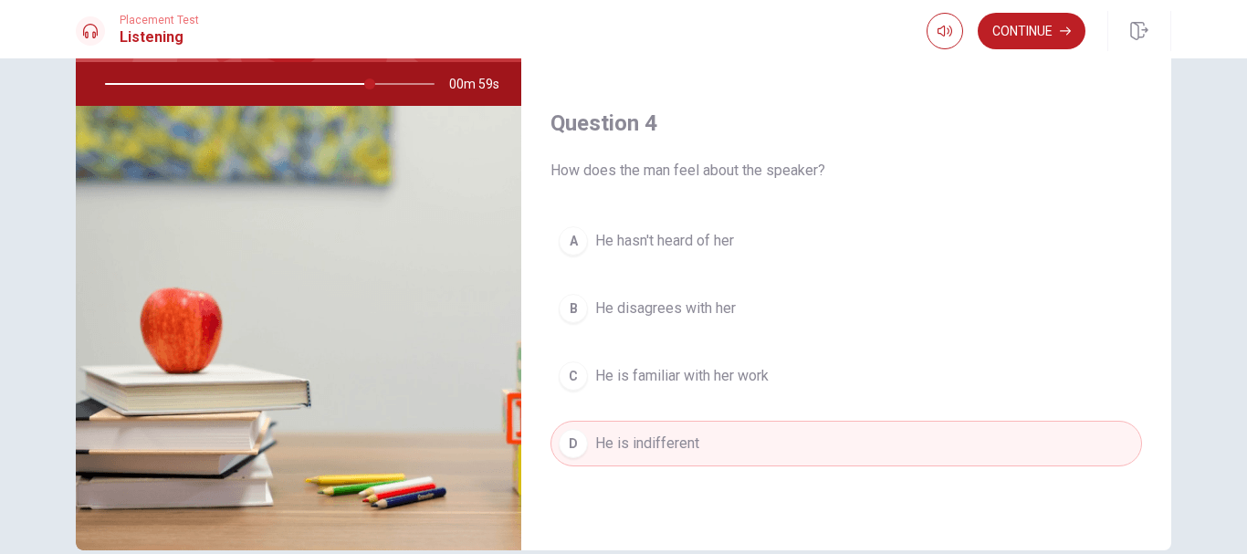
drag, startPoint x: 1052, startPoint y: 28, endPoint x: 877, endPoint y: 37, distance: 174.6
click at [877, 37] on div "Placement Test Listening Continue" at bounding box center [624, 31] width 1154 height 40
click at [1018, 31] on button "Continue" at bounding box center [1032, 31] width 108 height 37
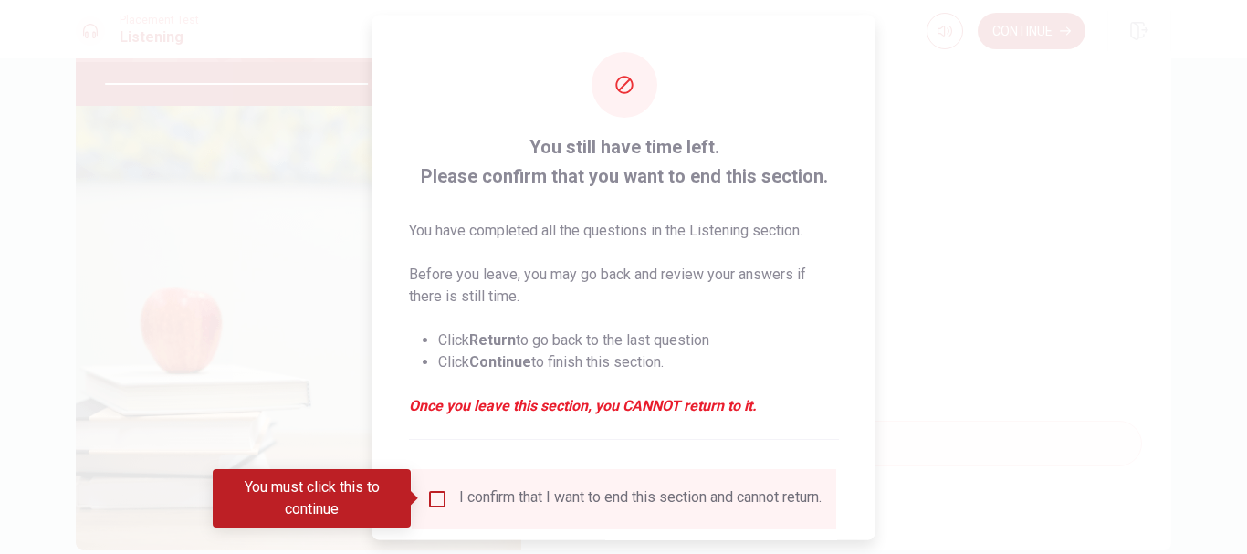
click at [429, 495] on input "You must click this to continue" at bounding box center [437, 499] width 22 height 22
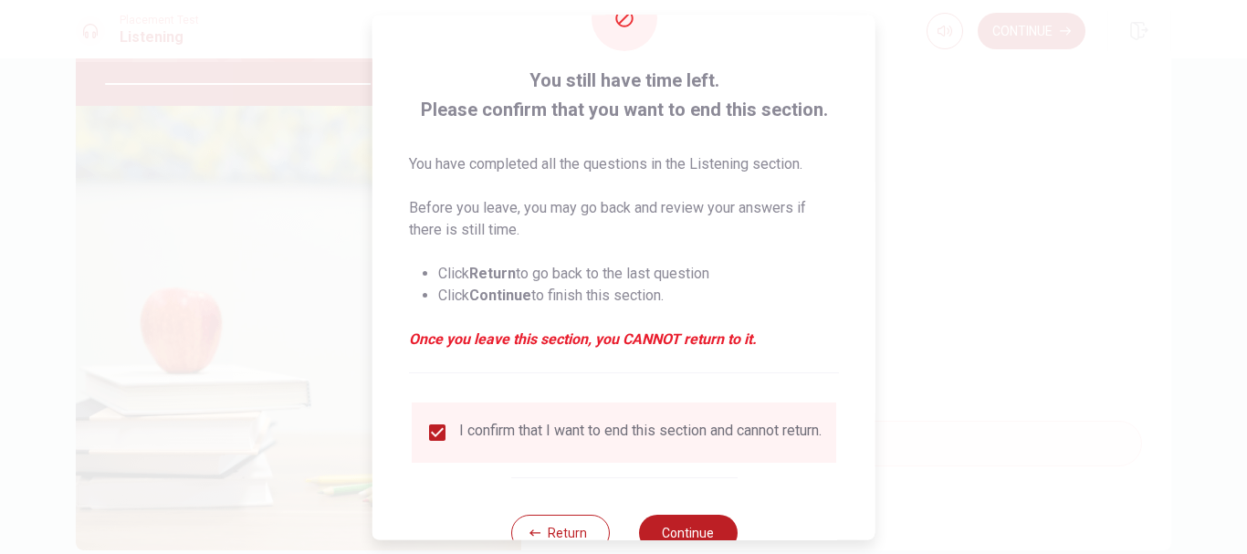
scroll to position [127, 0]
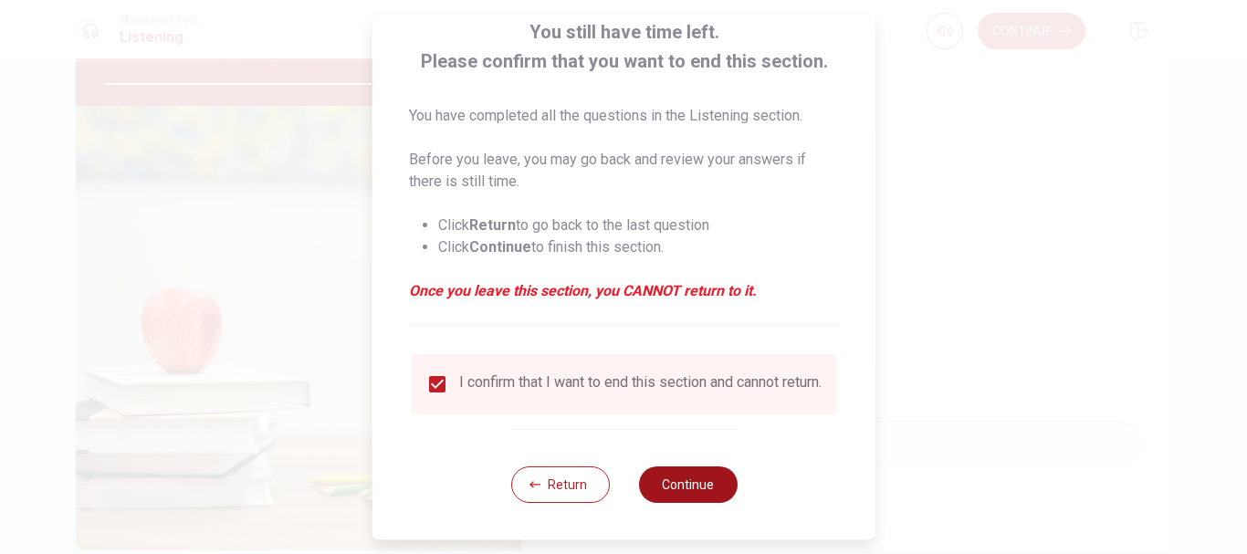
click at [682, 490] on button "Continue" at bounding box center [687, 485] width 99 height 37
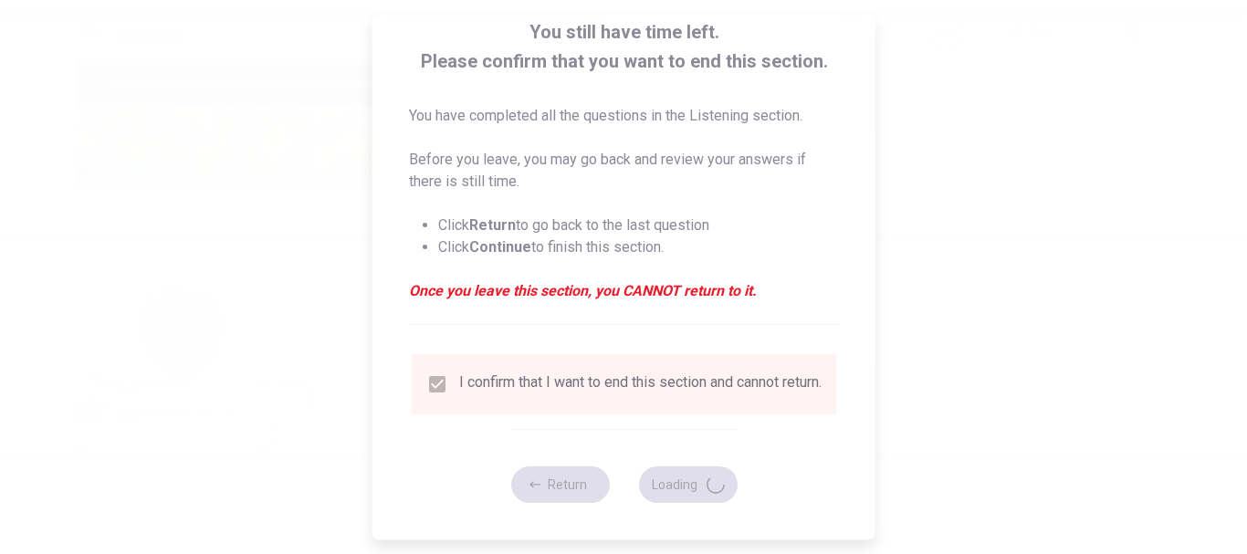
type input "84"
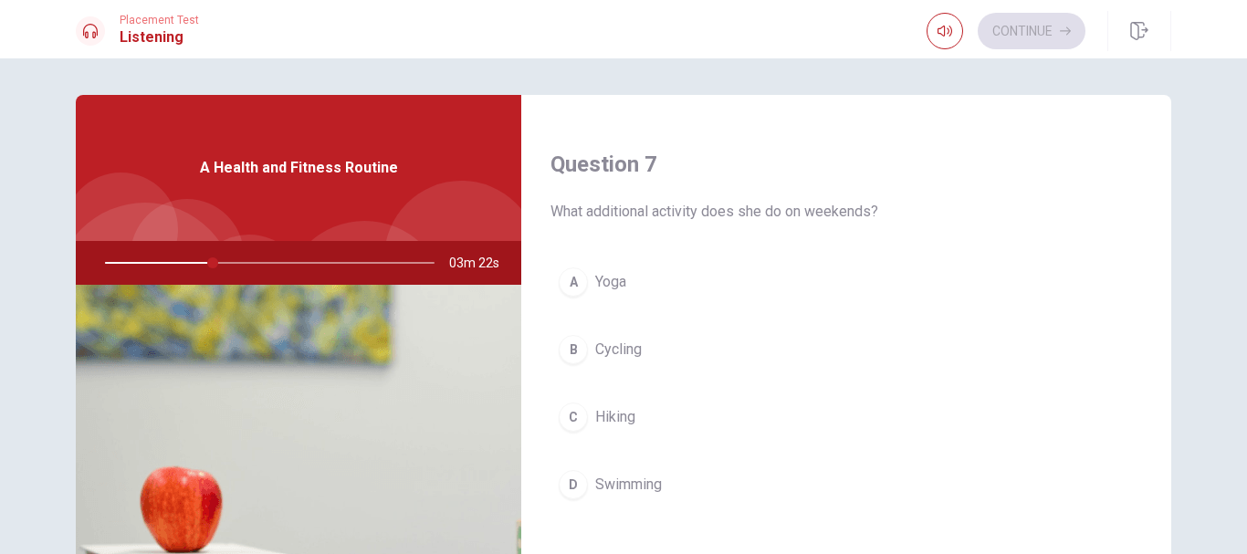
scroll to position [456, 0]
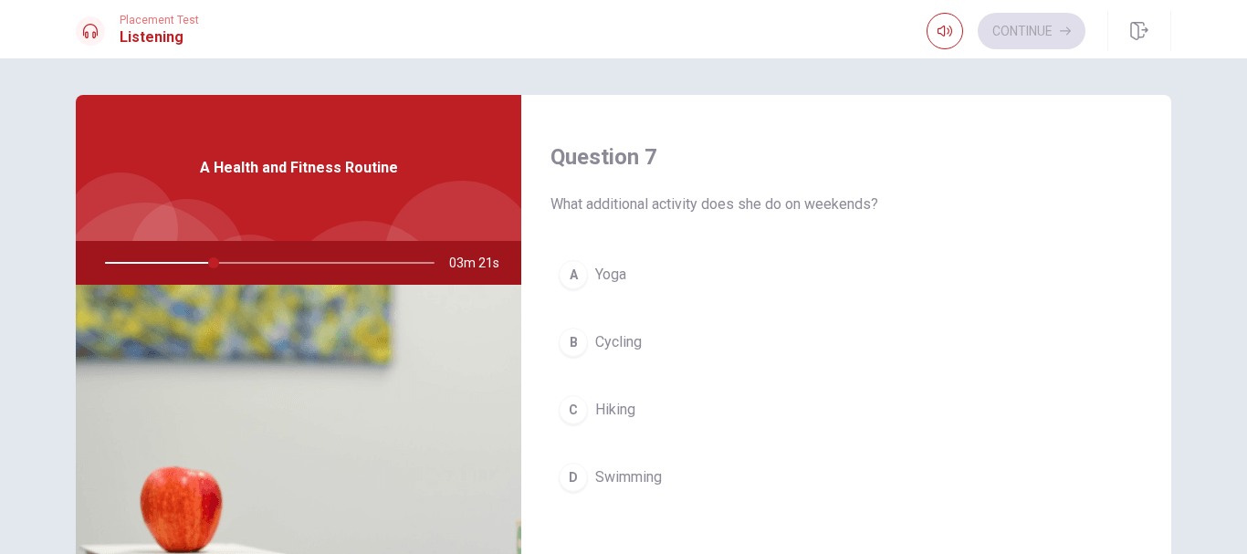
click at [604, 273] on span "Yoga" at bounding box center [610, 275] width 31 height 22
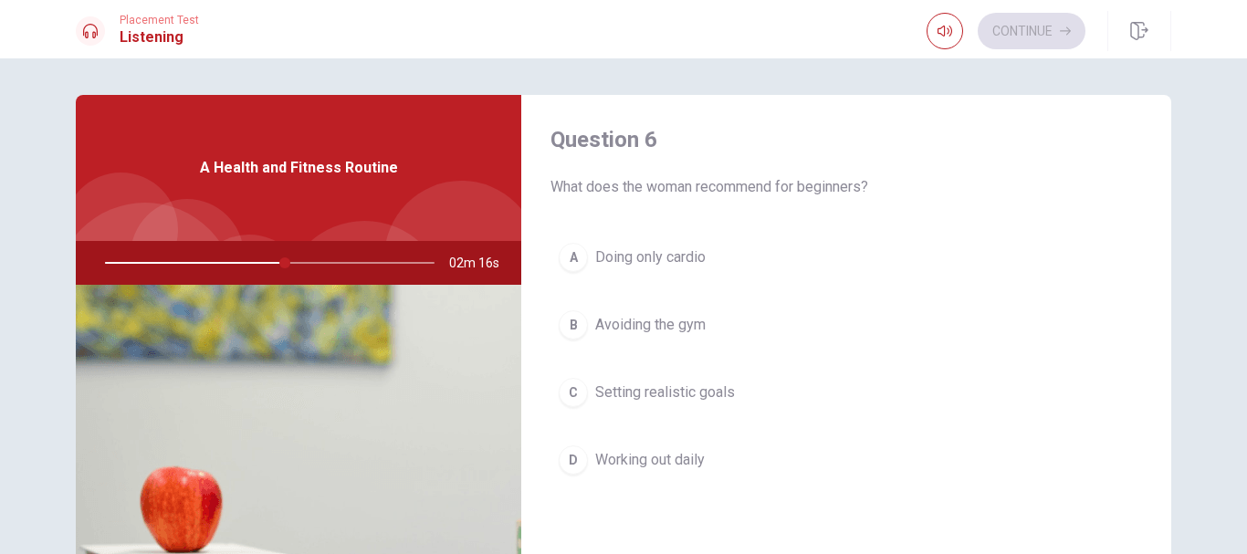
scroll to position [0, 0]
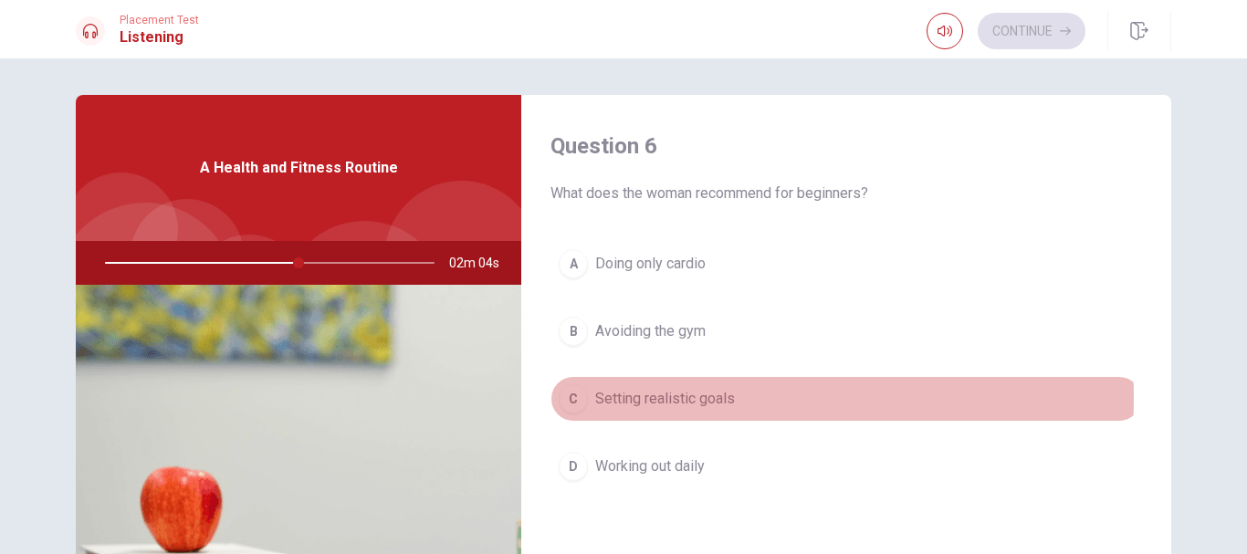
click at [655, 398] on span "Setting realistic goals" at bounding box center [665, 399] width 140 height 22
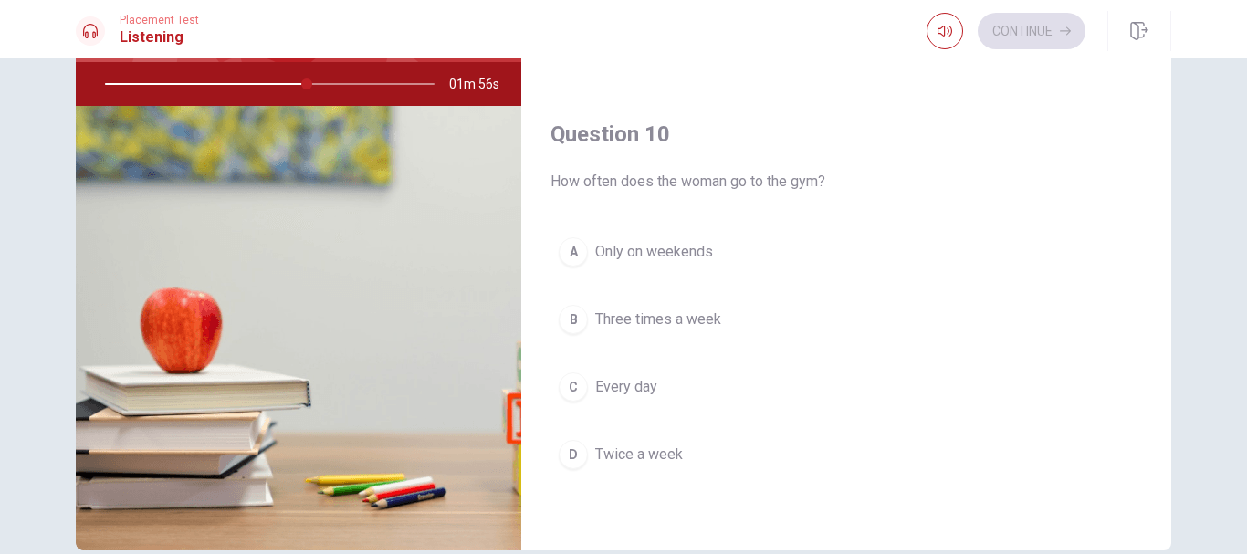
scroll to position [183, 0]
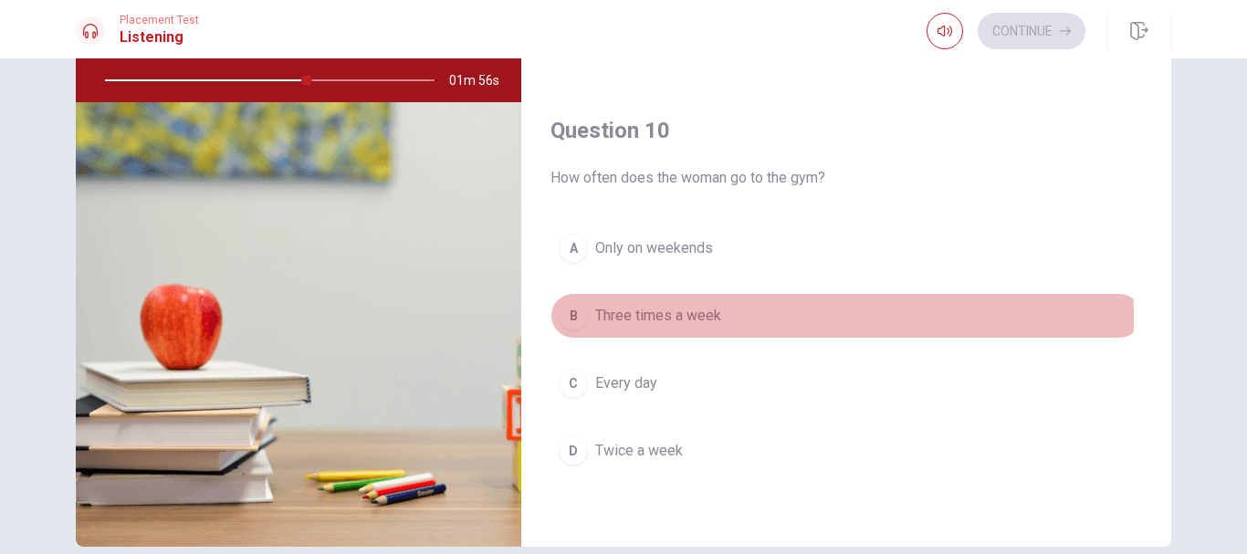
click at [653, 317] on span "Three times a week" at bounding box center [658, 316] width 126 height 22
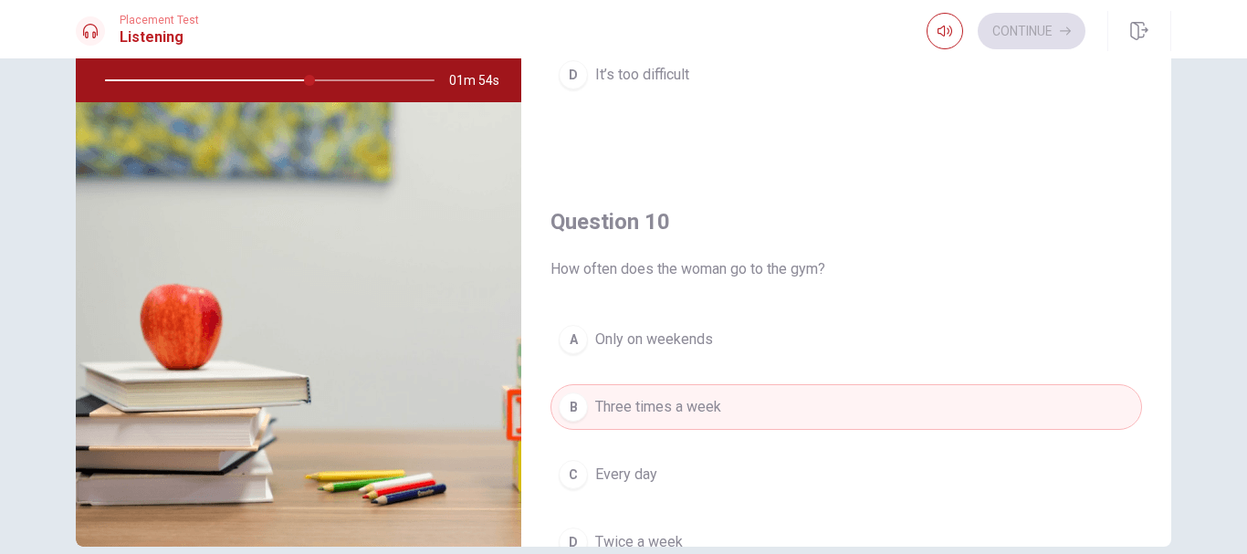
scroll to position [1337, 0]
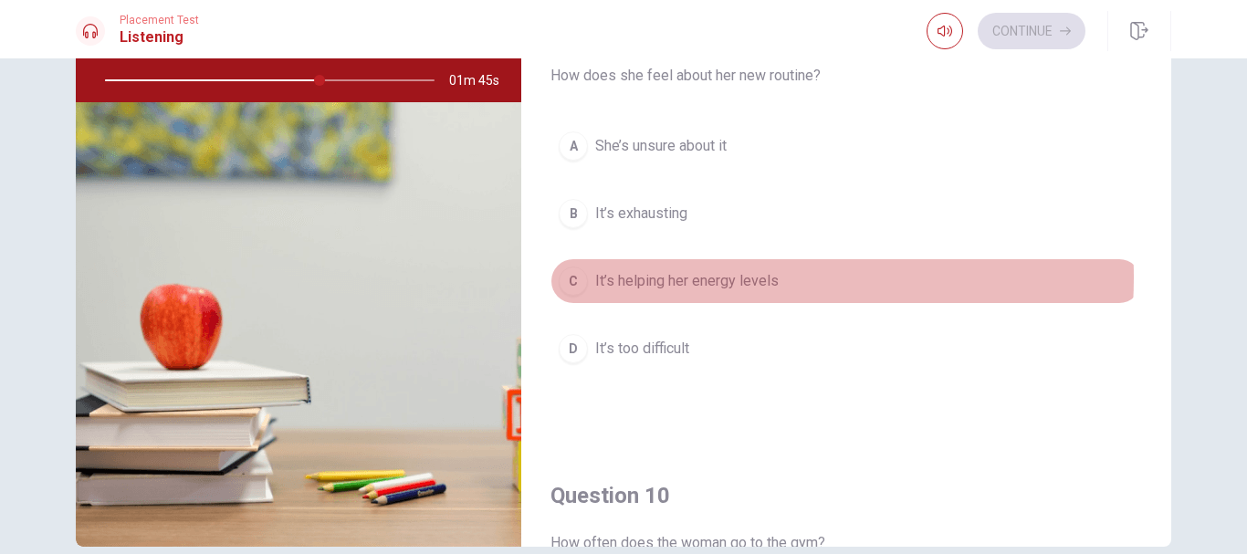
click at [679, 278] on span "It’s helping her energy levels" at bounding box center [686, 281] width 183 height 22
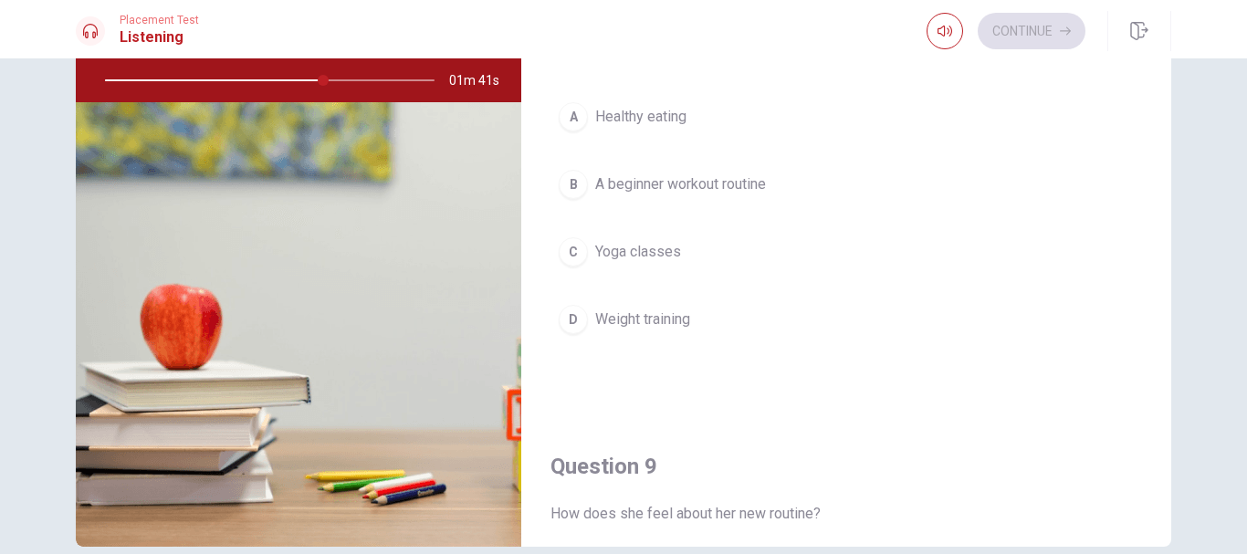
scroll to position [790, 0]
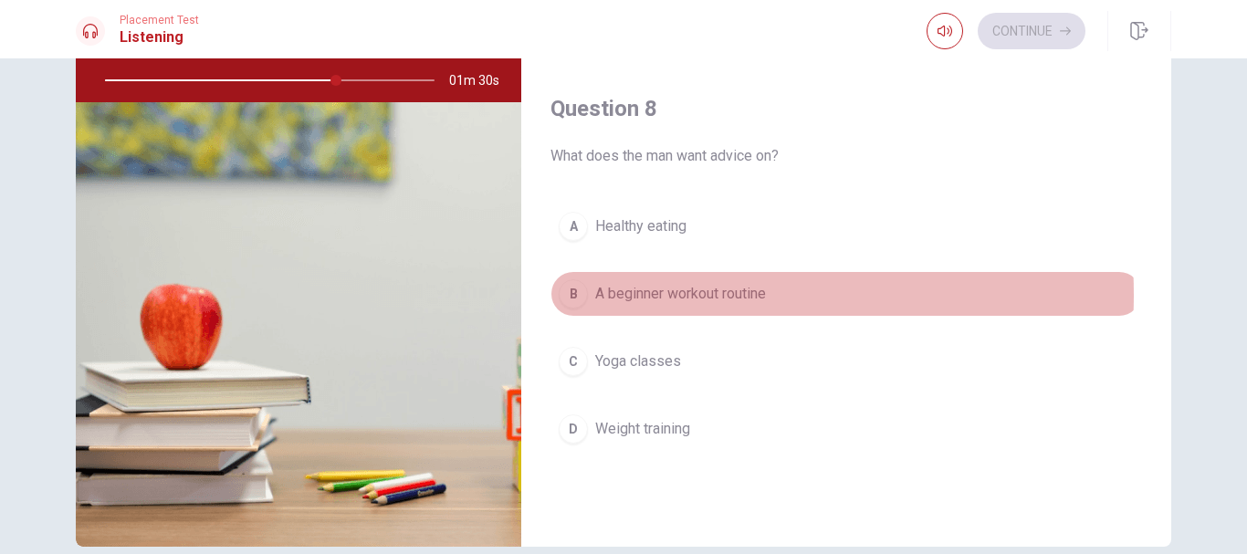
click at [645, 295] on span "A beginner workout routine" at bounding box center [680, 294] width 171 height 22
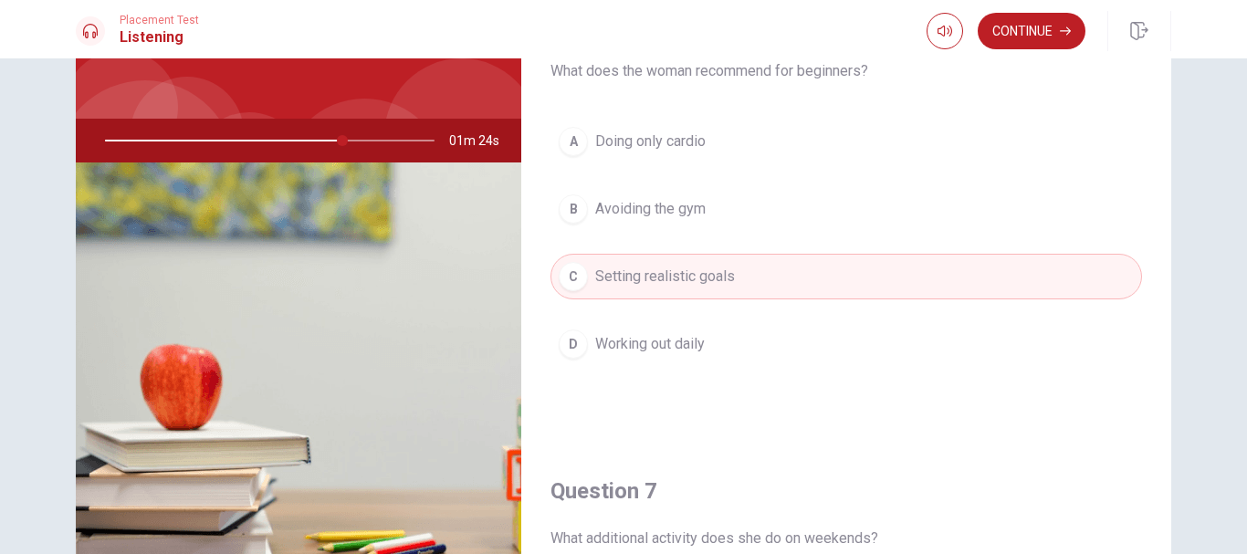
scroll to position [91, 0]
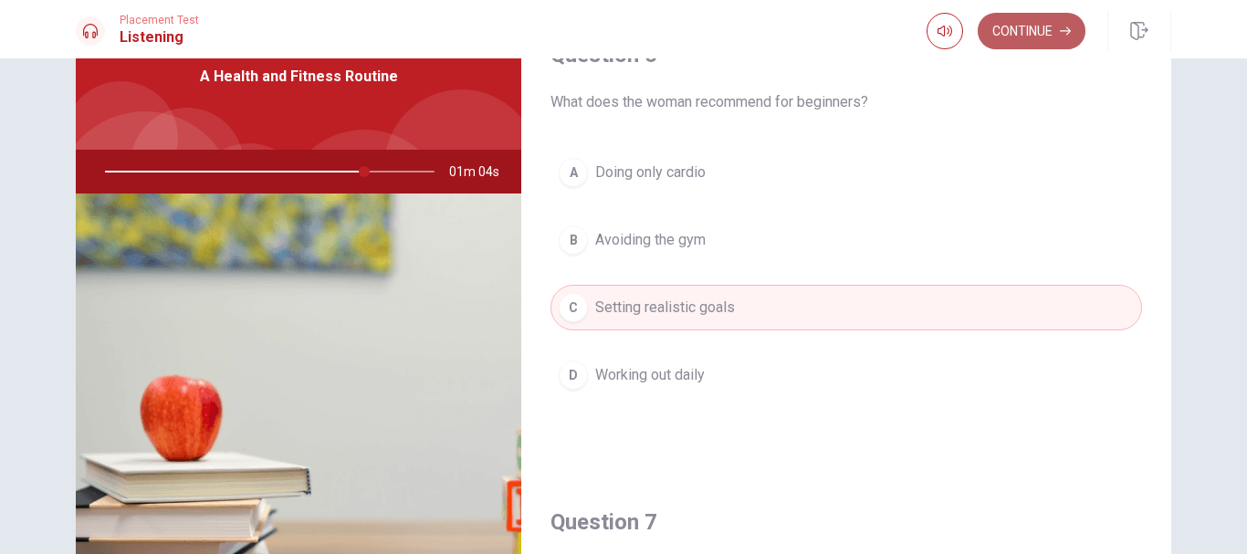
click at [1050, 30] on button "Continue" at bounding box center [1032, 31] width 108 height 37
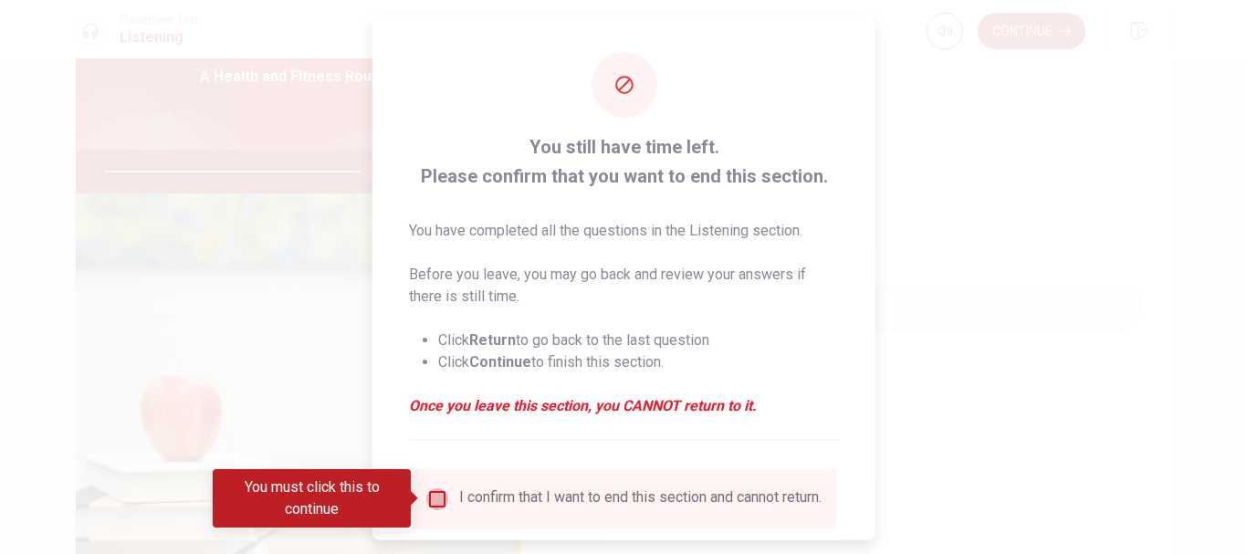
click at [427, 494] on input "You must click this to continue" at bounding box center [437, 499] width 22 height 22
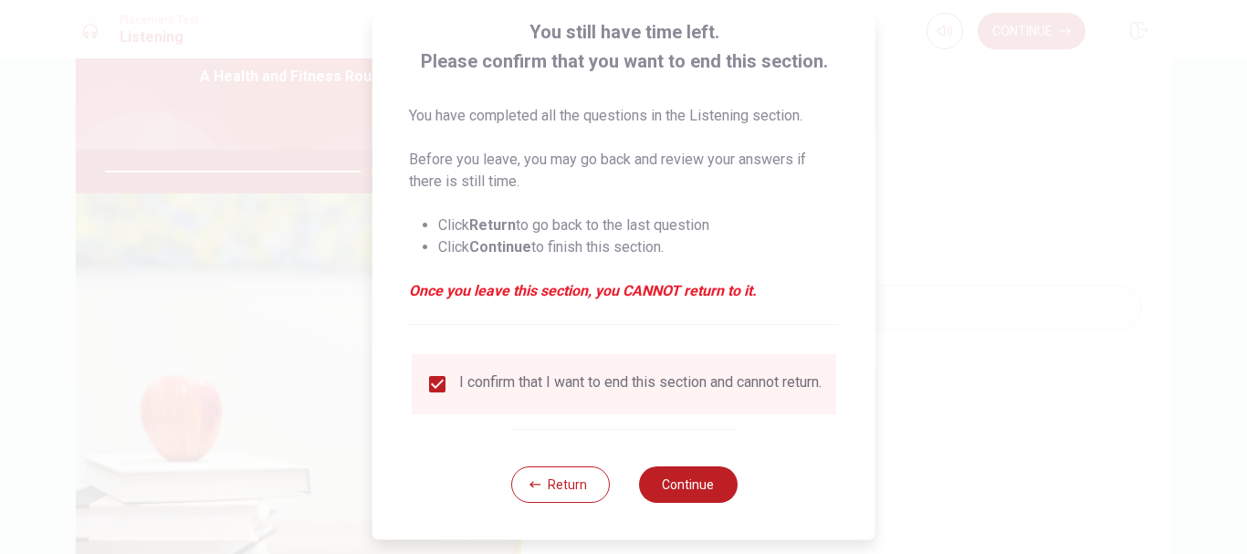
scroll to position [127, 0]
click at [688, 494] on button "Continue" at bounding box center [687, 485] width 99 height 37
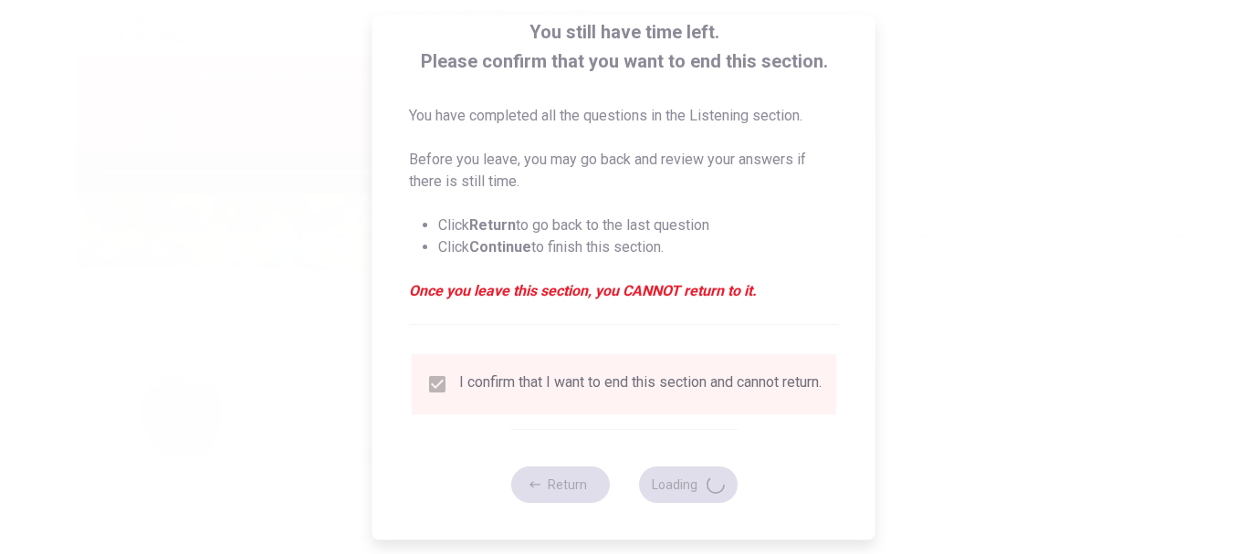
type input "81"
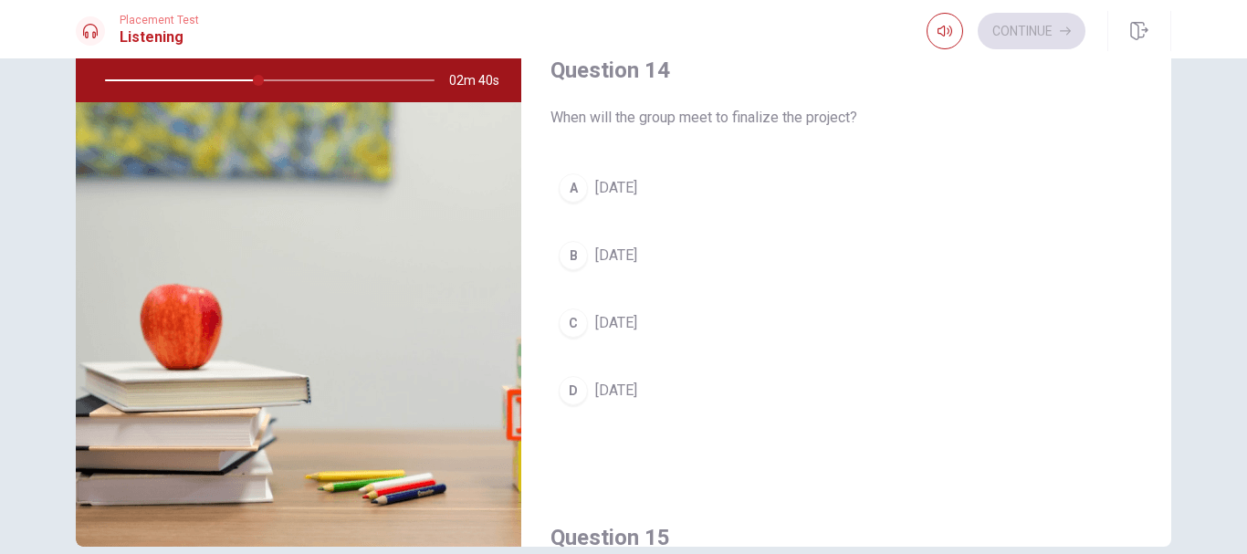
scroll to position [1246, 0]
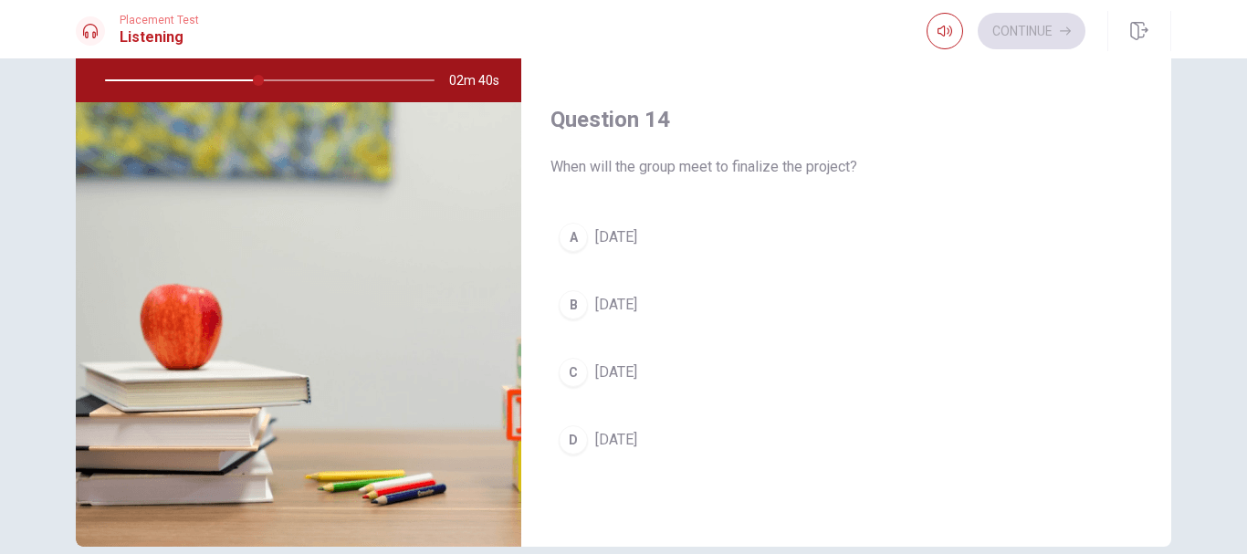
click at [620, 308] on span "[DATE]" at bounding box center [616, 305] width 42 height 22
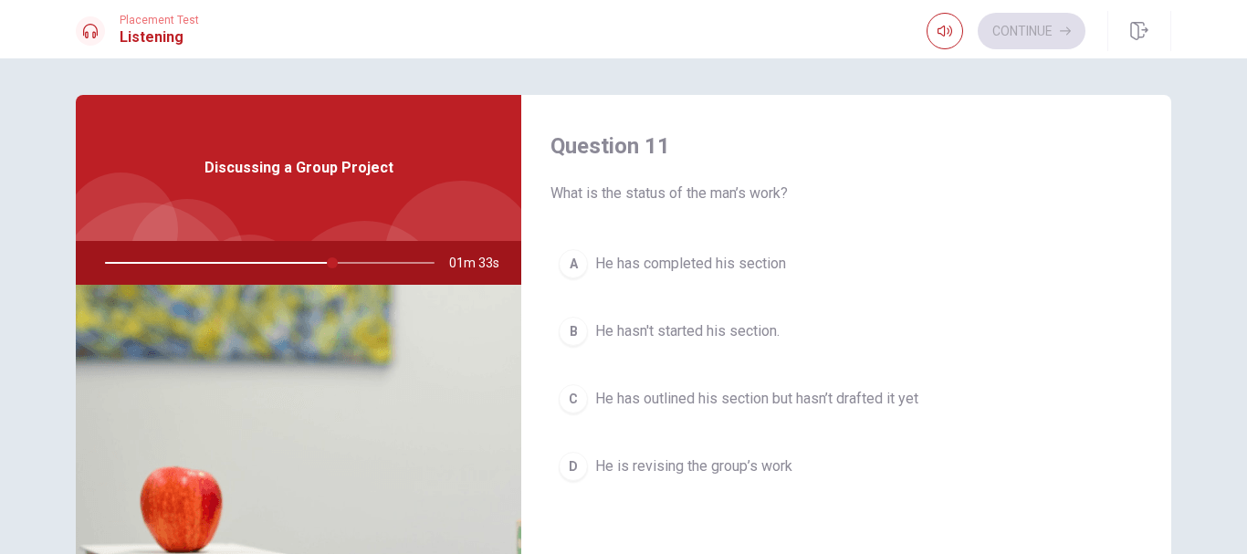
scroll to position [91, 0]
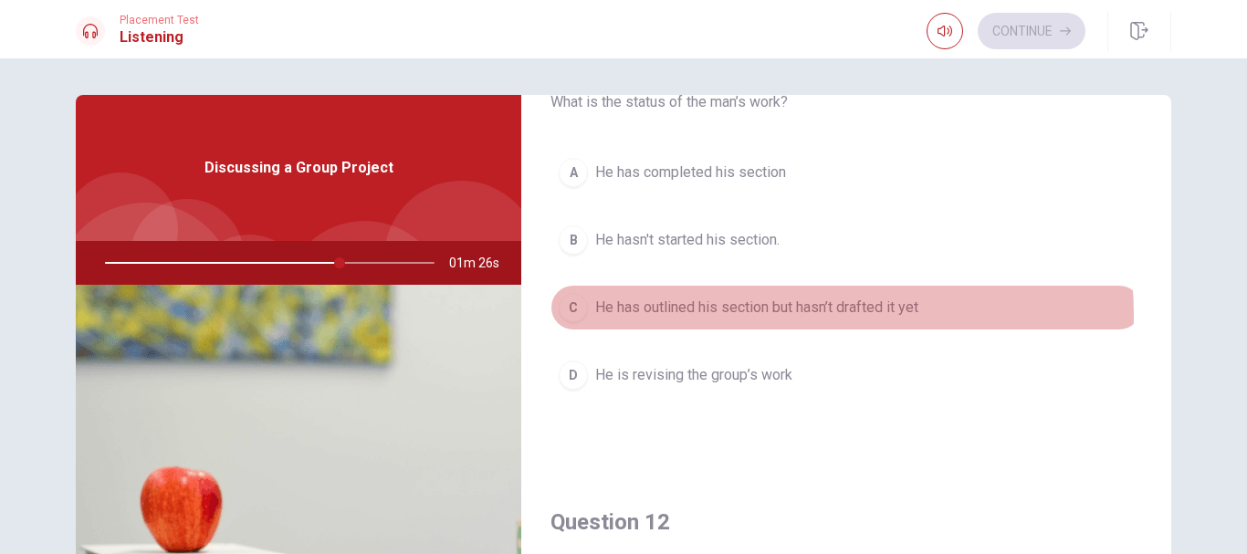
click at [773, 315] on span "He has outlined his section but hasn’t drafted it yet" at bounding box center [756, 308] width 323 height 22
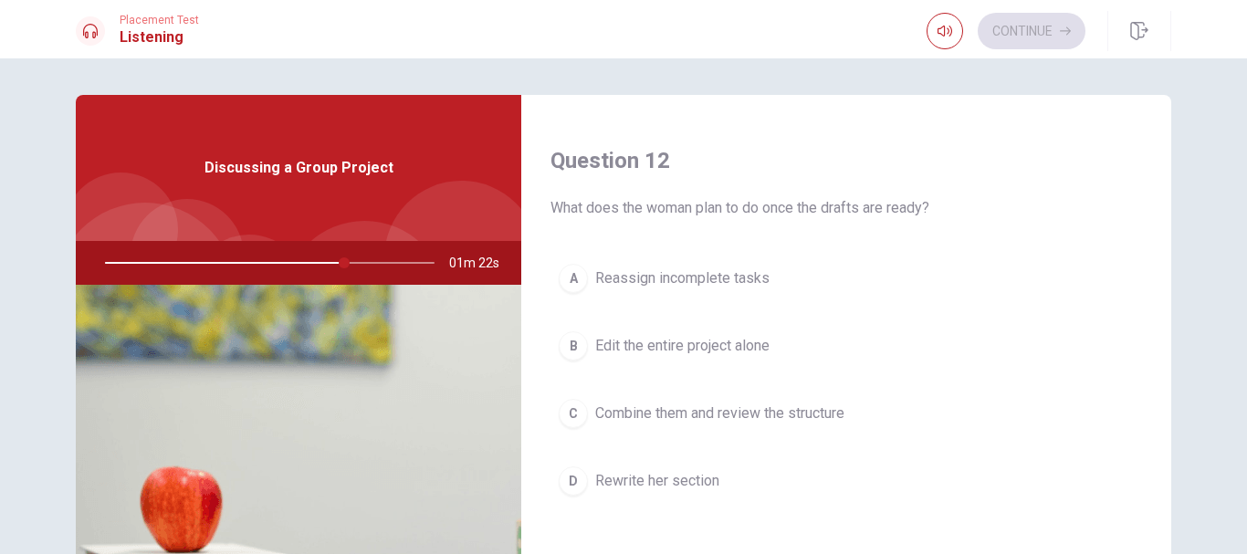
scroll to position [456, 0]
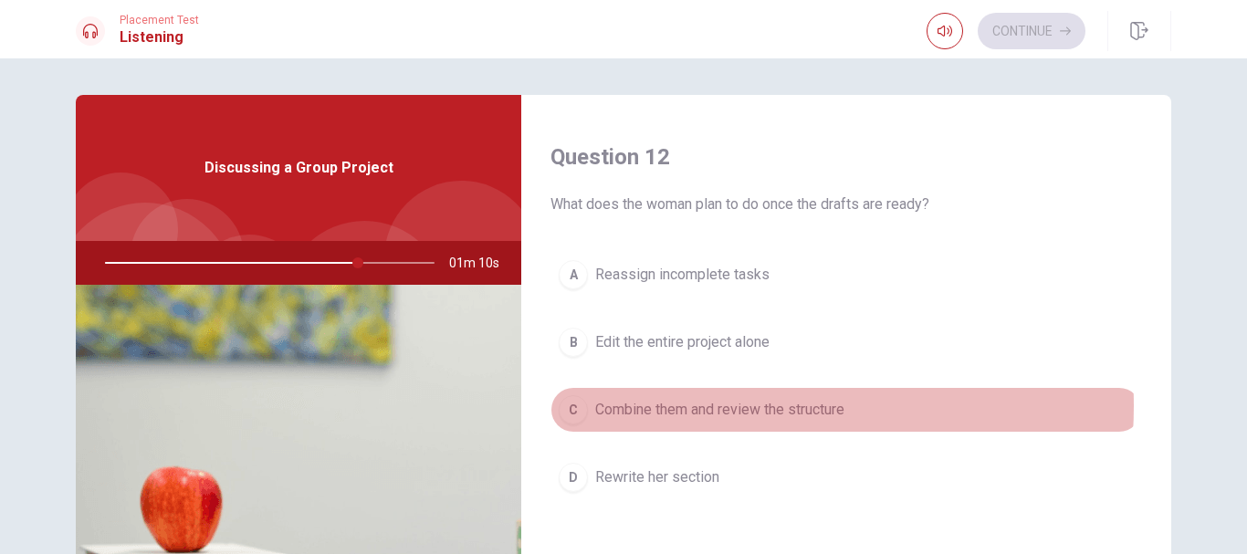
click at [722, 406] on span "Combine them and review the structure" at bounding box center [719, 410] width 249 height 22
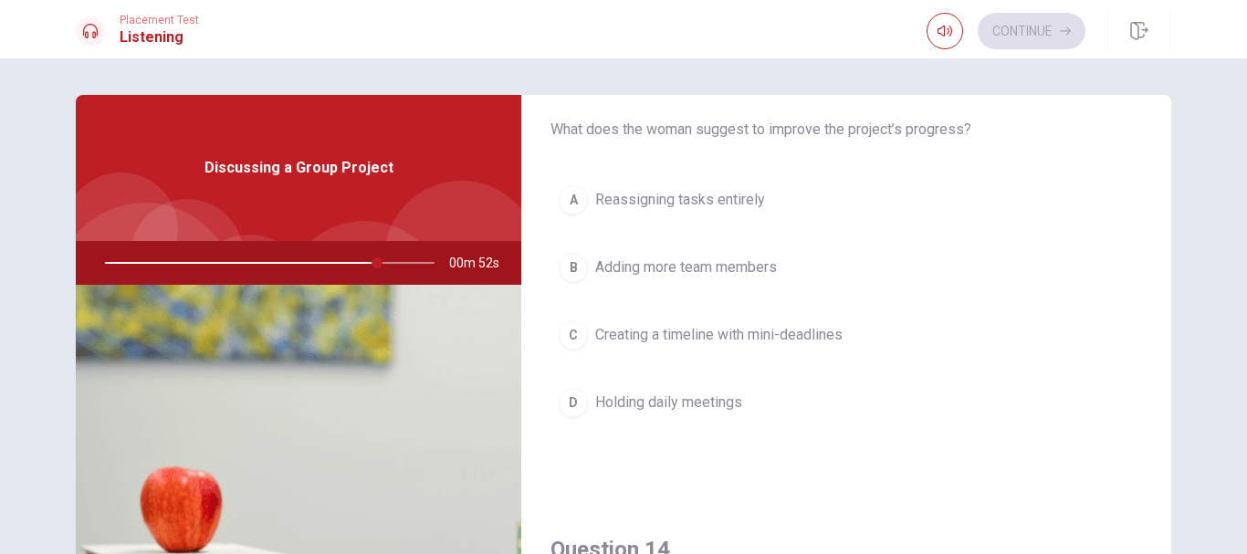
scroll to position [1096, 0]
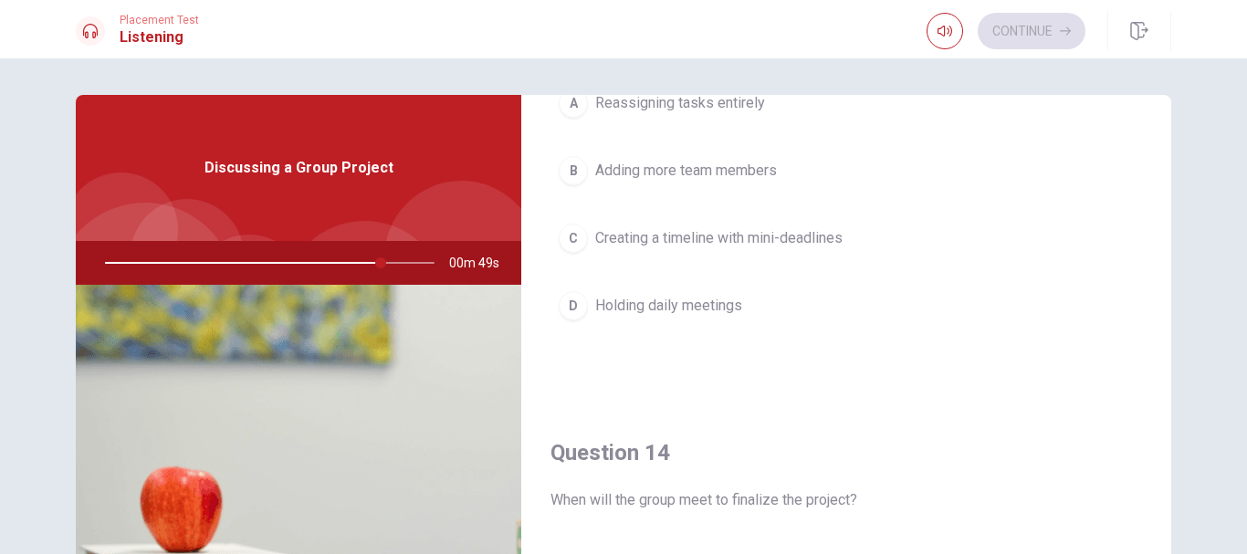
click at [708, 237] on span "Creating a timeline with mini-deadlines" at bounding box center [718, 238] width 247 height 22
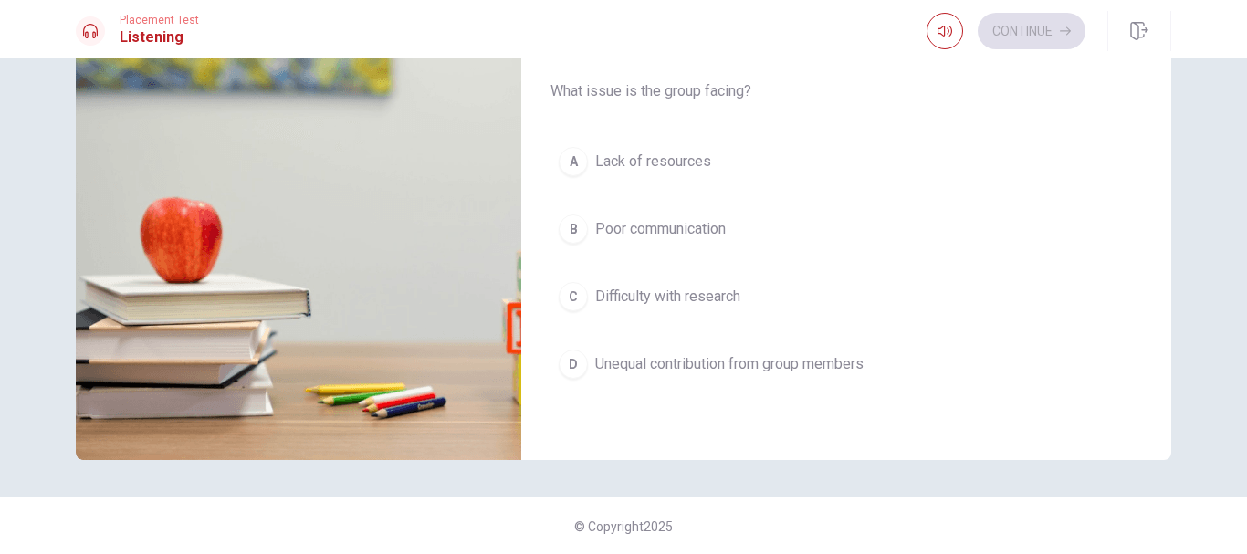
scroll to position [270, 0]
click at [739, 361] on span "Unequal contribution from group members" at bounding box center [729, 363] width 268 height 22
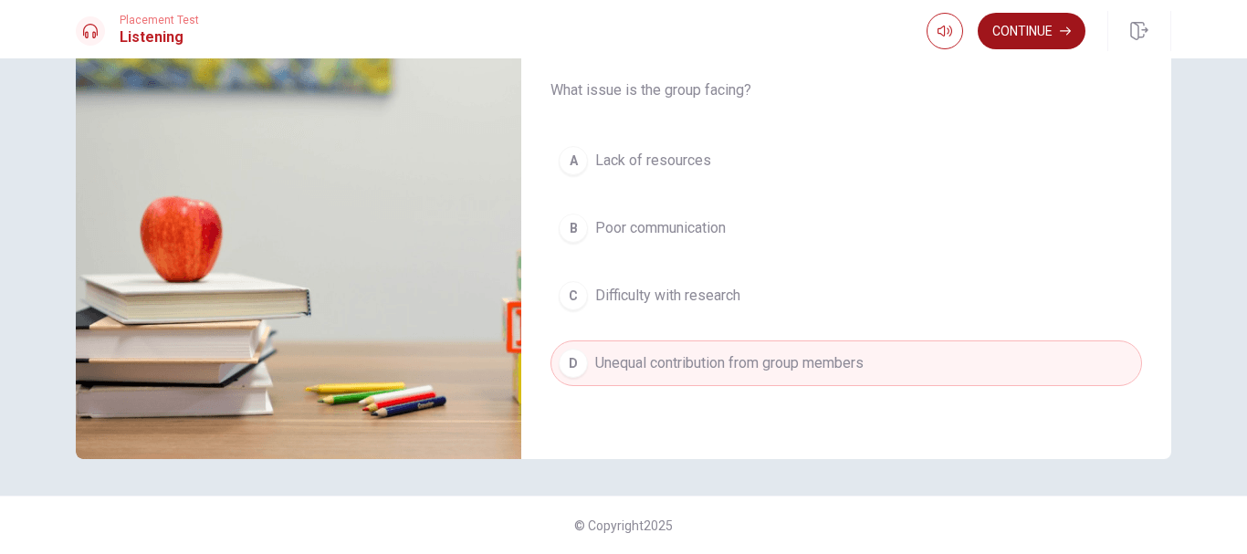
click at [1042, 28] on button "Continue" at bounding box center [1032, 31] width 108 height 37
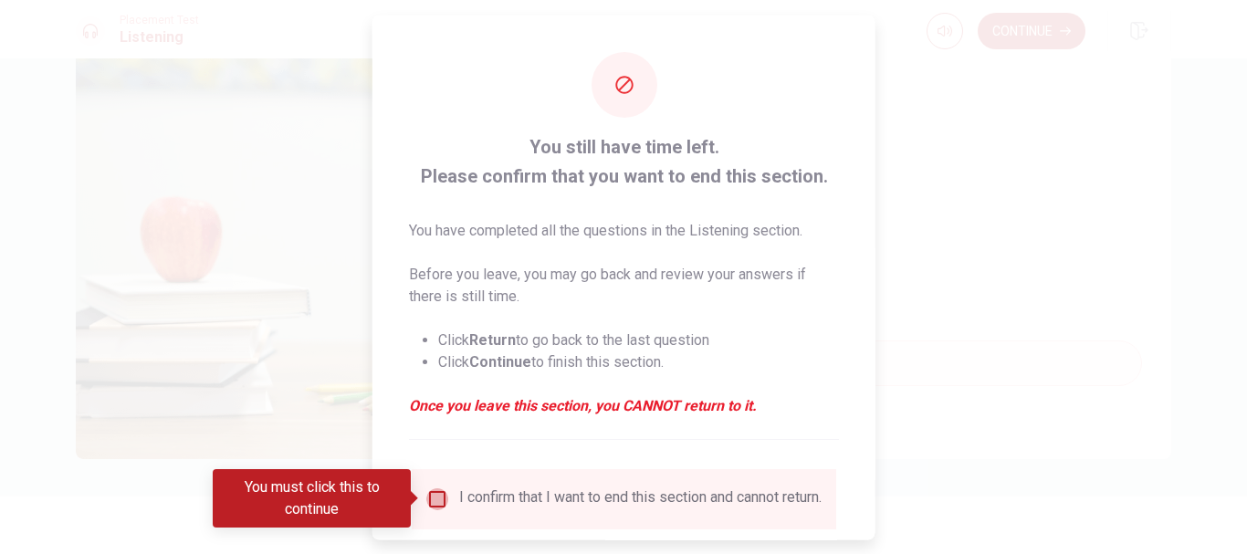
click at [432, 505] on input "You must click this to continue" at bounding box center [437, 499] width 22 height 22
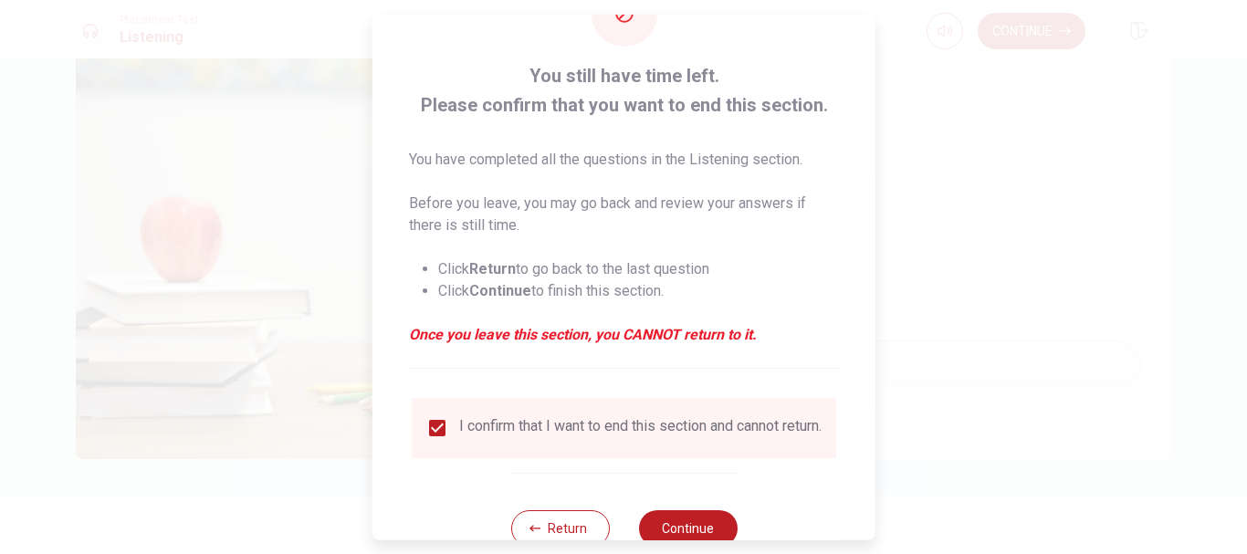
scroll to position [127, 0]
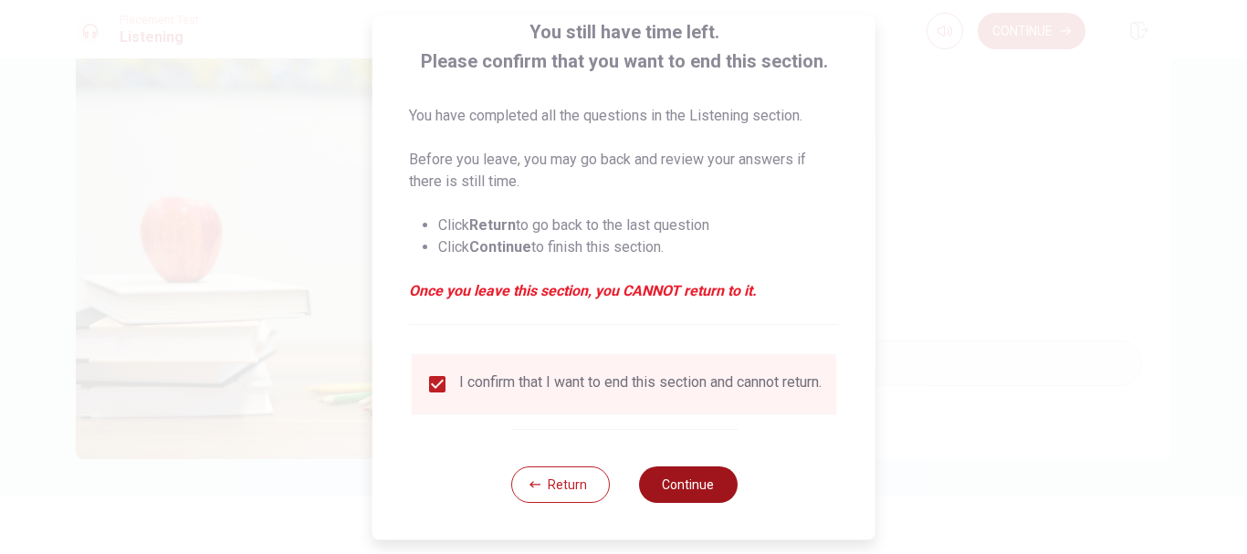
click at [675, 493] on button "Continue" at bounding box center [687, 485] width 99 height 37
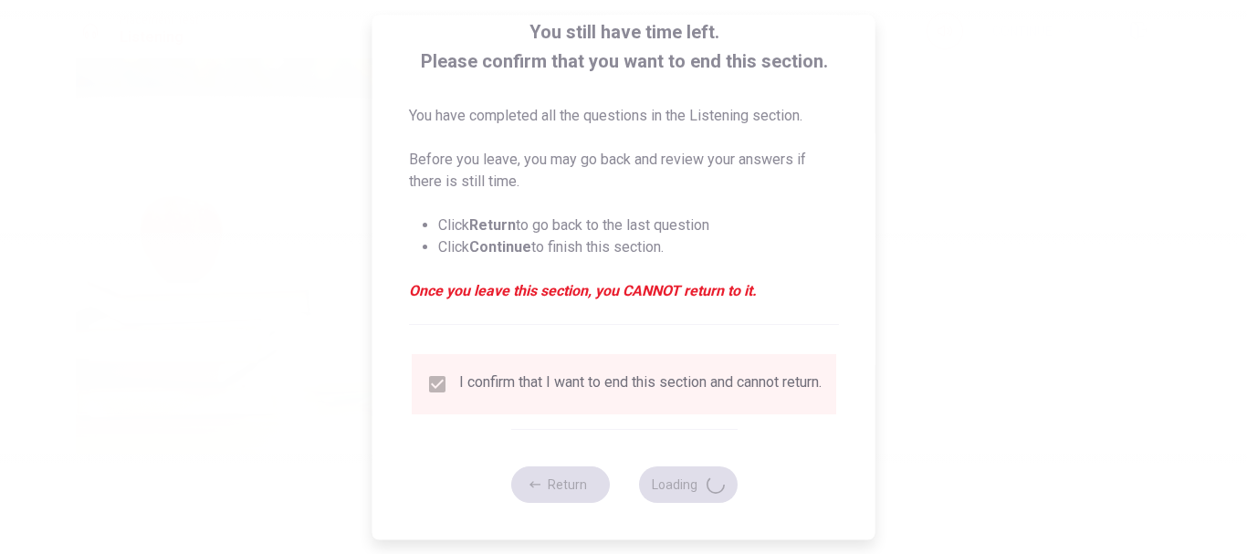
type input "92"
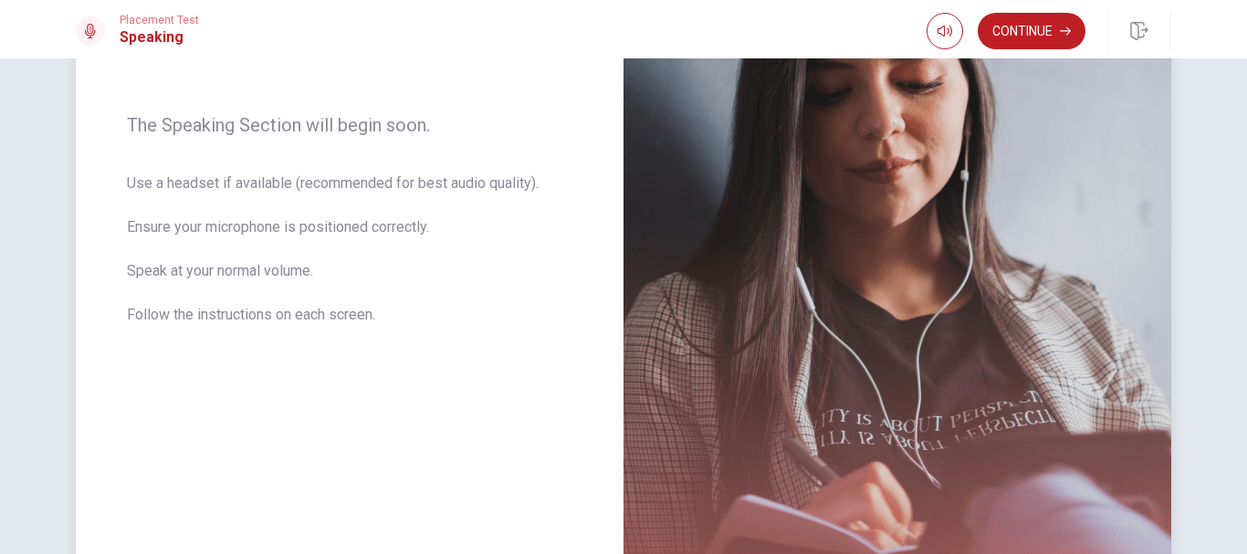
scroll to position [249, 0]
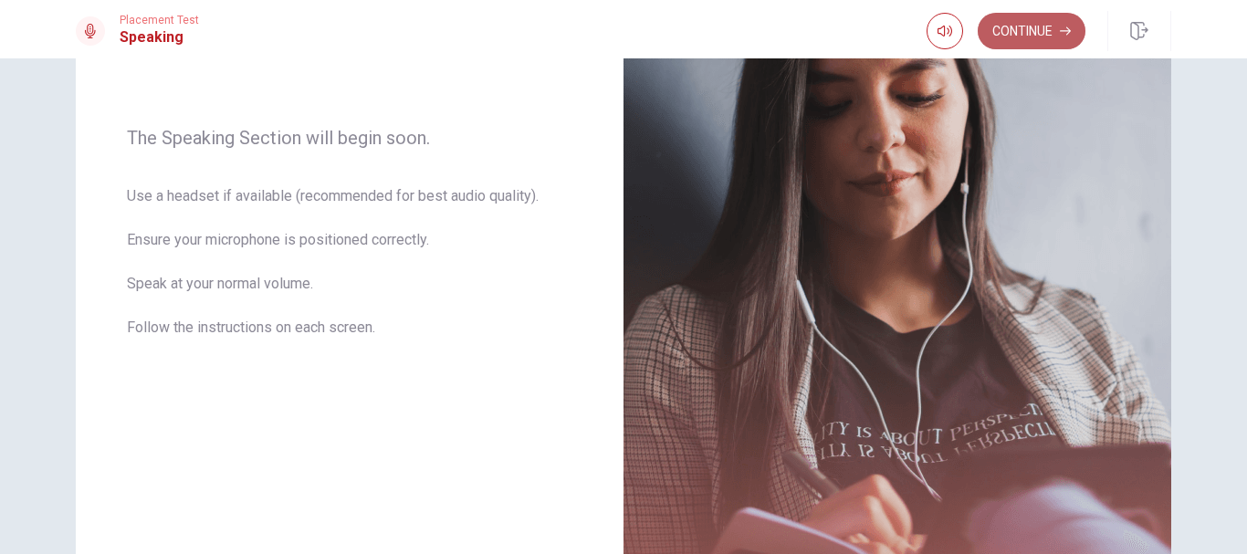
click at [1017, 33] on button "Continue" at bounding box center [1032, 31] width 108 height 37
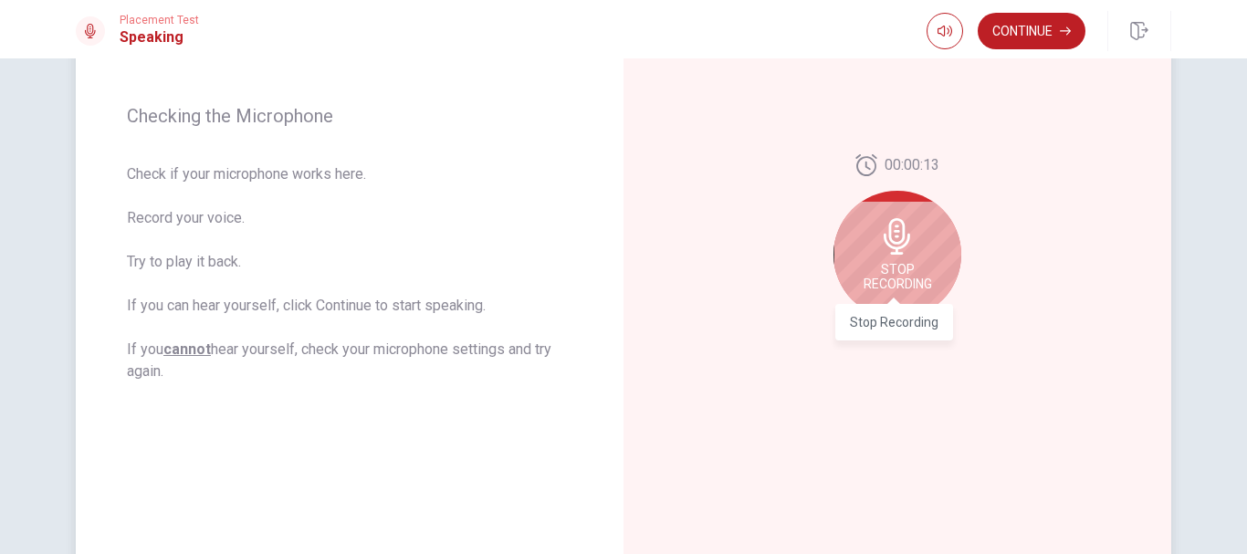
click at [869, 267] on span "Stop Recording" at bounding box center [898, 276] width 68 height 29
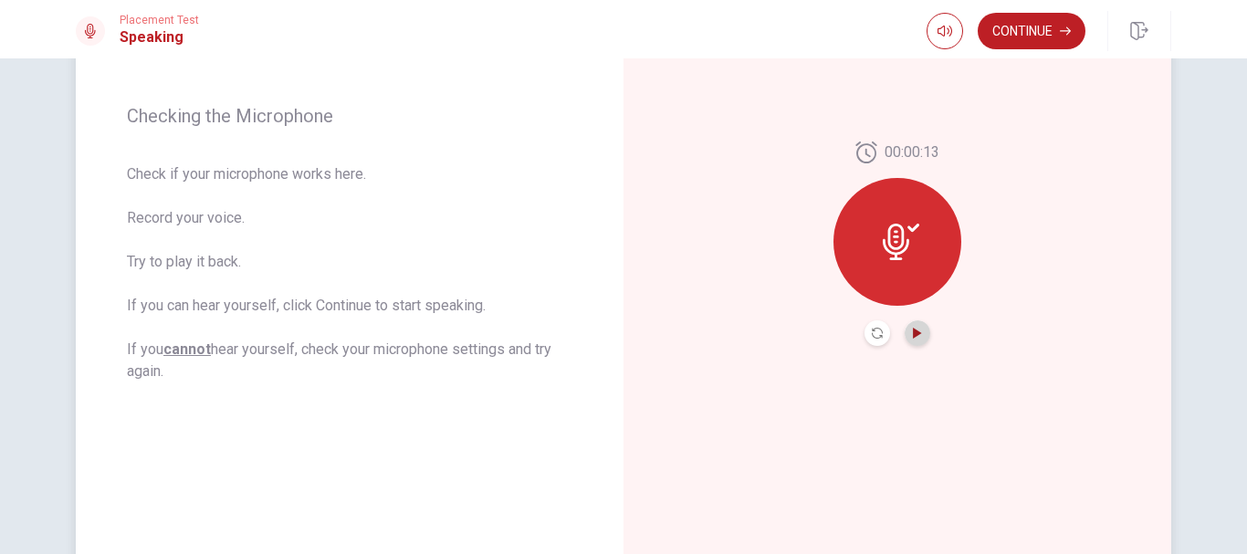
click at [913, 337] on icon "Play Audio" at bounding box center [917, 333] width 8 height 11
click at [917, 339] on button "Play Audio" at bounding box center [918, 333] width 26 height 26
click at [883, 245] on icon at bounding box center [896, 242] width 26 height 37
click at [675, 278] on div "00:00:13" at bounding box center [898, 244] width 548 height 796
click at [874, 247] on div at bounding box center [897, 242] width 128 height 128
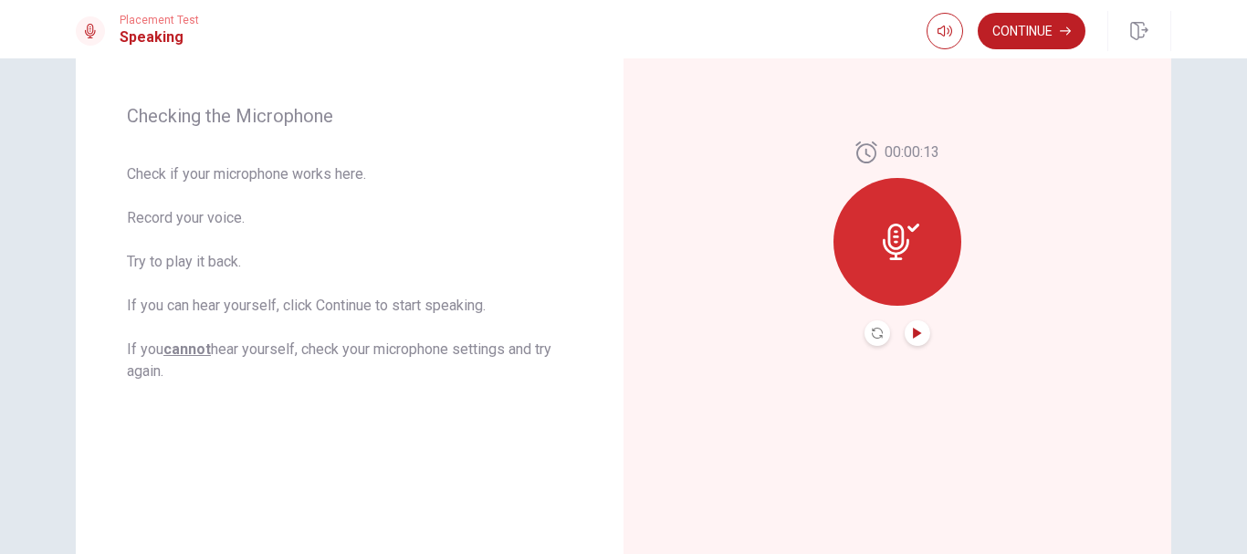
click at [918, 237] on div at bounding box center [897, 242] width 128 height 128
click at [914, 346] on div "00:00:13" at bounding box center [898, 244] width 548 height 796
click at [907, 338] on button "Play Audio" at bounding box center [918, 333] width 26 height 26
click at [1028, 336] on div "00:00:13" at bounding box center [898, 244] width 548 height 796
click at [914, 331] on icon "Play Audio" at bounding box center [917, 333] width 8 height 11
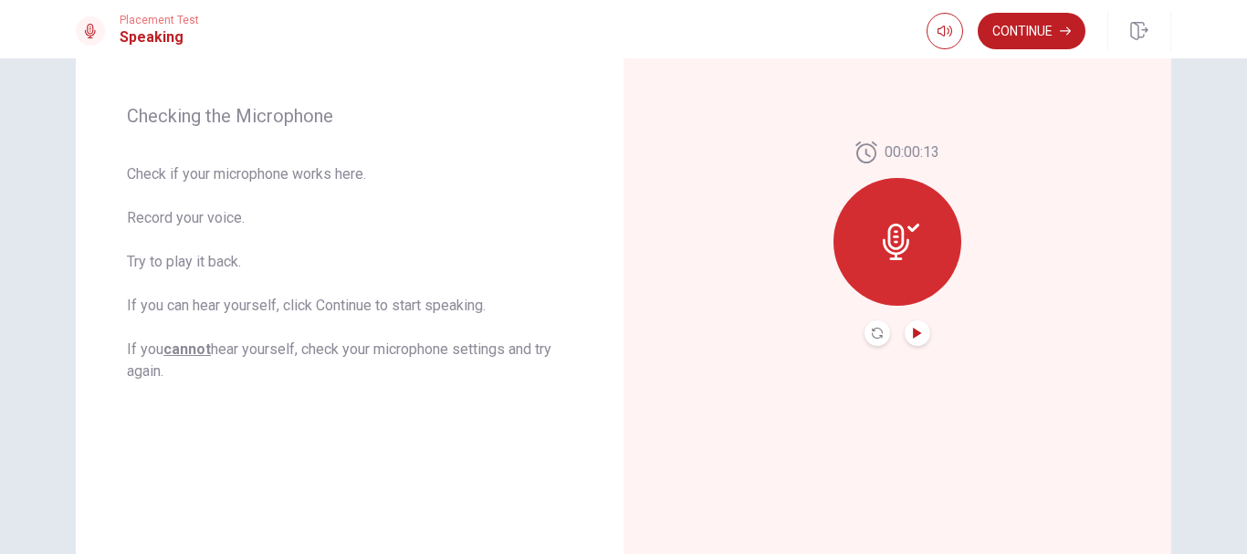
click at [900, 237] on icon at bounding box center [901, 242] width 37 height 37
click at [892, 244] on icon at bounding box center [901, 242] width 37 height 37
click at [872, 343] on button "Record Again" at bounding box center [878, 333] width 26 height 26
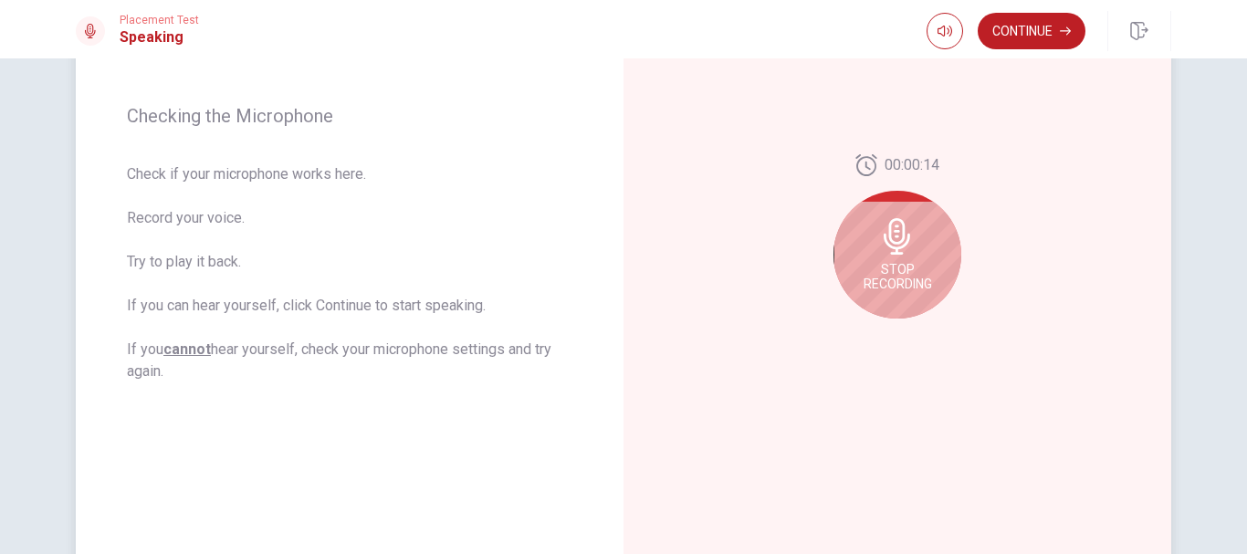
click at [906, 262] on span "Stop Recording" at bounding box center [898, 276] width 68 height 29
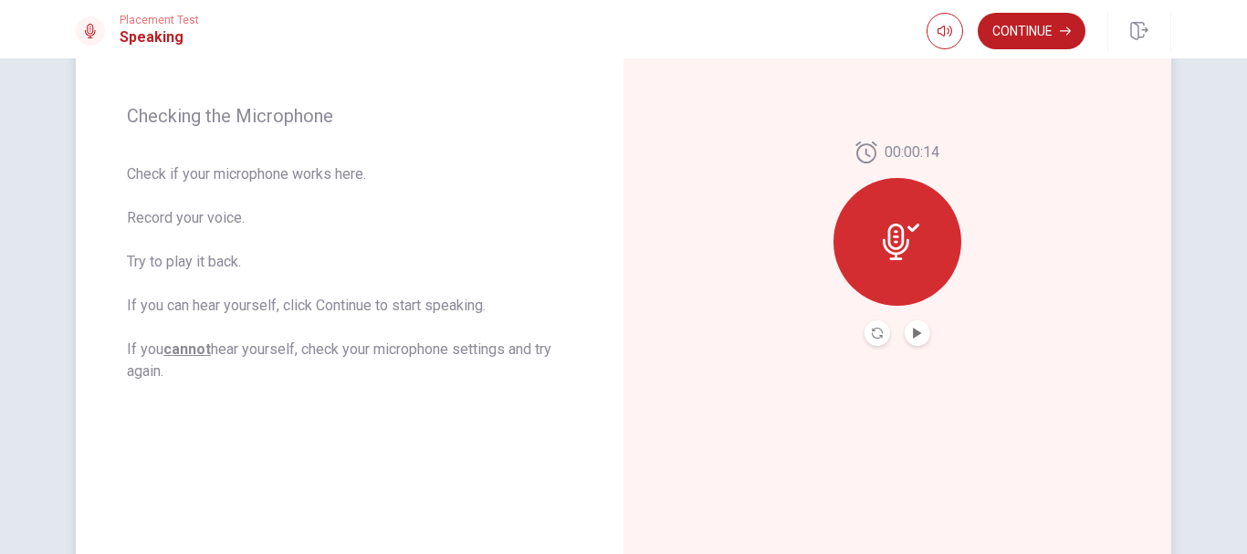
click at [894, 257] on icon at bounding box center [901, 242] width 37 height 37
click at [870, 341] on button "Record Again" at bounding box center [878, 333] width 26 height 26
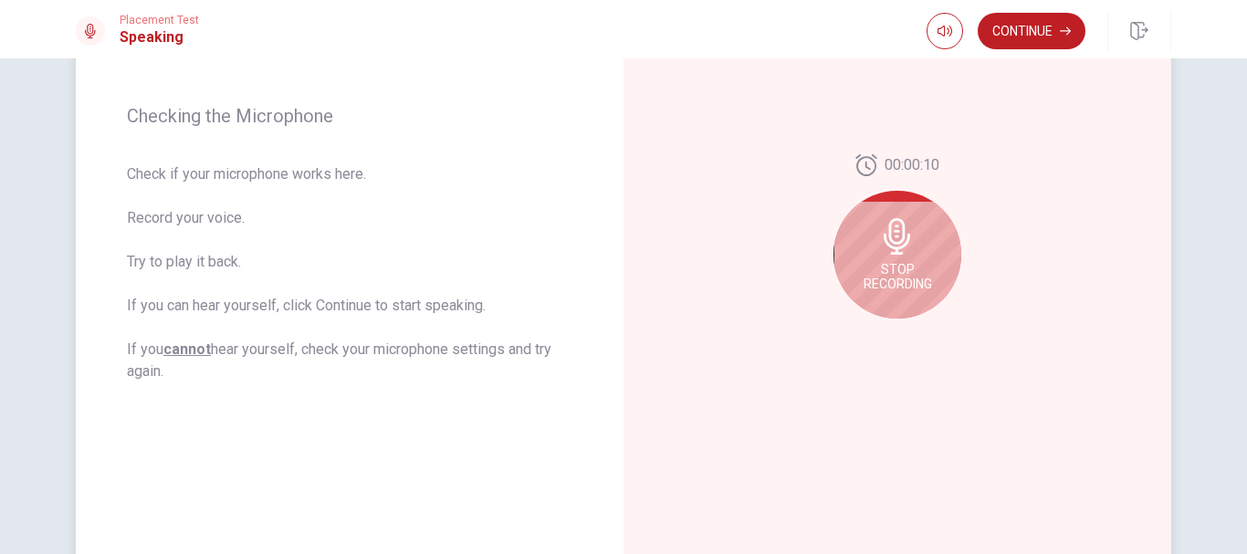
click at [894, 266] on span "Stop Recording" at bounding box center [898, 276] width 68 height 29
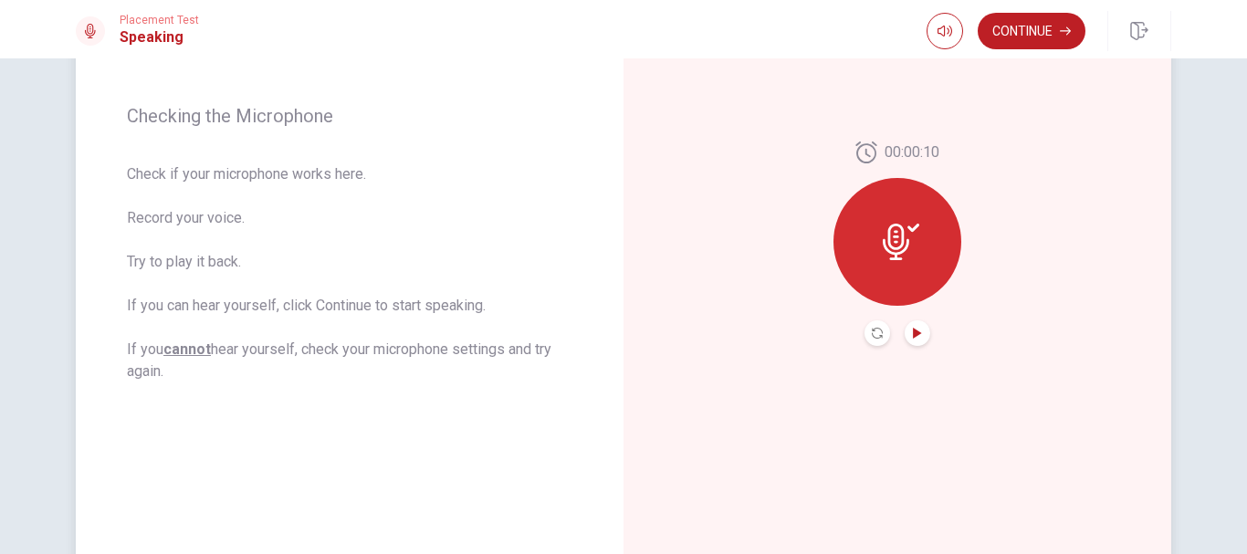
click at [913, 334] on icon "Play Audio" at bounding box center [917, 333] width 8 height 11
click at [1043, 37] on button "Continue" at bounding box center [1032, 31] width 108 height 37
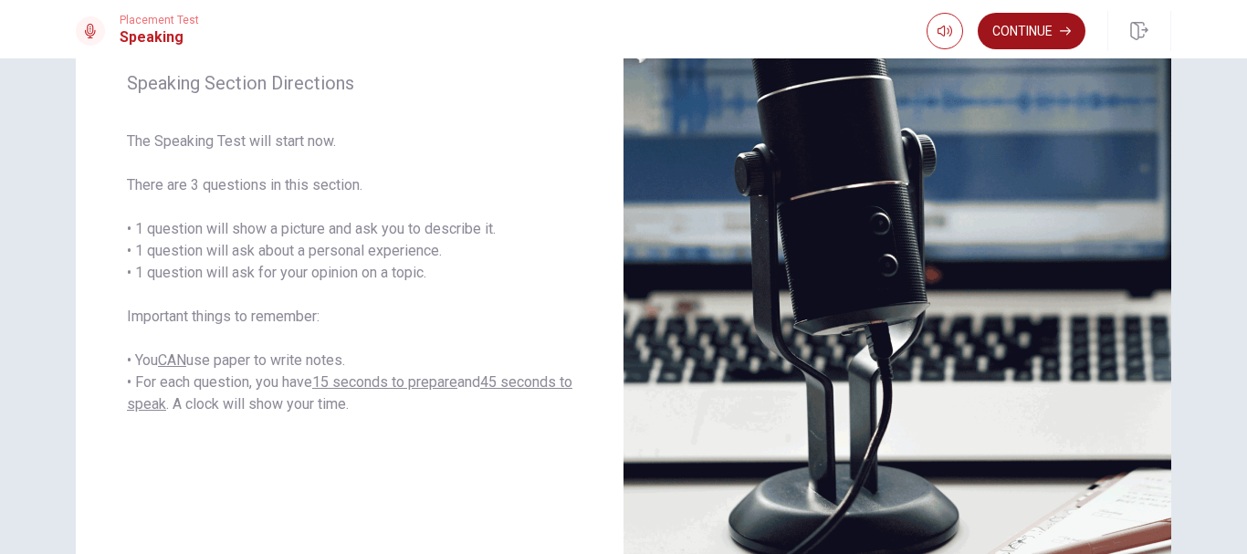
click at [1046, 22] on button "Continue" at bounding box center [1032, 31] width 108 height 37
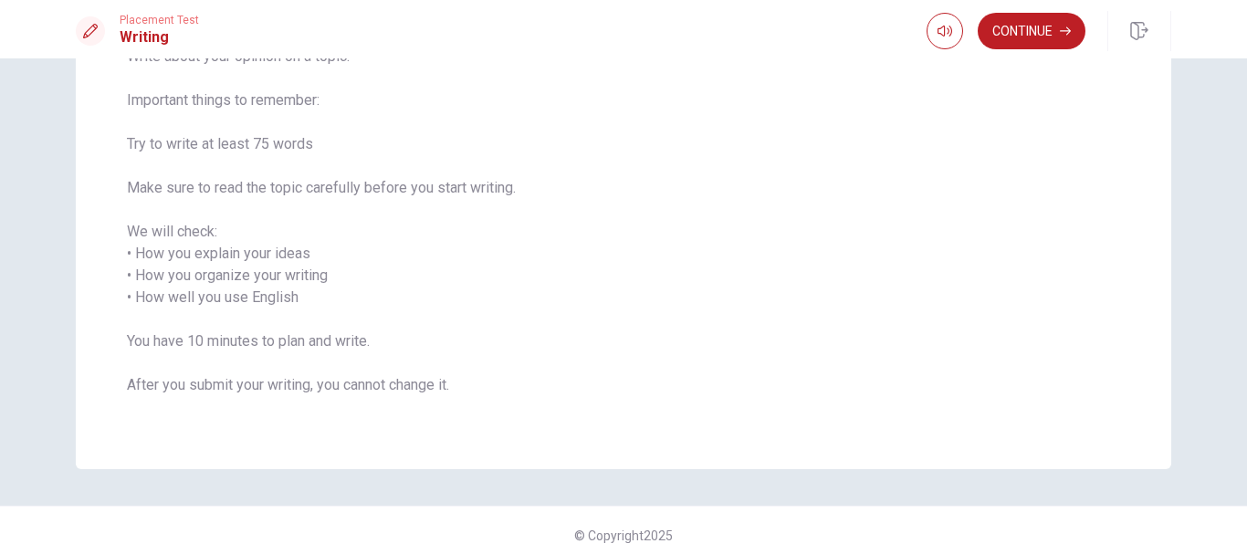
scroll to position [183, 0]
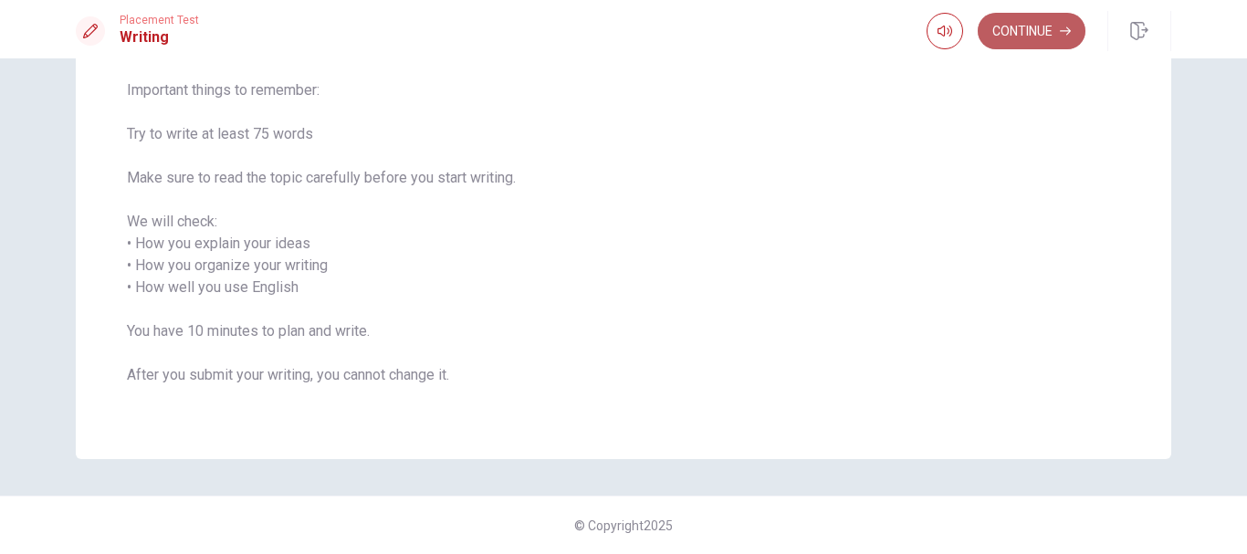
click at [1035, 35] on button "Continue" at bounding box center [1032, 31] width 108 height 37
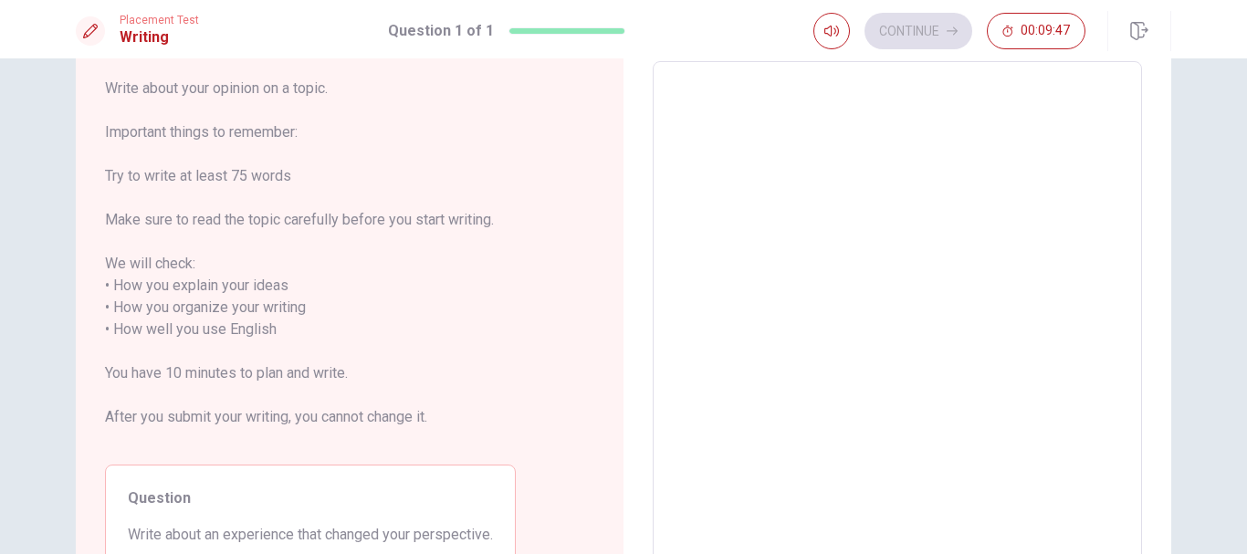
scroll to position [0, 0]
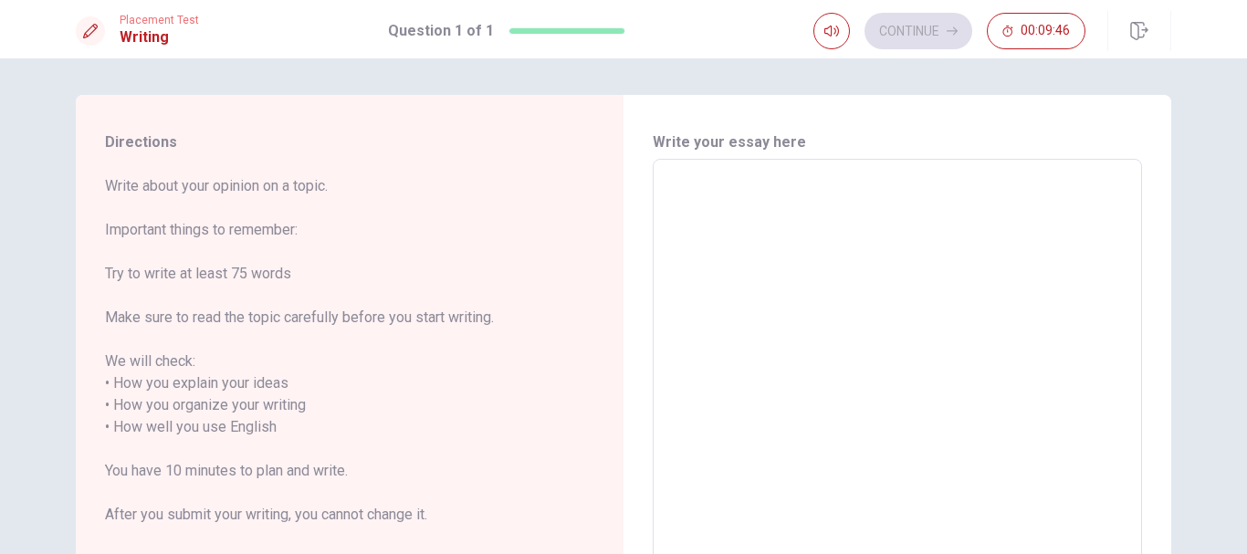
click at [823, 202] on textarea at bounding box center [898, 416] width 464 height 485
type textarea "I"
type textarea "x"
type textarea "I"
type textarea "x"
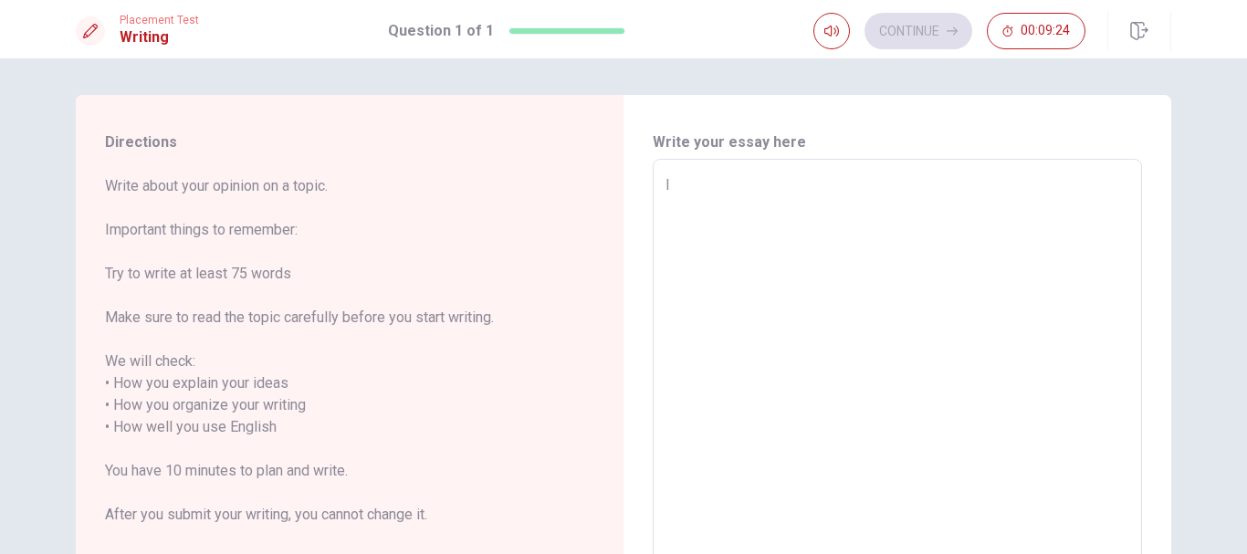
type textarea "I l"
type textarea "x"
type textarea "I li"
type textarea "x"
type textarea "I lik"
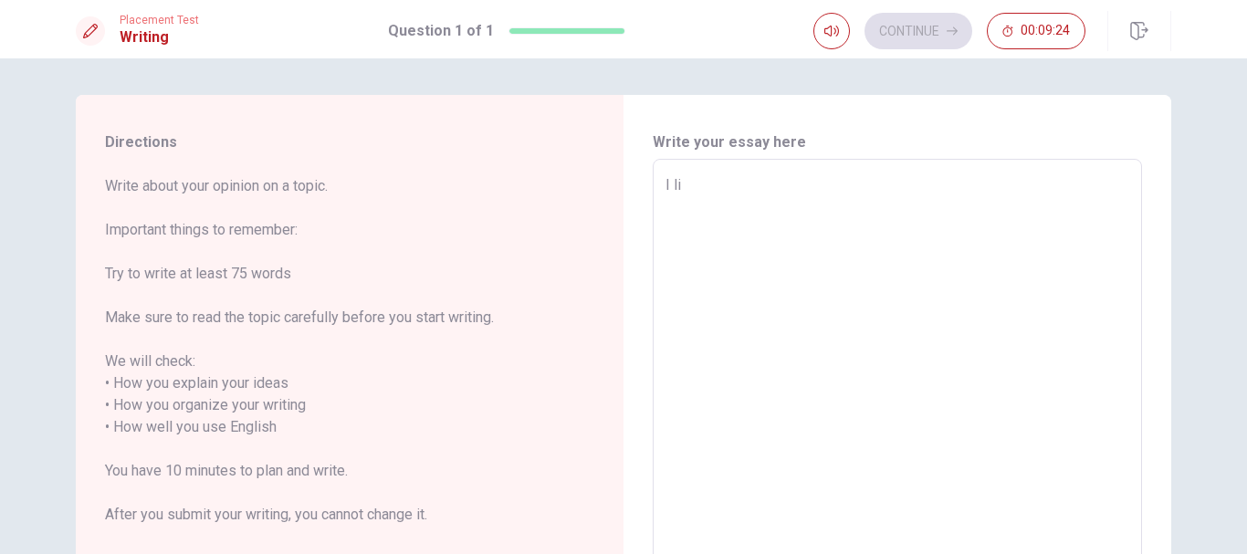
type textarea "x"
type textarea "I like"
type textarea "x"
type textarea "I like"
type textarea "x"
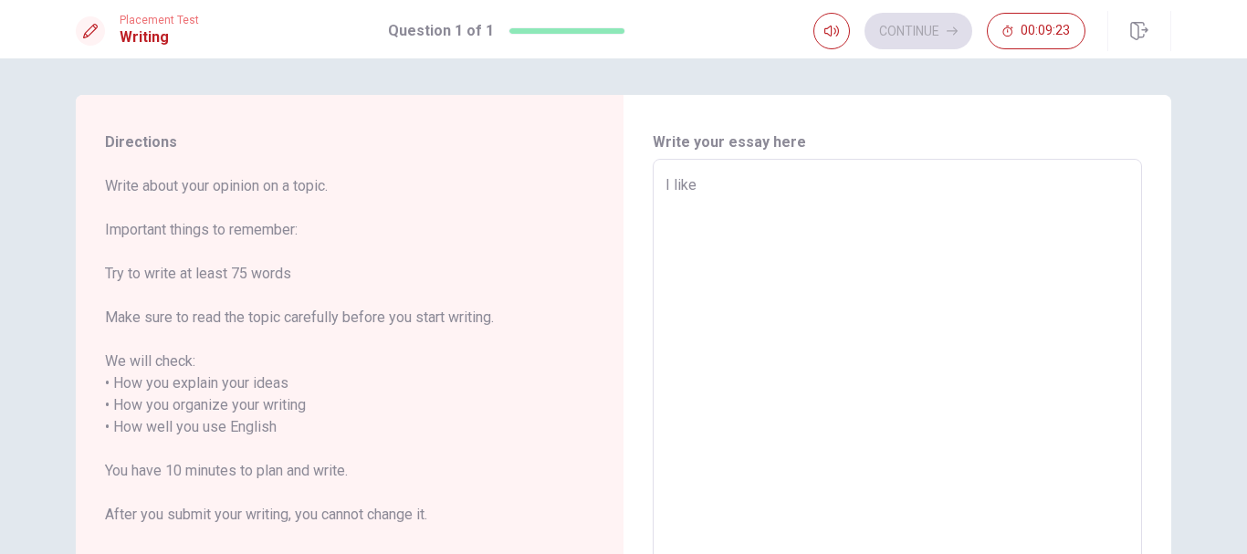
type textarea "I like t"
type textarea "x"
type textarea "I like to"
type textarea "x"
type textarea "I like to"
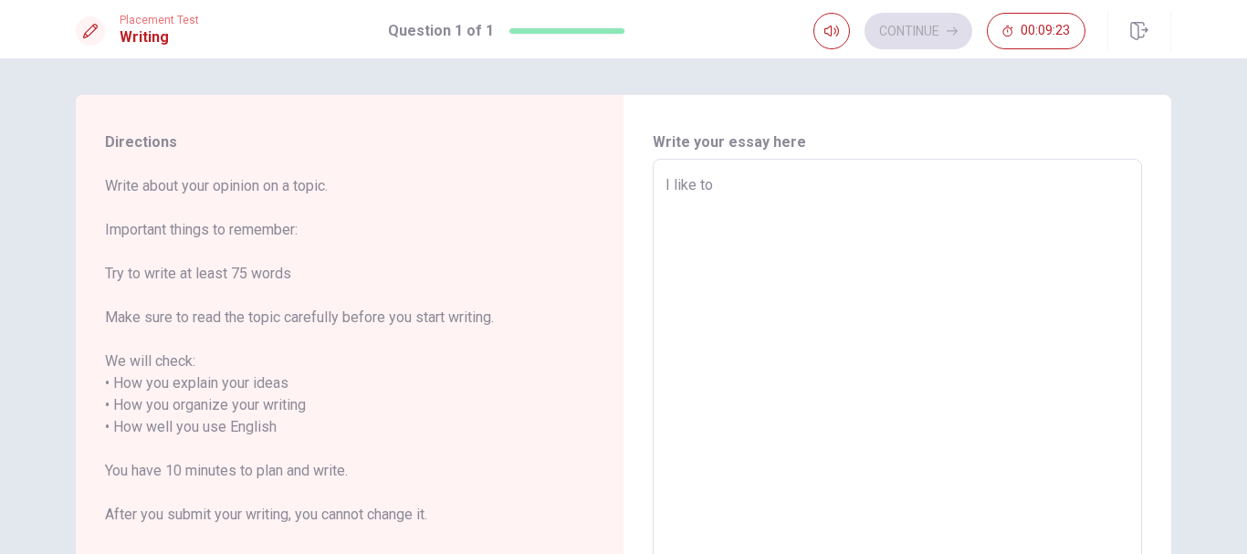
type textarea "x"
type textarea "I like to c"
type textarea "x"
type textarea "I like to co"
type textarea "x"
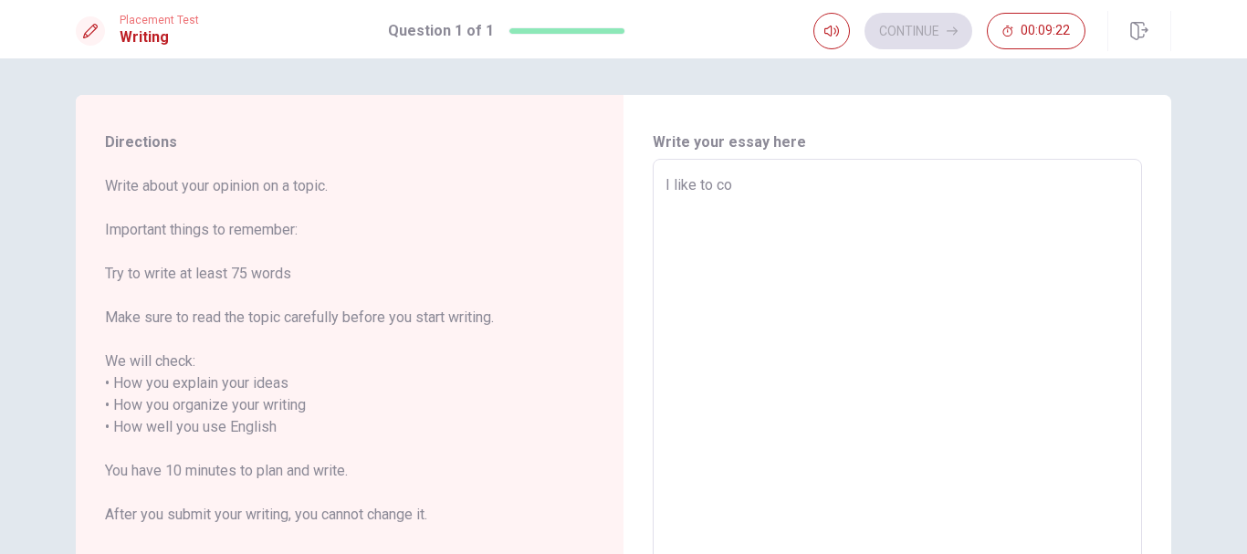
type textarea "I like to coo"
type textarea "x"
type textarea "I like to cook"
type textarea "x"
type textarea "I like to cook"
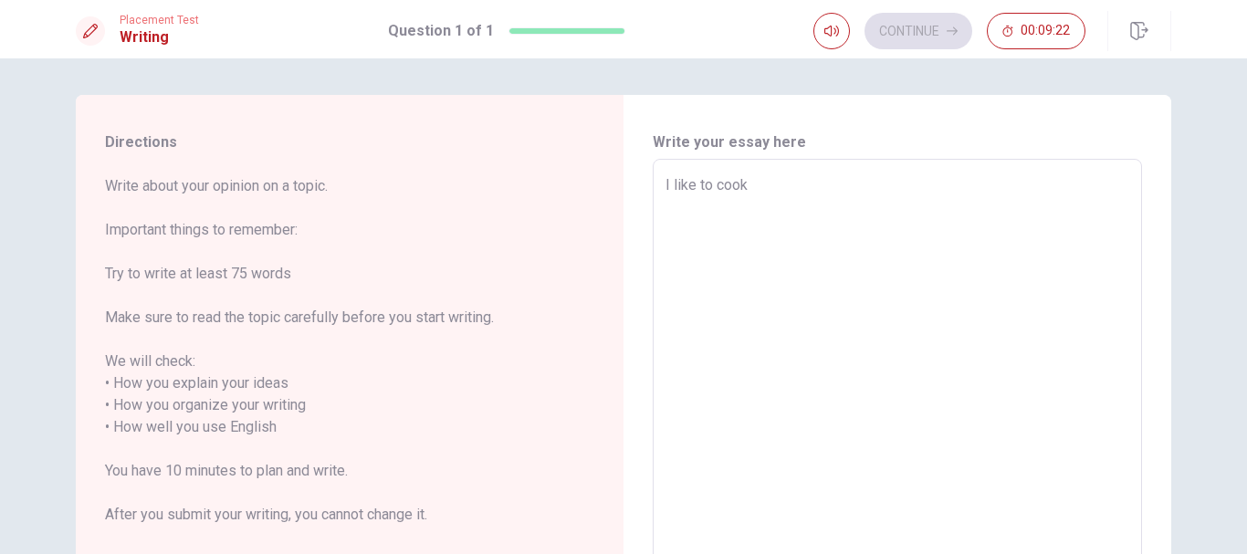
type textarea "x"
type textarea "I like to cook e"
type textarea "x"
type textarea "I like to cook eg"
type textarea "x"
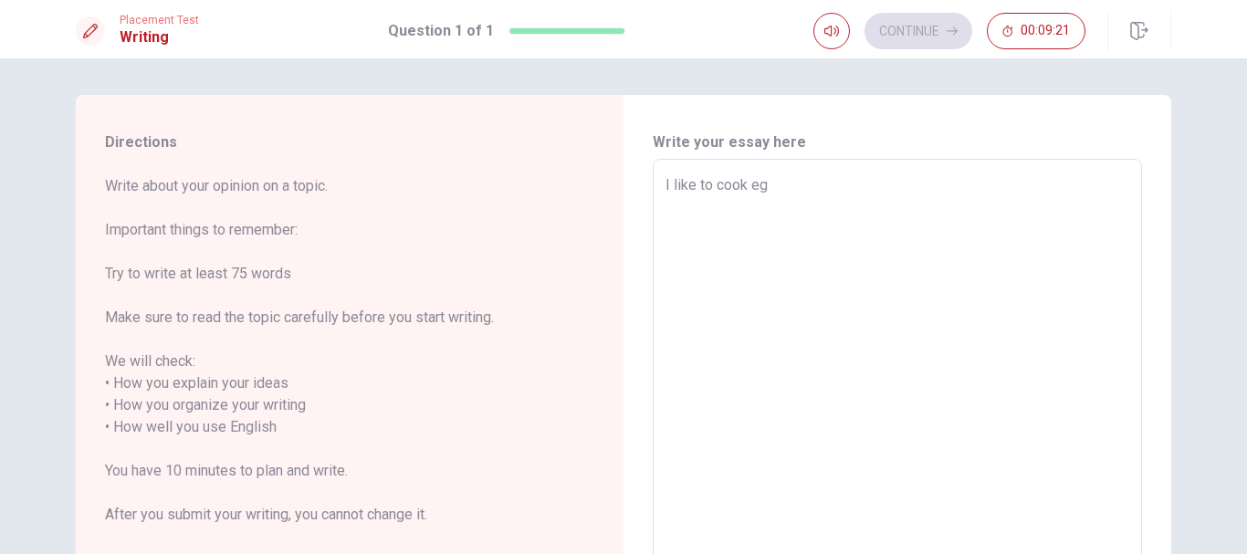
type textarea "I like to cook egg"
type textarea "x"
type textarea "I like to cook eggs"
type textarea "x"
type textarea "I like to cook eggs"
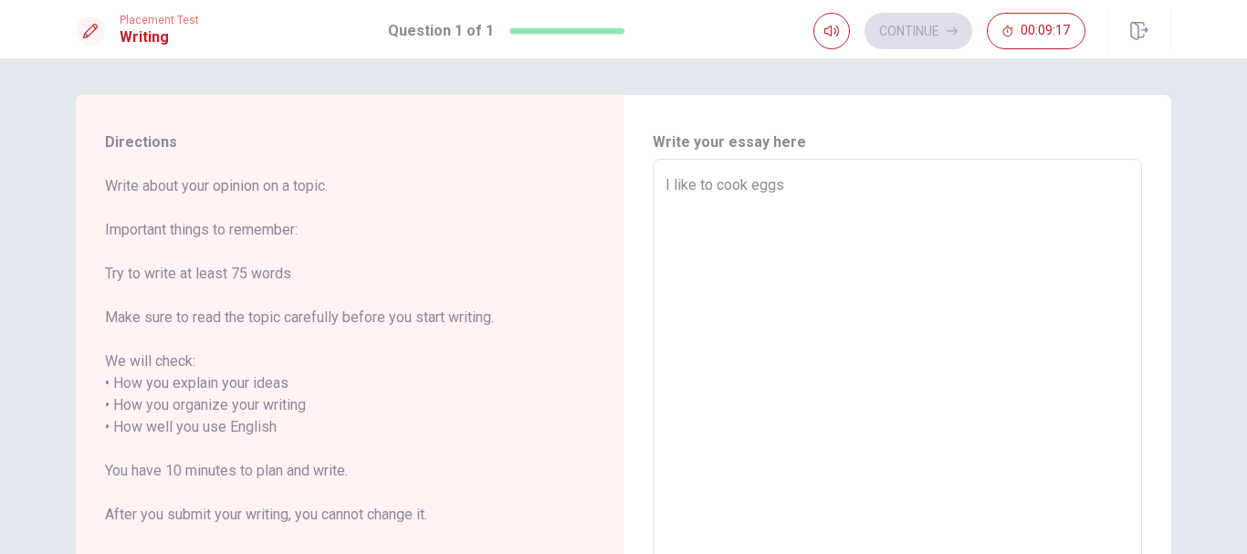
type textarea "x"
type textarea "I like to cook eggs w"
type textarea "x"
type textarea "I like to cook eggs wi"
type textarea "x"
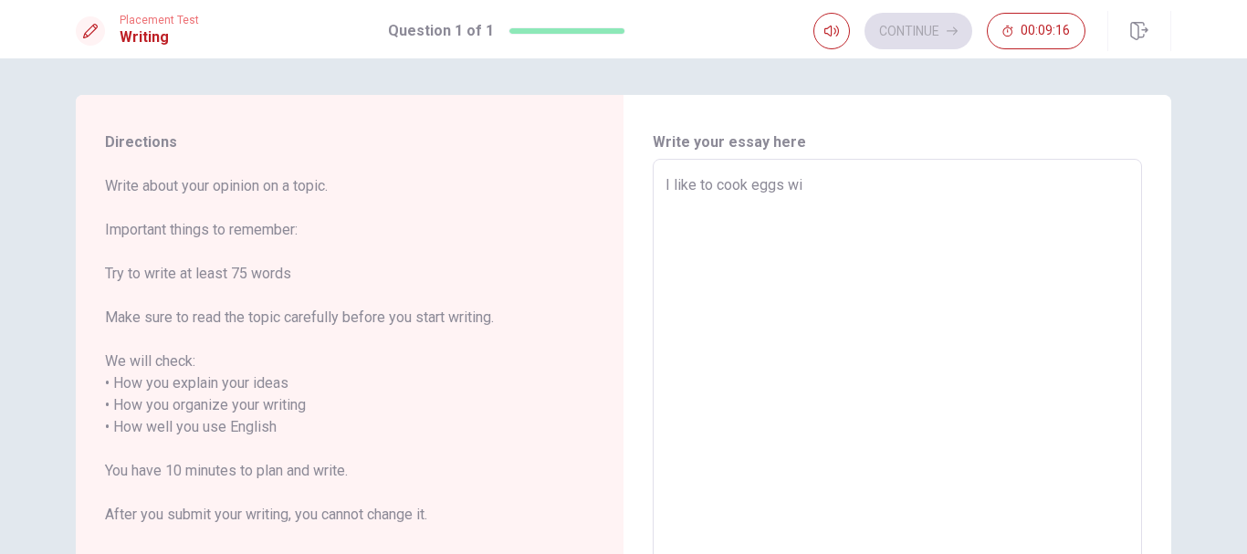
type textarea "I like to cook eggs wit"
type textarea "x"
type textarea "I like to cook eggs with"
type textarea "x"
type textarea "I like to cook eggs with"
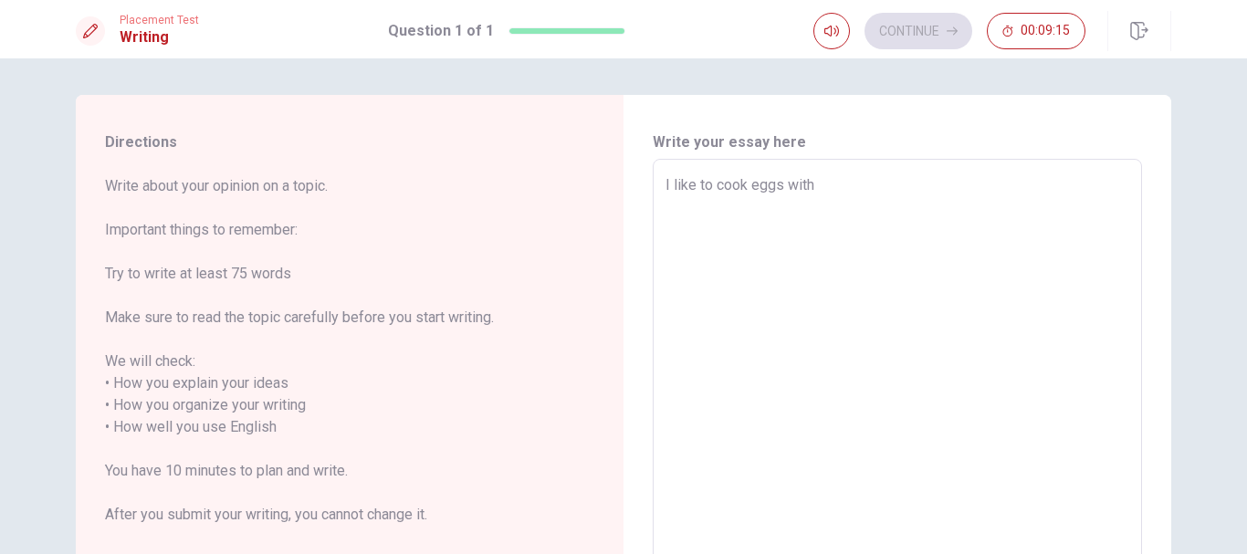
type textarea "x"
type textarea "I like to cook eggs with o"
type textarea "x"
type textarea "I like to cook eggs with oi"
type textarea "x"
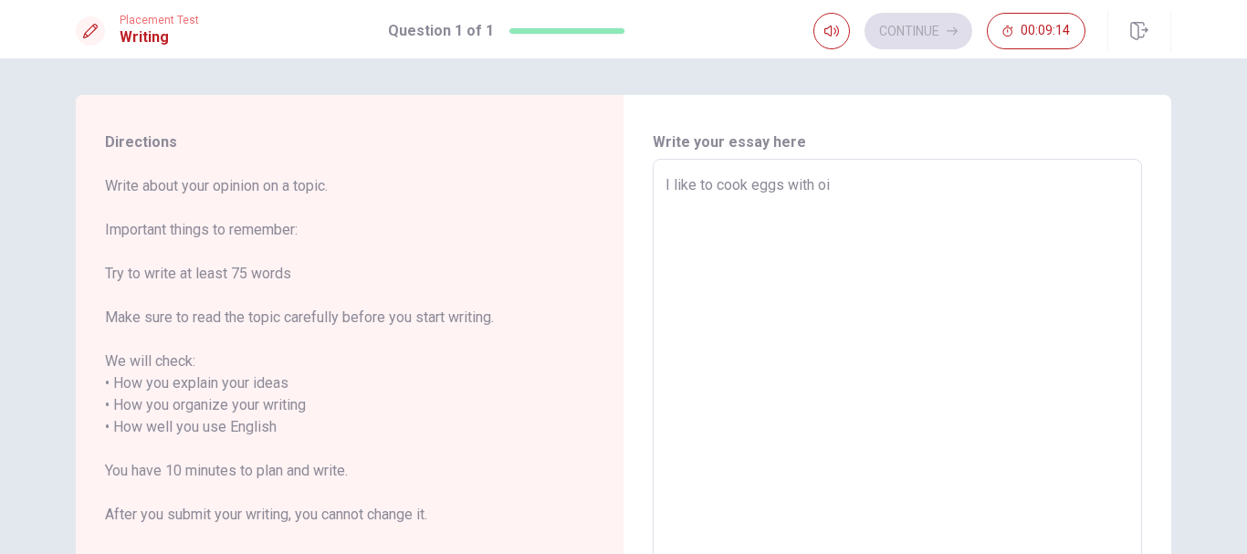
type textarea "I like to cook eggs with oil"
type textarea "x"
type textarea "I like to cook eggs with oil"
type textarea "x"
type textarea "I like to cook eggs with oil"
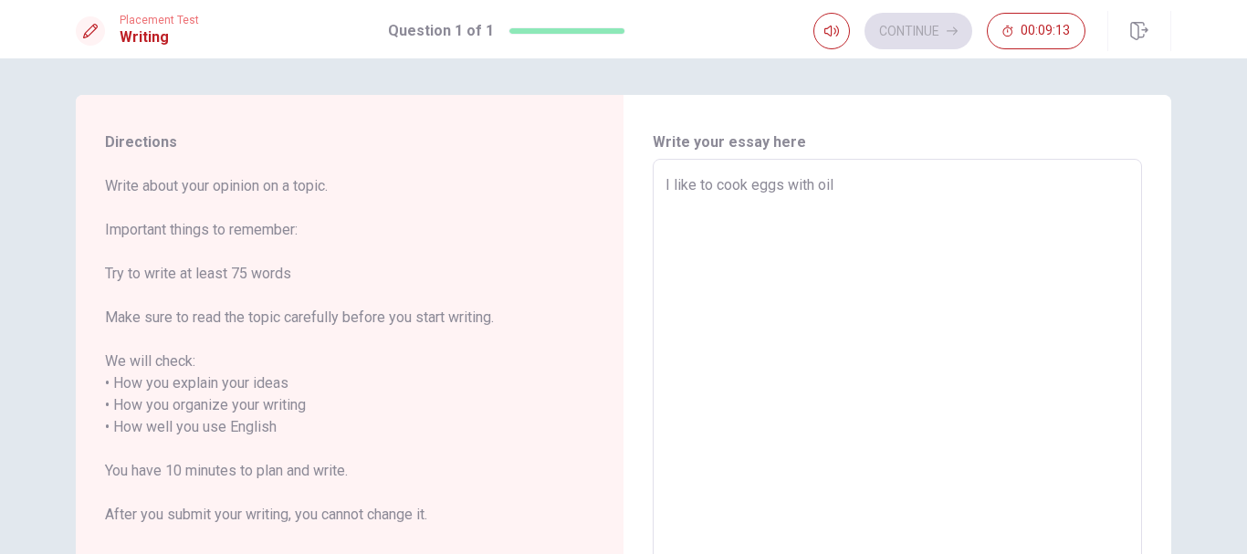
type textarea "x"
type textarea "I like to cook eggs with oil,"
type textarea "x"
type textarea "I like to cook eggs with oil,"
type textarea "x"
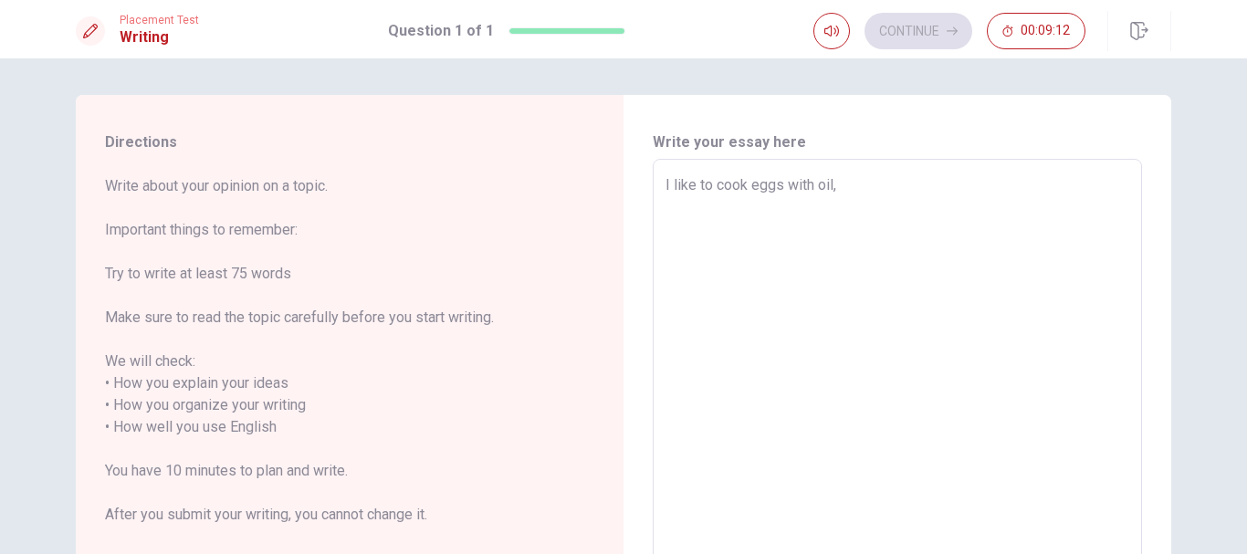
type textarea "I like to cook eggs with oil, b"
type textarea "x"
type textarea "I like to cook eggs with oil, ba"
type textarea "x"
type textarea "I like to cook eggs with oil, b"
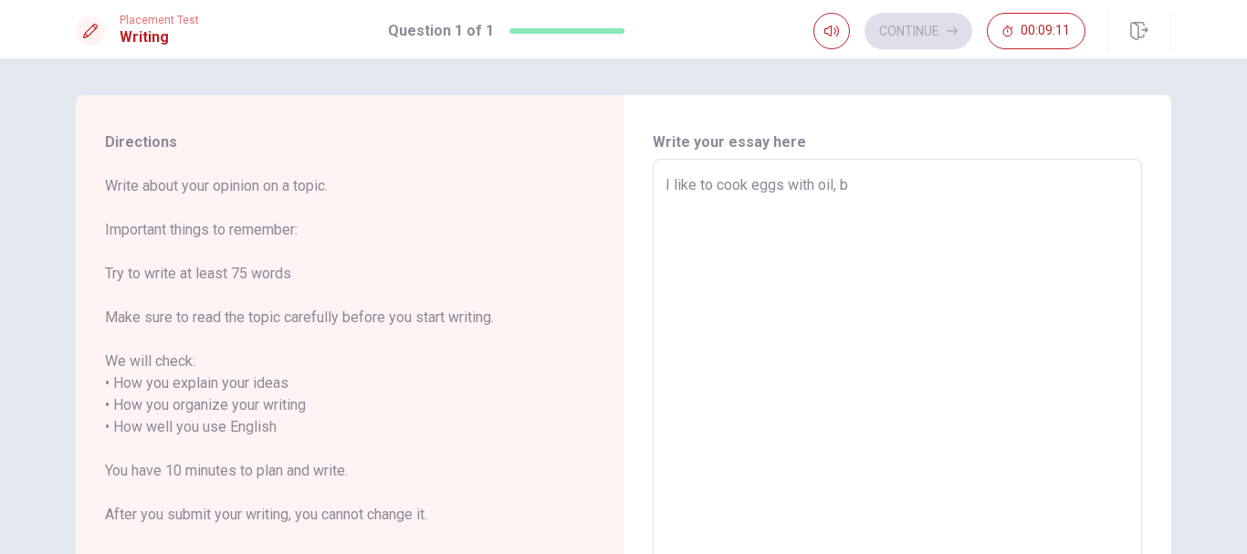
type textarea "x"
type textarea "I like to cook eggs with oil, bu"
type textarea "x"
type textarea "I like to cook eggs with oil, buy"
type textarea "x"
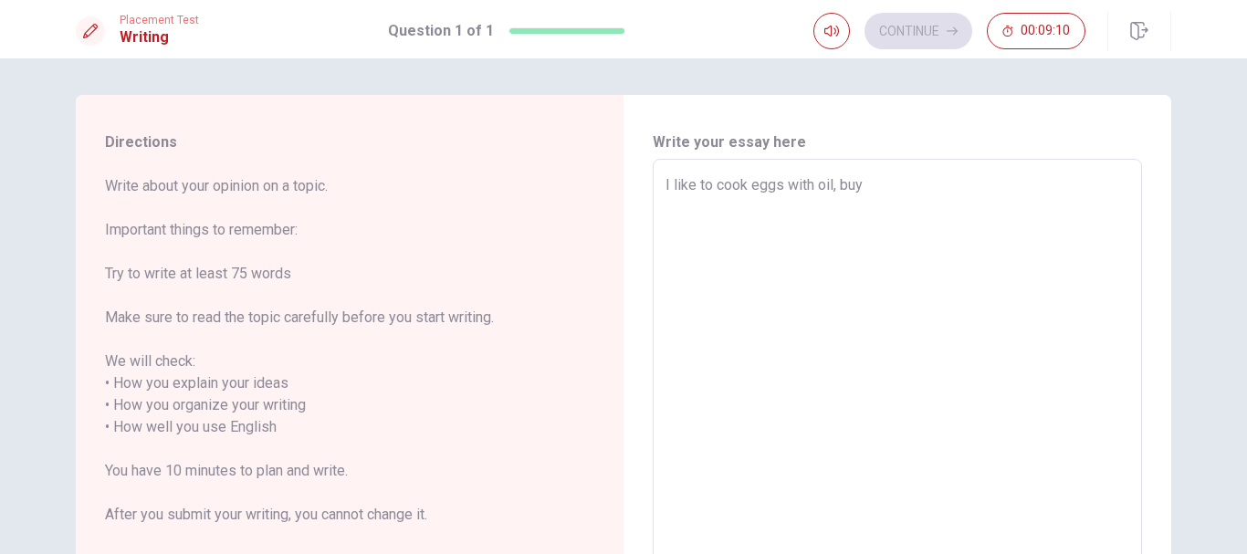
type textarea "I like to cook eggs with oil, buy"
type textarea "x"
type textarea "I like to cook eggs with oil, buy"
type textarea "x"
type textarea "I like to cook eggs with oil, bu"
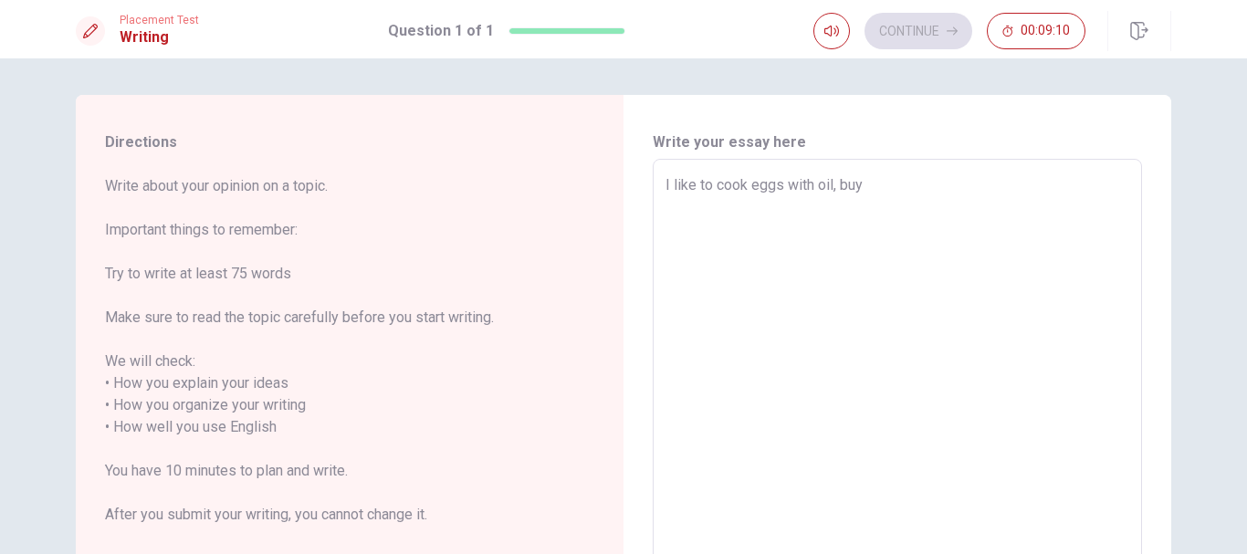
type textarea "x"
type textarea "I like to cook eggs with oil, but"
type textarea "x"
type textarea "I like to cook eggs with oil, but"
type textarea "x"
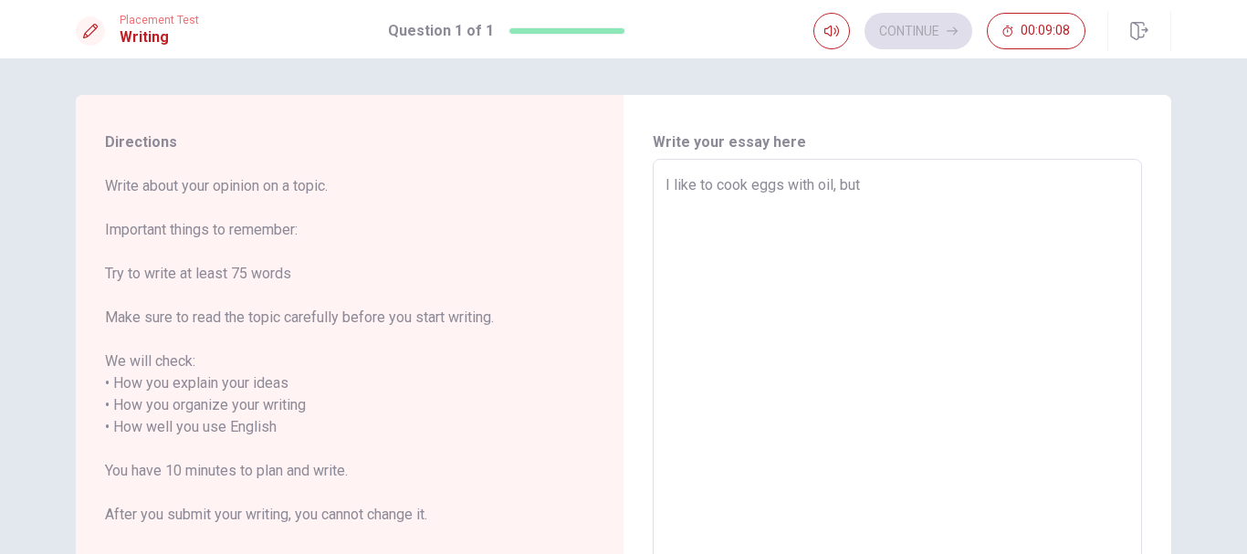
type textarea "I like to cook eggs with oil, but l"
type textarea "x"
type textarea "I like to cook eggs with oil, but la"
type textarea "x"
type textarea "I like to cook eggs with oil, but las"
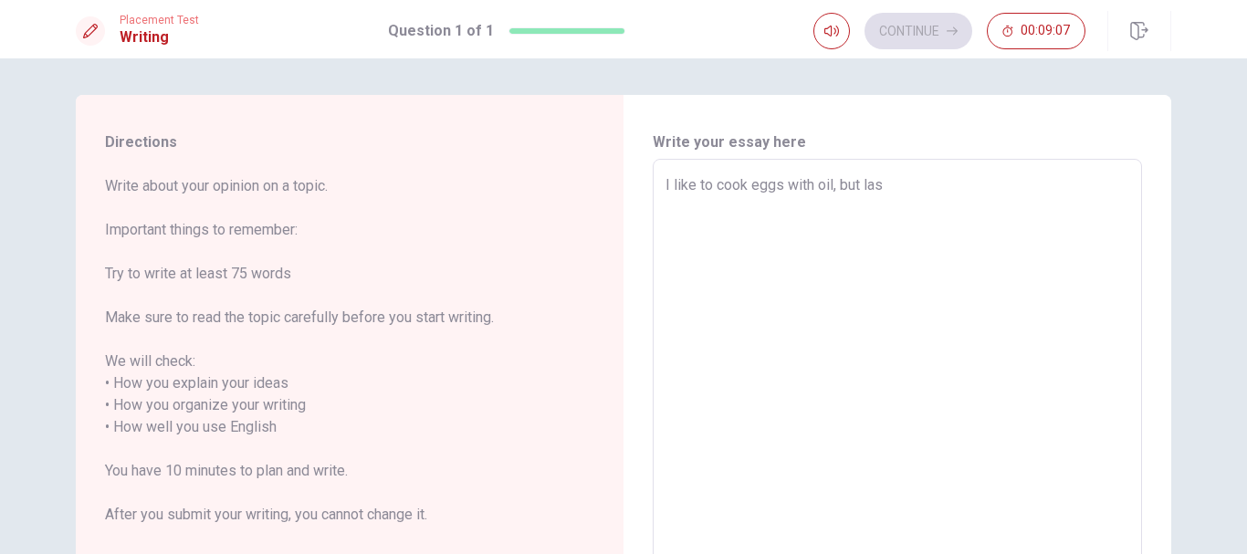
type textarea "x"
type textarea "I like to cook eggs with oil, but last"
type textarea "x"
type textarea "I like to cook eggs with oil, but last"
type textarea "x"
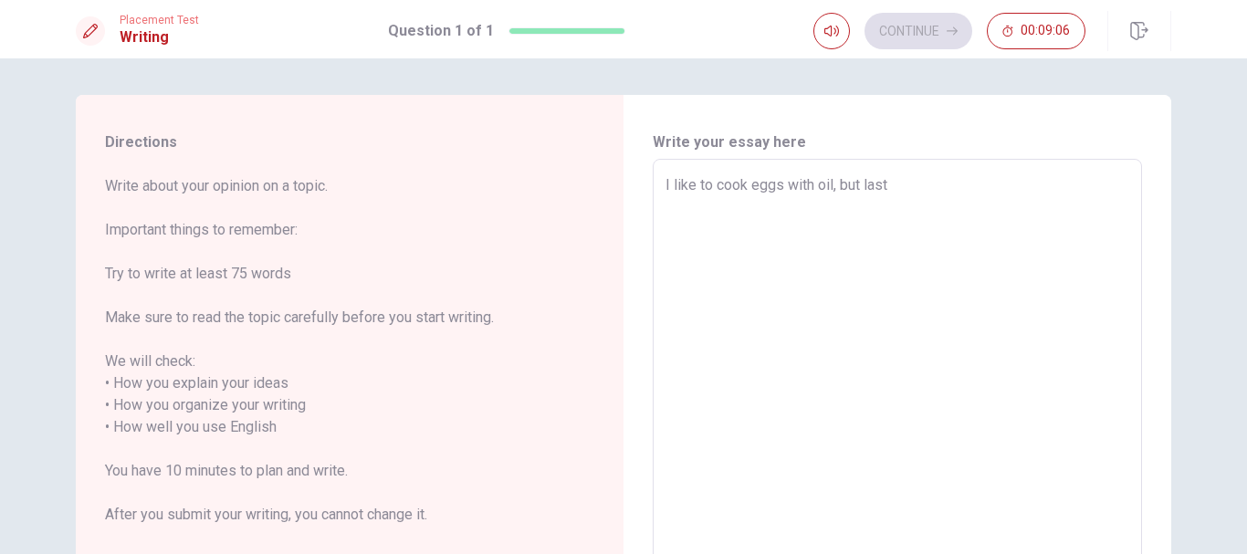
type textarea "I like to cook eggs with oil, but last t"
type textarea "x"
type textarea "I like to cook eggs with oil, but last ti"
type textarea "x"
type textarea "I like to cook eggs with oil, but last [PERSON_NAME]"
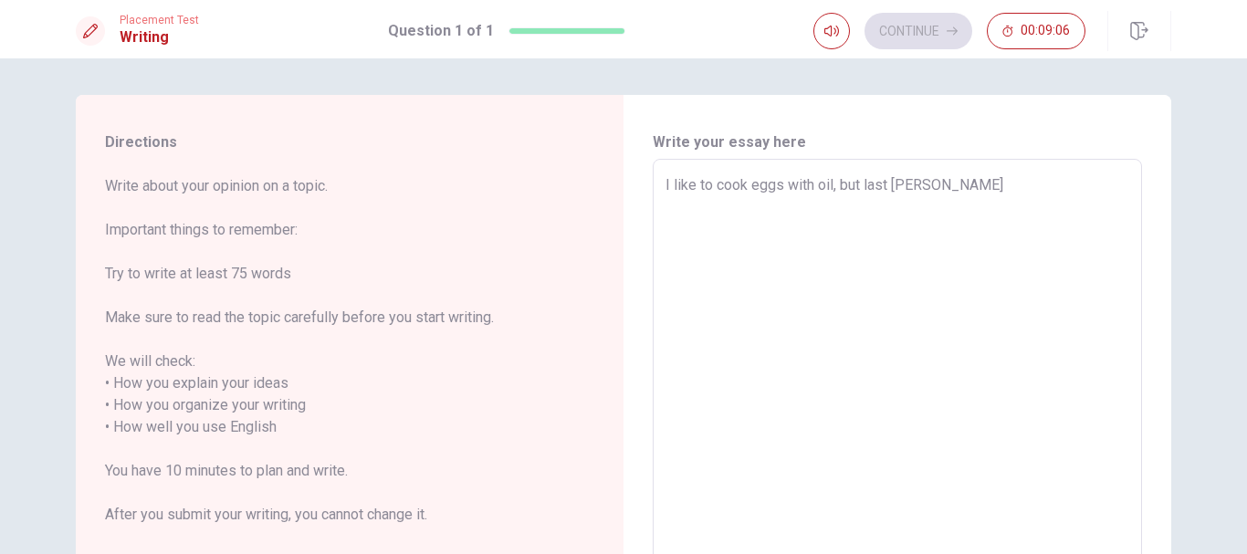
type textarea "x"
type textarea "I like to cook eggs with oil, but last time"
type textarea "x"
type textarea "I like to cook eggs with oil, but last time"
type textarea "x"
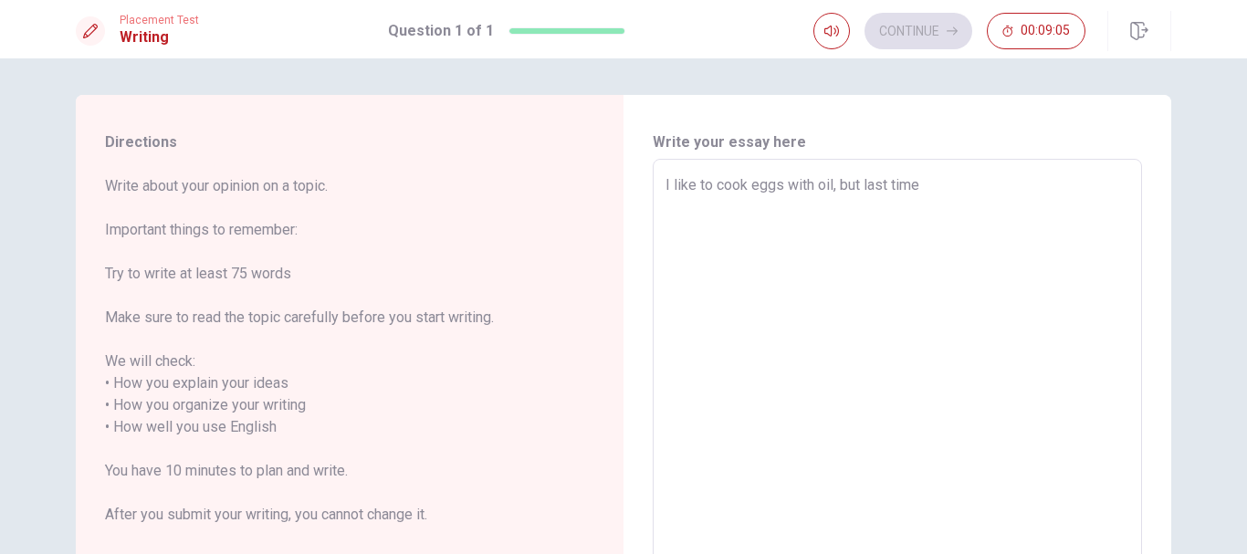
type textarea "I like to cook eggs with oil, but last time"
type textarea "x"
type textarea "I like to cook eggs with oil, but last [PERSON_NAME]"
type textarea "x"
type textarea "I like to cook eggs with oil, but last ti"
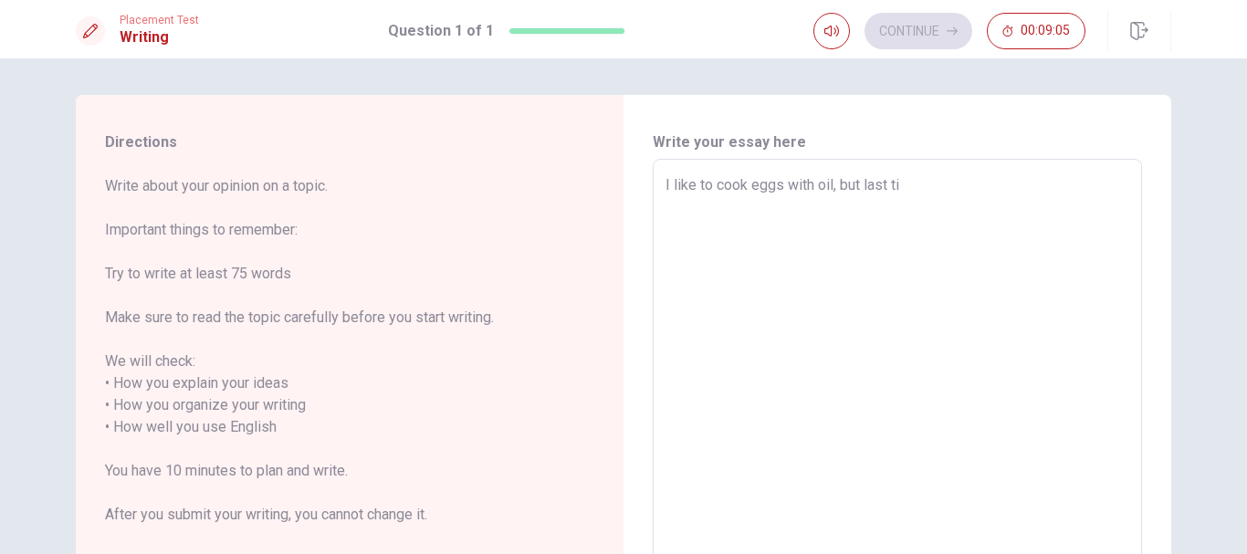
type textarea "x"
type textarea "I like to cook eggs with oil, but last t"
type textarea "x"
type textarea "I like to cook eggs with oil, but last"
type textarea "x"
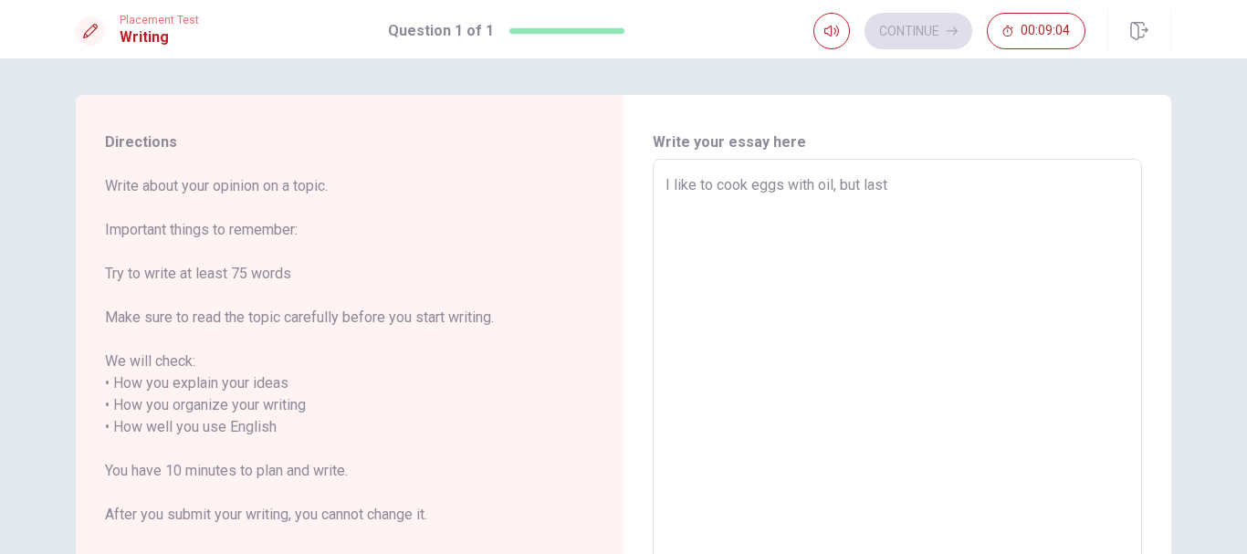
type textarea "I like to cook eggs with oil, but last w"
type textarea "x"
type textarea "I like to cook eggs with oil, but last we"
type textarea "x"
type textarea "I like to cook eggs with oil, but last wee"
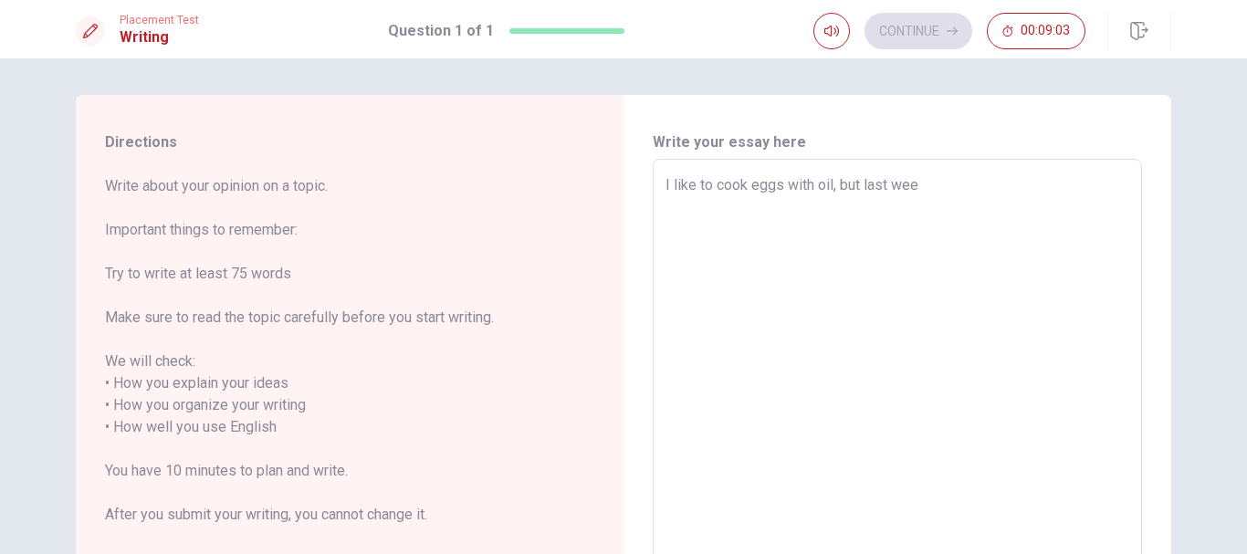
type textarea "x"
type textarea "I like to cook eggs with oil, but last week"
type textarea "x"
type textarea "I like to cook eggs with oil, but last weeke"
type textarea "x"
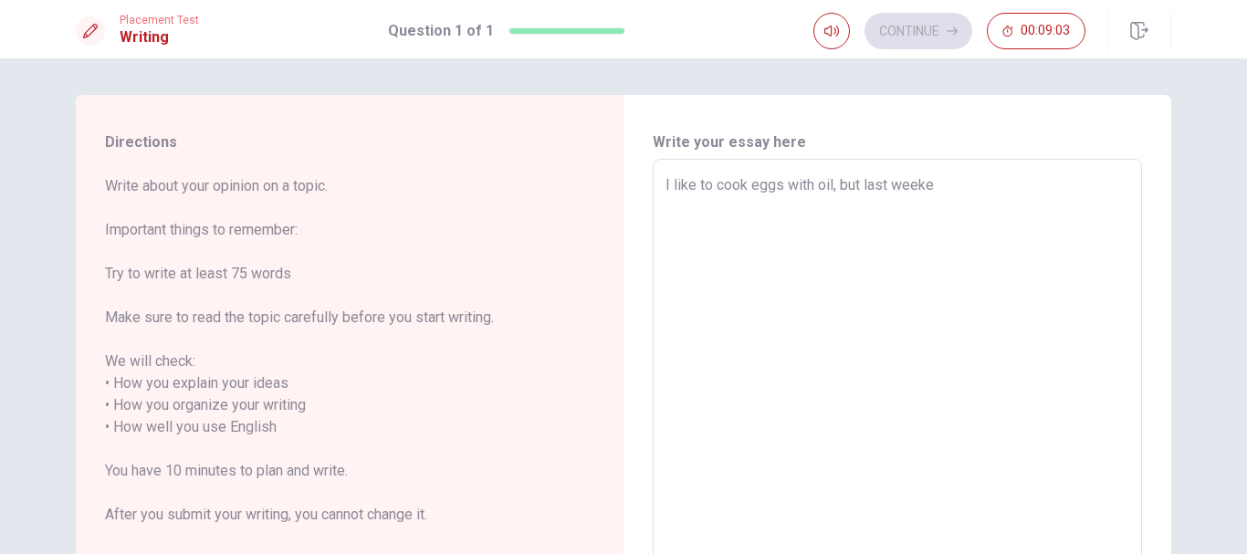
type textarea "I like to cook eggs with oil, but last weeken"
type textarea "x"
type textarea "I like to cook eggs with oil, but last weekend"
type textarea "x"
type textarea "I like to cook eggs with oil, but last weekend"
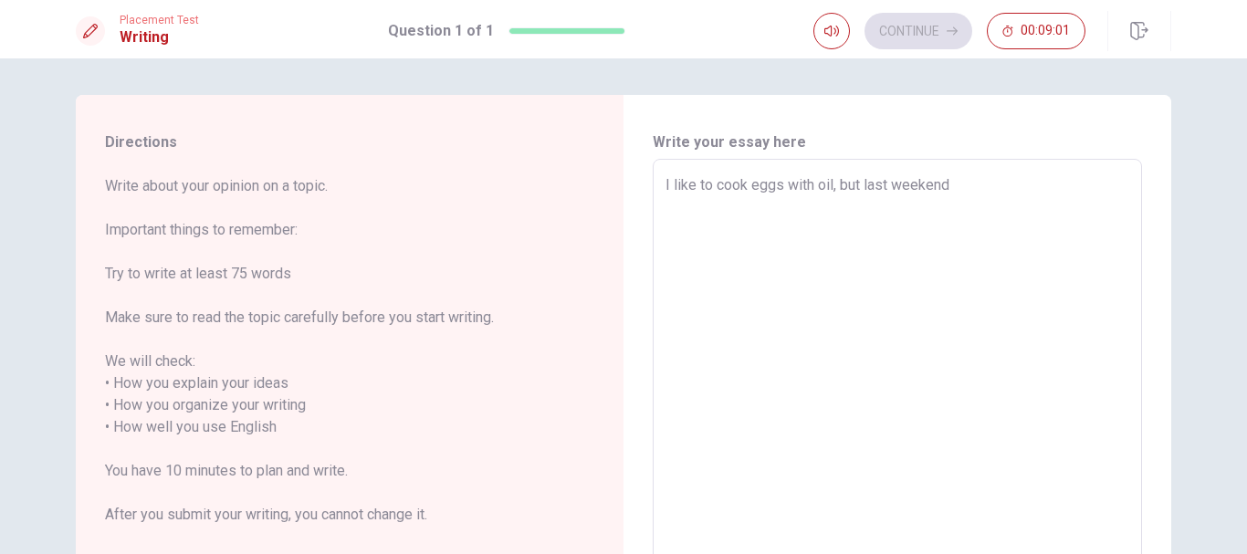
type textarea "x"
type textarea "I like to cook eggs with oil, but last weekend I"
type textarea "x"
type textarea "I like to cook eggs with oil, but last weekend I"
type textarea "x"
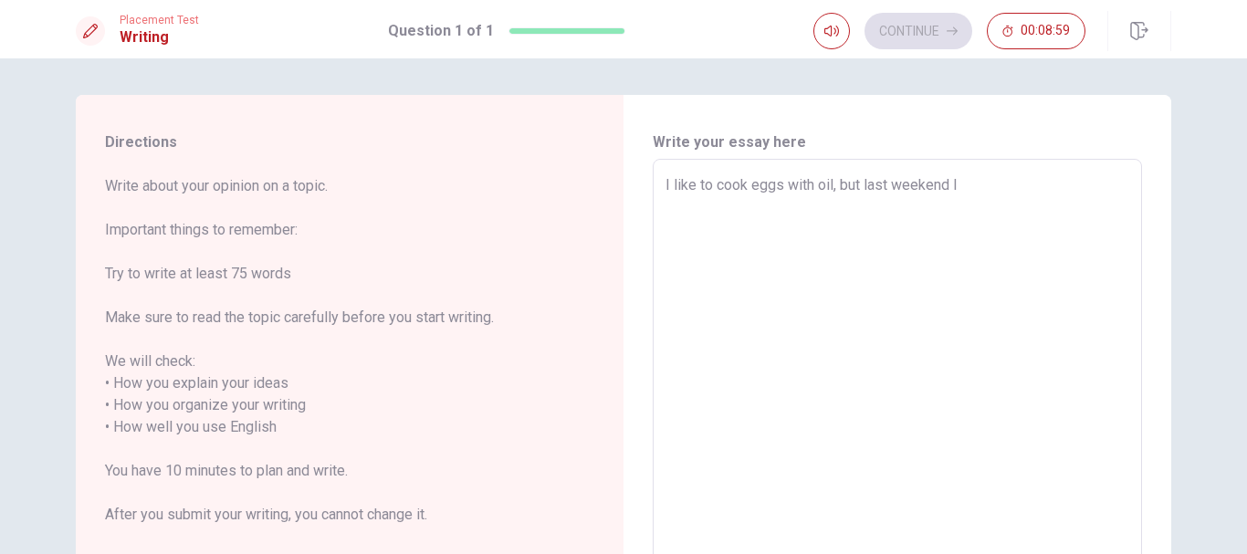
type textarea "I like to cook eggs with oil, but last weekend I t"
type textarea "x"
type textarea "I like to cook eggs with oil, but last weekend I te"
type textarea "x"
type textarea "I like to cook eggs with oil, but last weekend I tes"
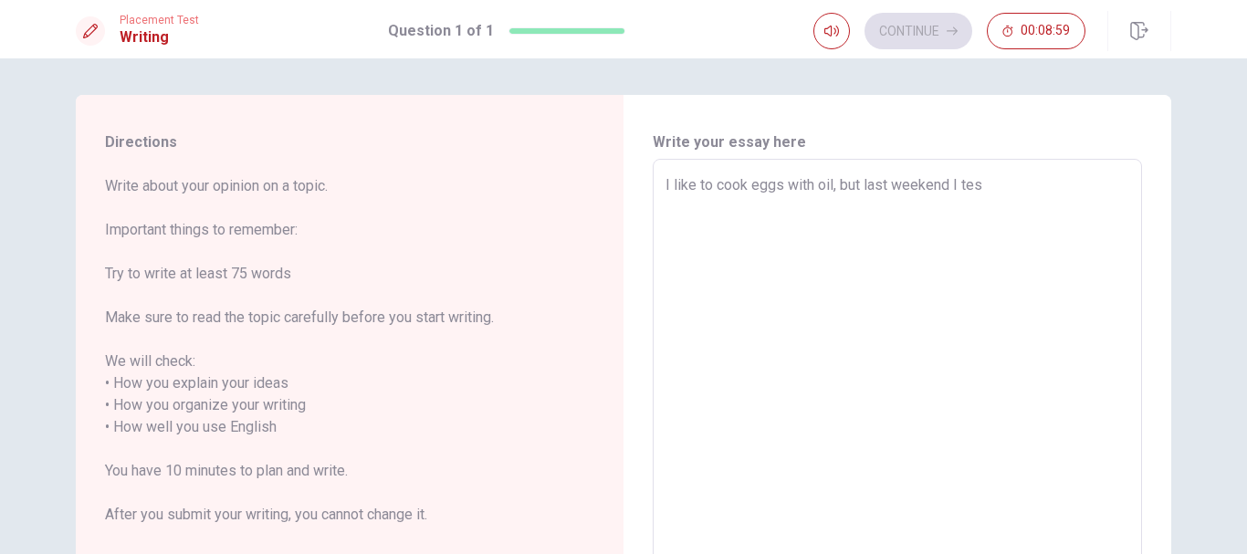
type textarea "x"
type textarea "I like to cook eggs with oil, but last weekend I test"
type textarea "x"
type textarea "I like to cook eggs with oil, but last weekend I test"
type textarea "x"
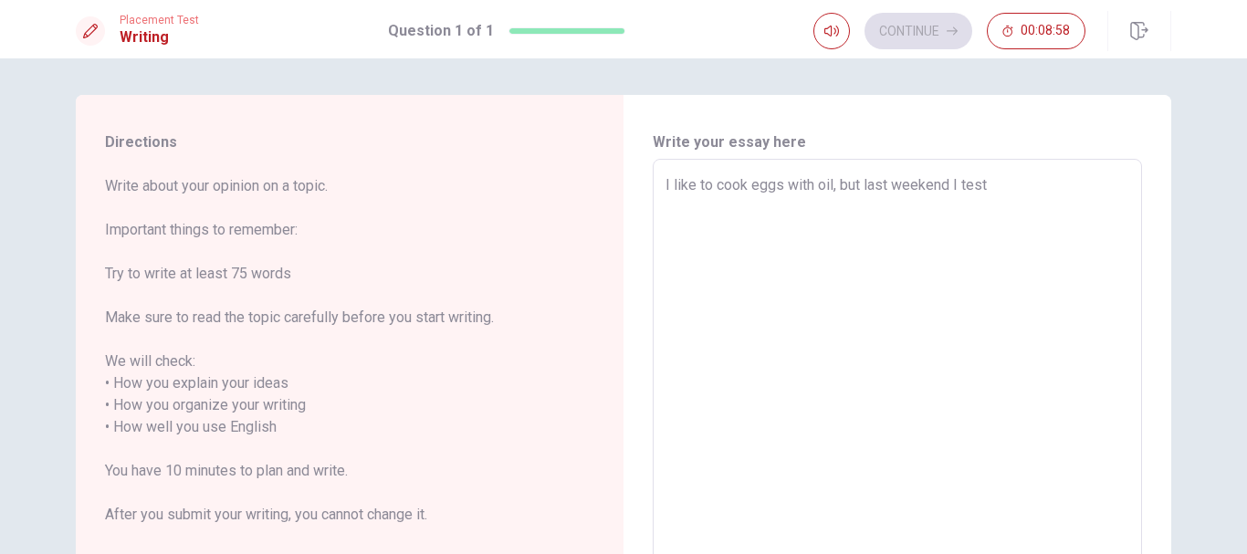
type textarea "I like to cook eggs with oil, but last weekend I test"
type textarea "x"
type textarea "I like to cook eggs with oil, but last weekend I tes"
type textarea "x"
type textarea "I like to cook eggs with oil, but last weekend I te"
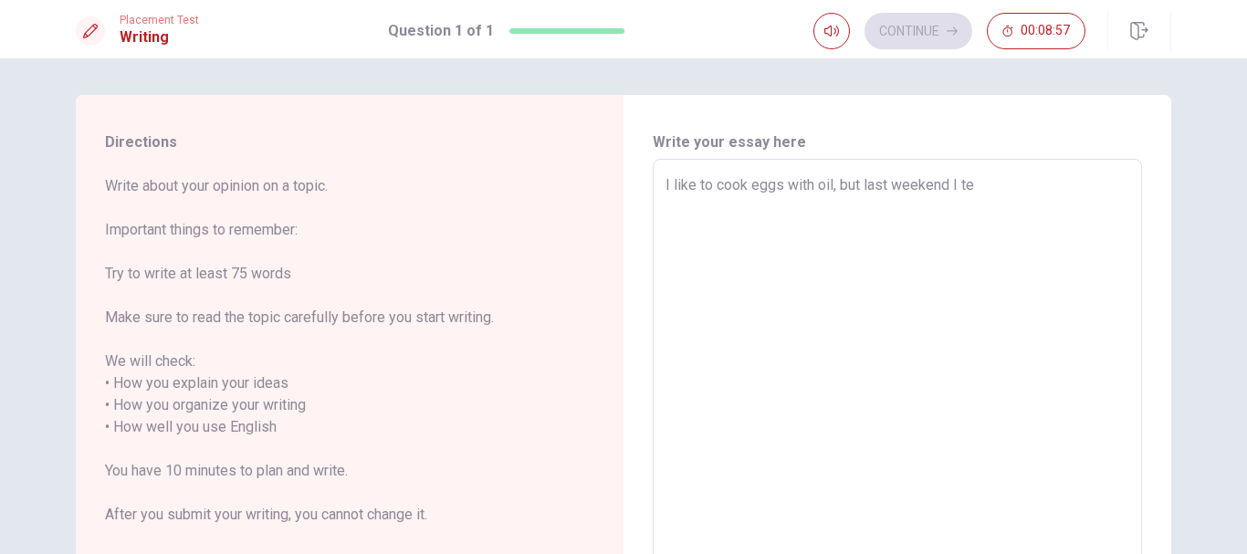
type textarea "x"
type textarea "I like to cook eggs with oil, but last weekend I t"
type textarea "x"
type textarea "I like to cook eggs with oil, but last weekend I tr"
type textarea "x"
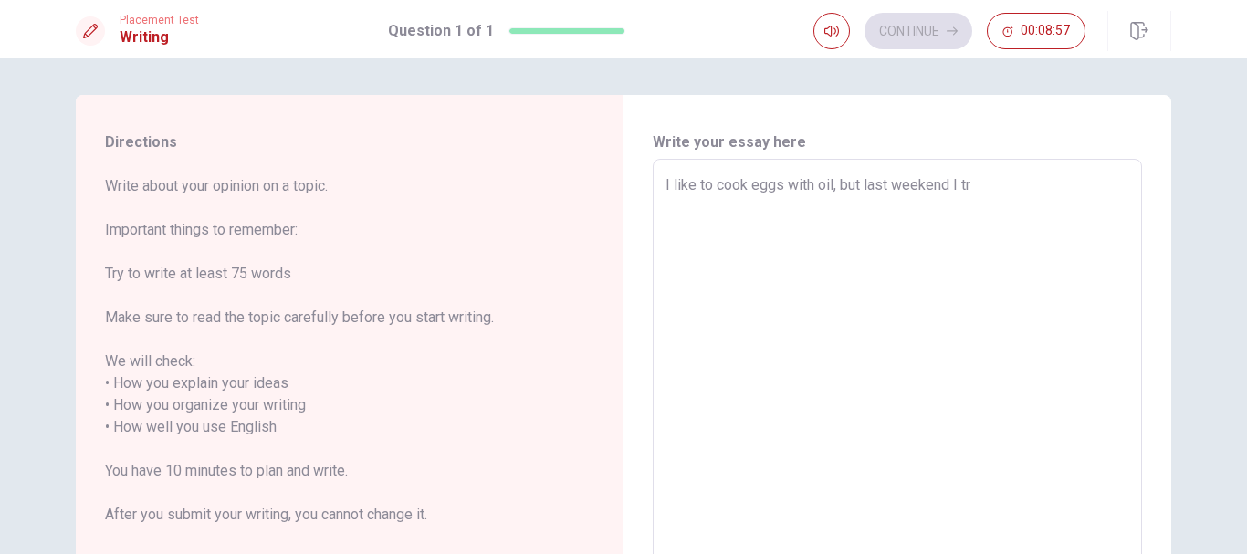
type textarea "I like to cook eggs with oil, but last weekend I try"
type textarea "x"
type textarea "I like to cook eggs with oil, but last weekend I trye"
type textarea "x"
type textarea "I like to cook eggs with oil, but last weekend I try"
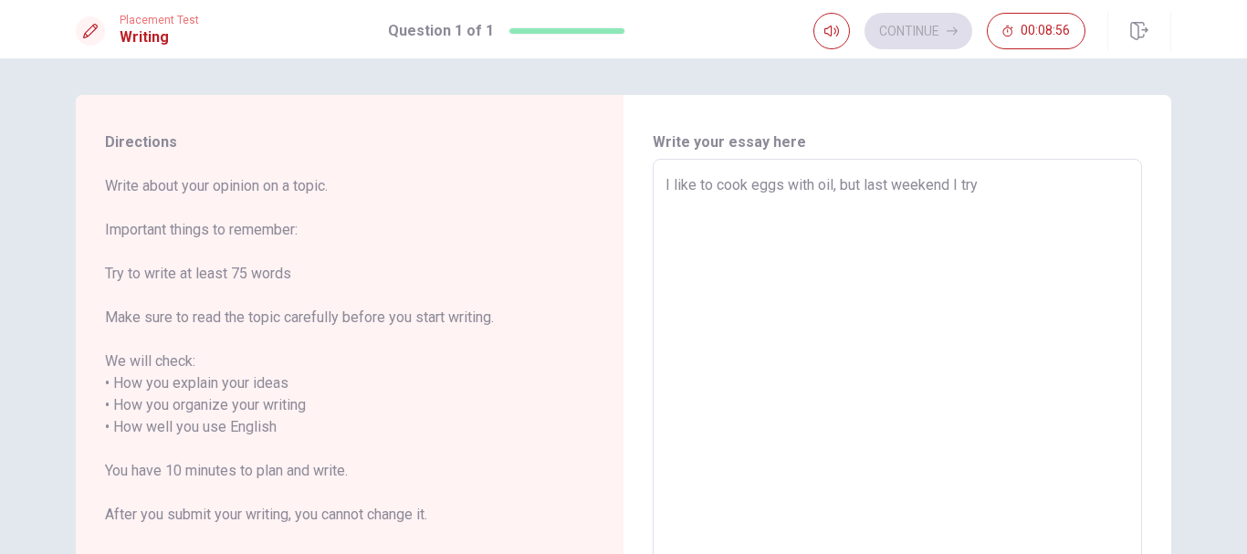
type textarea "x"
type textarea "I like to cook eggs with oil, but last weekend I tryi"
type textarea "x"
type textarea "I like to cook eggs with oil, but last weekend I tryin"
type textarea "x"
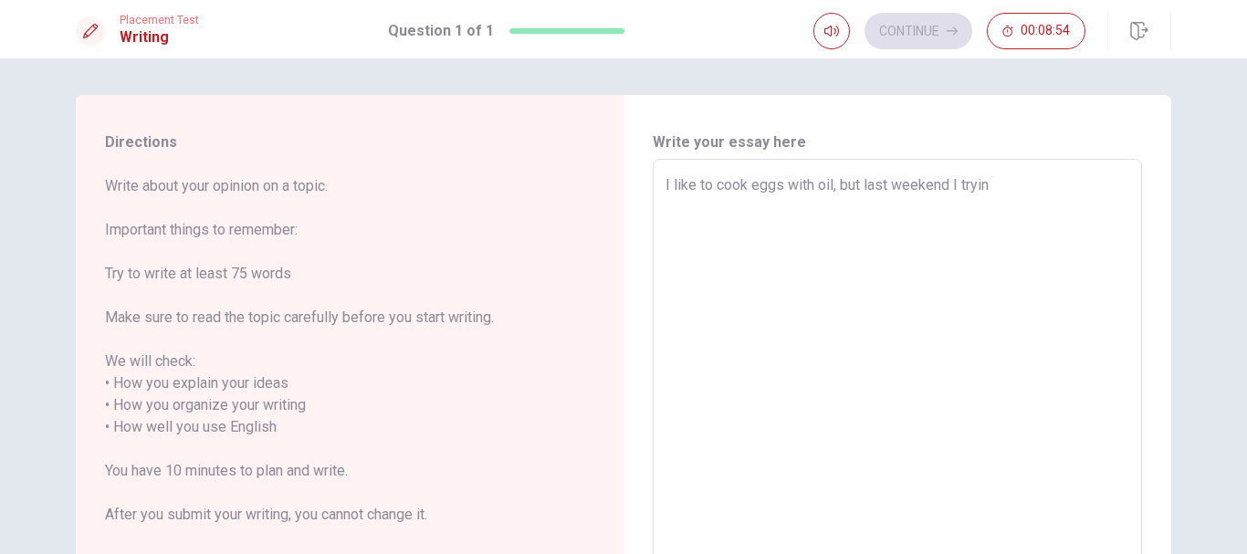
type textarea "I like to cook eggs with oil, but last weekend I trying"
type textarea "x"
type textarea "I like to cook eggs with oil, but last weekend I trying"
type textarea "x"
type textarea "I like to cook eggs with oil, but last weekend I trying"
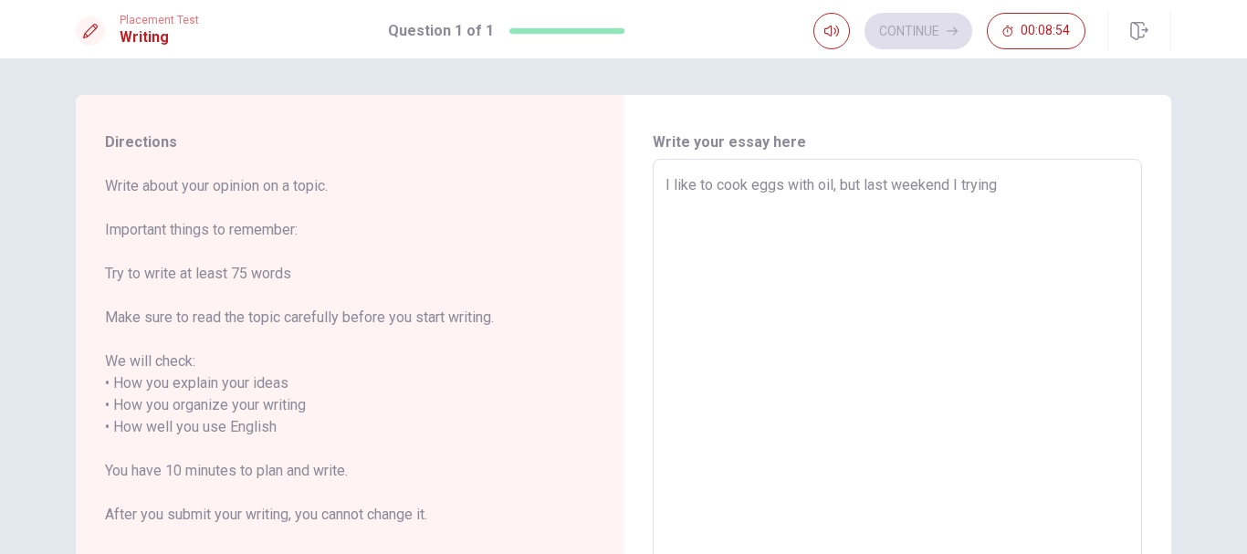
type textarea "x"
type textarea "I like to cook eggs with oil, but last weekend I tryin"
type textarea "x"
type textarea "I like to cook eggs with oil, but last weekend I tryi"
type textarea "x"
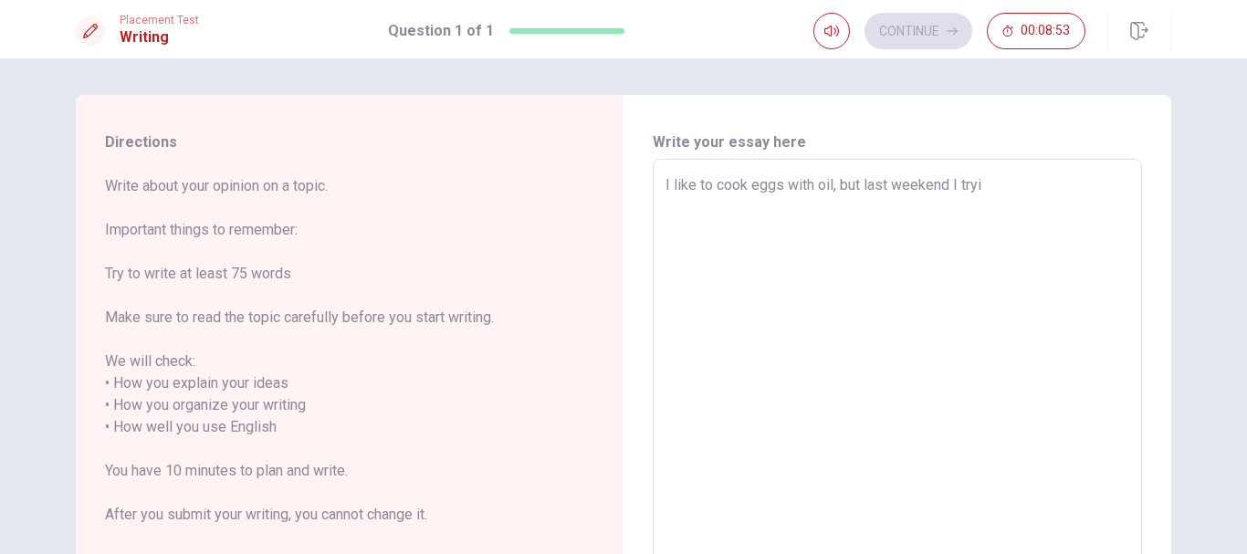
type textarea "I like to cook eggs with oil, but last weekend I try"
type textarea "x"
type textarea "I like to cook eggs with oil, but last weekend I trye"
type textarea "x"
type textarea "I like to cook eggs with oil, but last weekend I try"
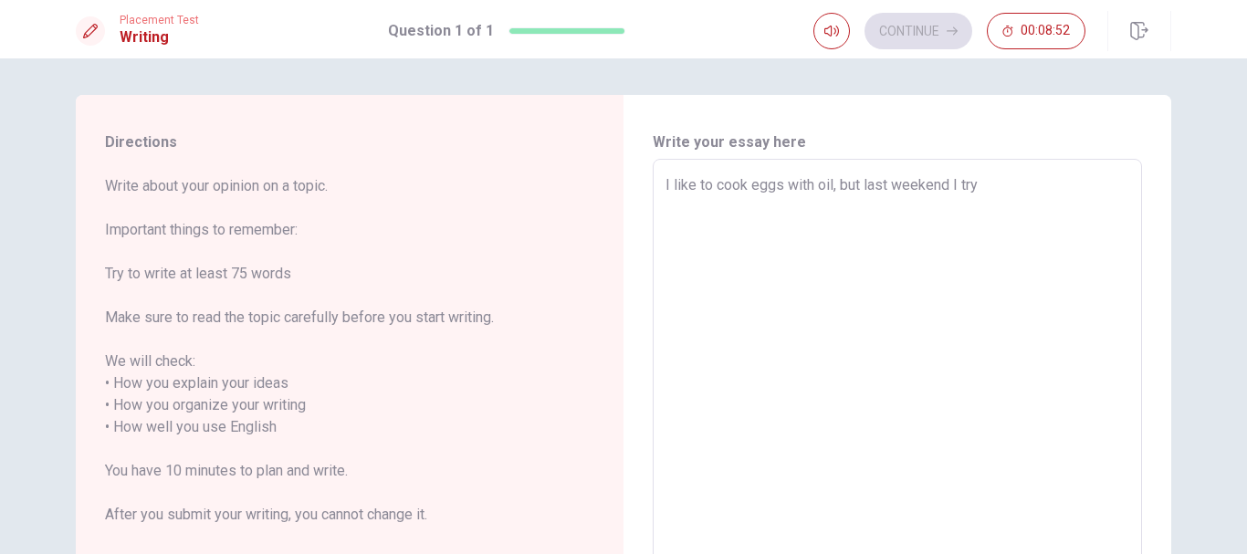
type textarea "x"
type textarea "I like to cook eggs with oil, but last weekend I tr"
type textarea "x"
type textarea "I like to cook eggs with oil, but last weekend I tre"
type textarea "x"
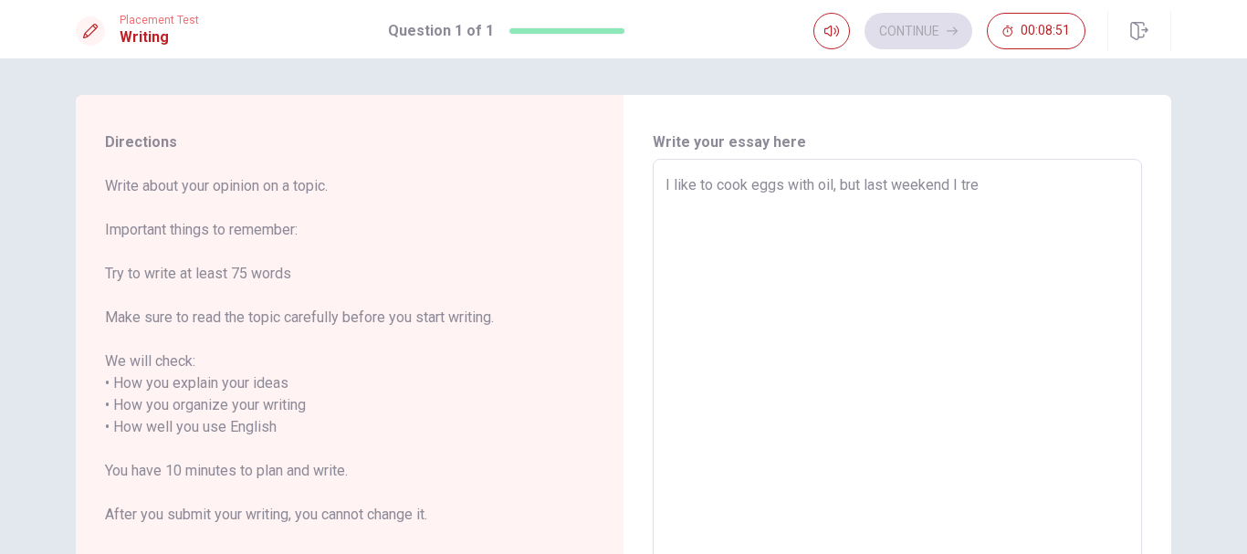
type textarea "I like to cook eggs with oil, but last weekend I trei"
type textarea "x"
type textarea "I like to cook eggs with oil, but last weekend I trein"
type textarea "x"
type textarea "I like to cook eggs with oil, but last weekend I trei"
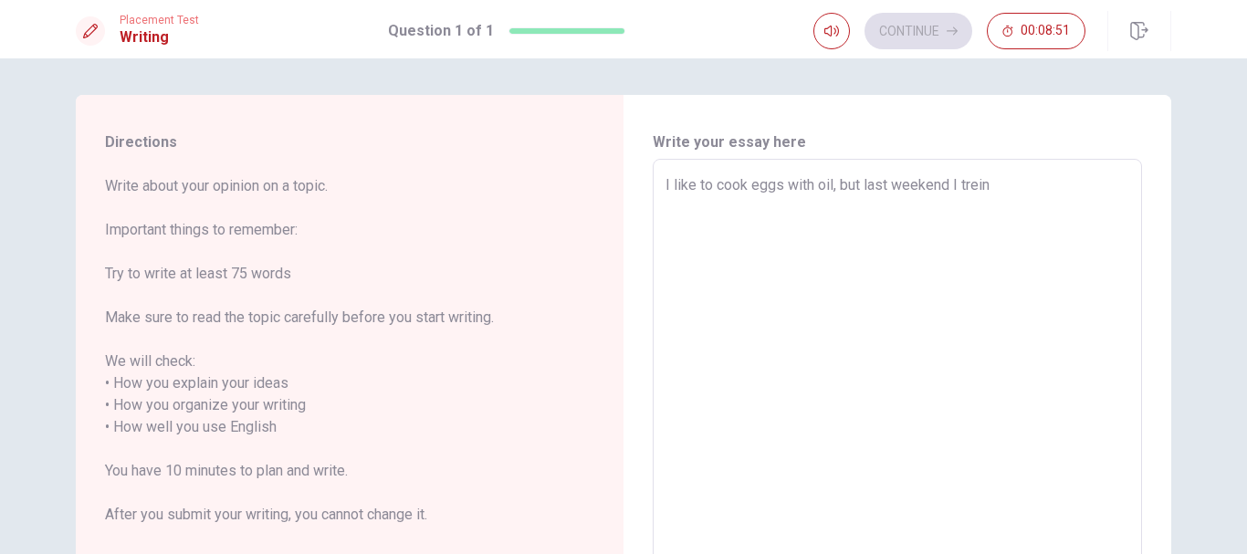
type textarea "x"
type textarea "I like to cook eggs with oil, but last weekend I tre"
type textarea "x"
type textarea "I like to cook eggs with oil, but last weekend I tr"
type textarea "x"
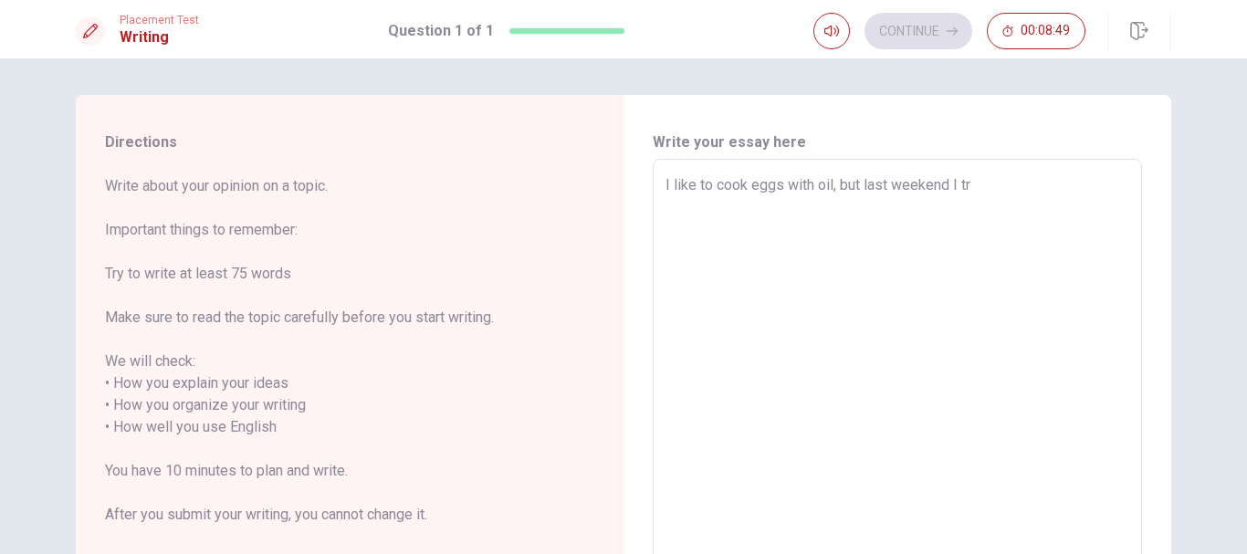
type textarea "I like to cook eggs with oil, but last weekend I try"
type textarea "x"
type textarea "I like to cook eggs with oil, but last weekend I tryi"
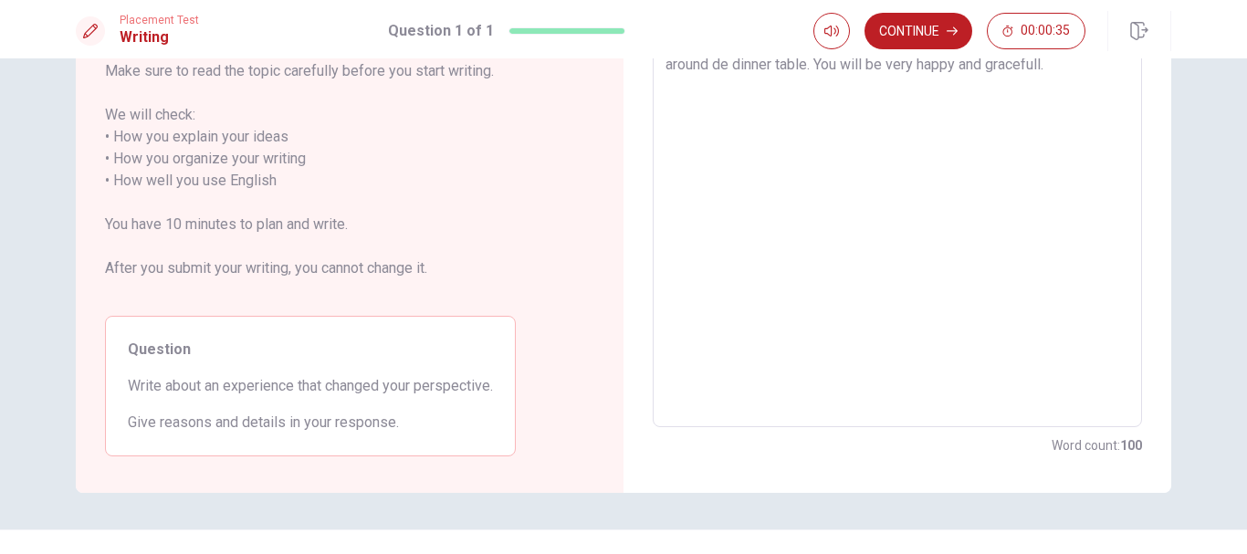
scroll to position [189, 0]
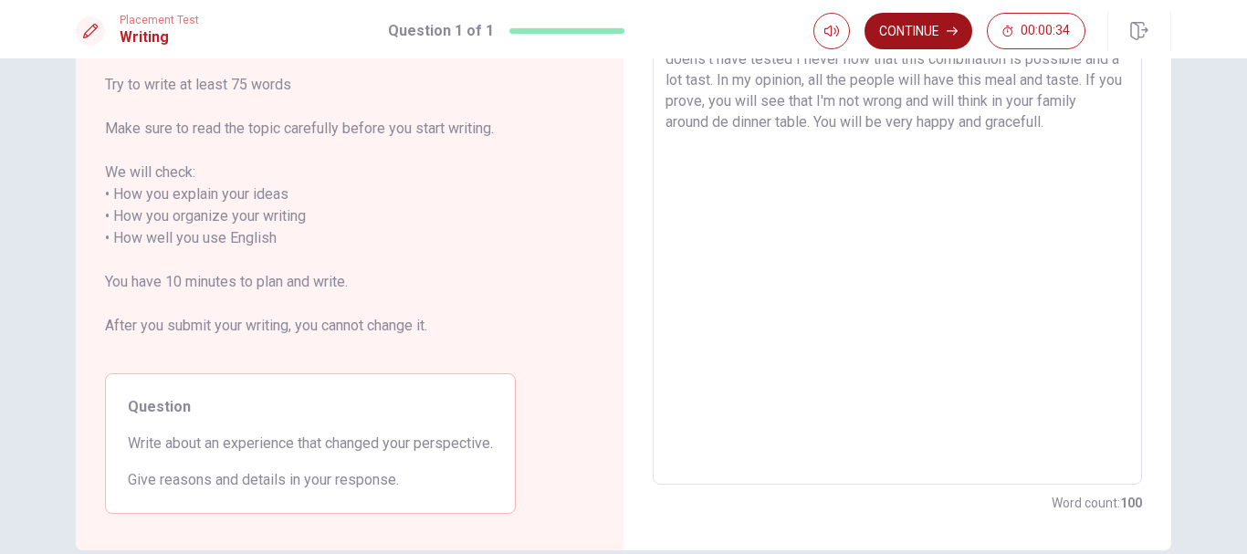
click at [914, 35] on button "Continue" at bounding box center [919, 31] width 108 height 37
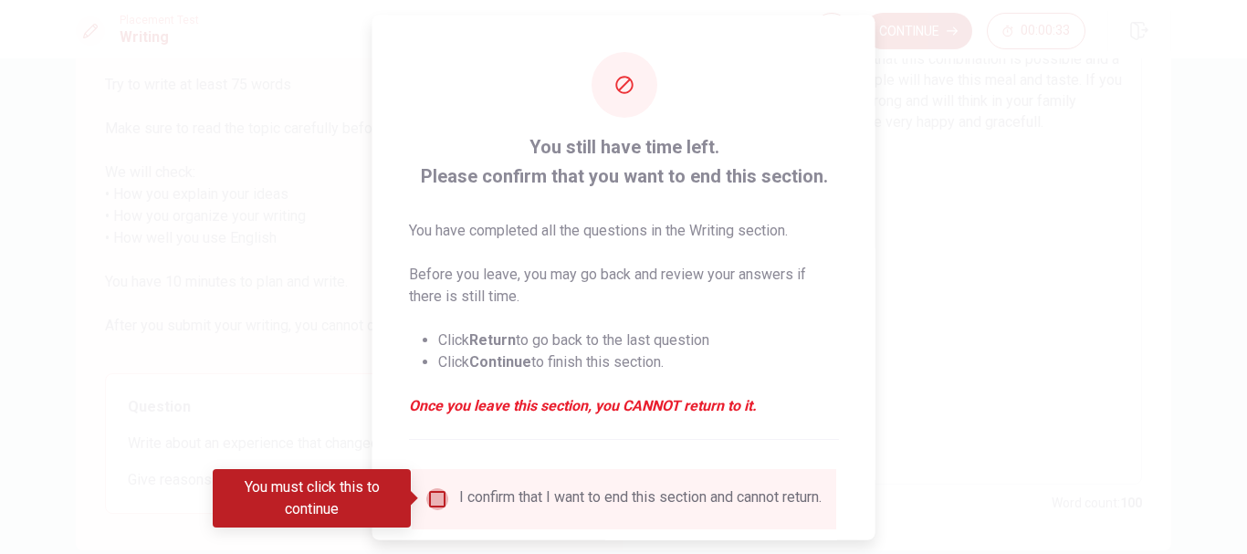
click at [434, 498] on input "You must click this to continue" at bounding box center [437, 499] width 22 height 22
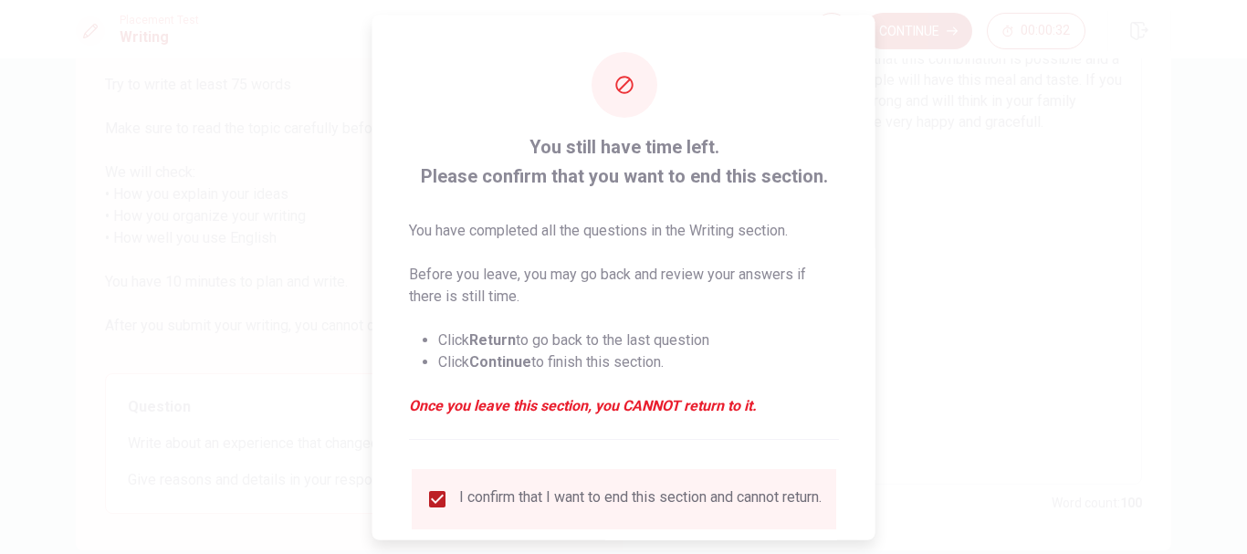
scroll to position [127, 0]
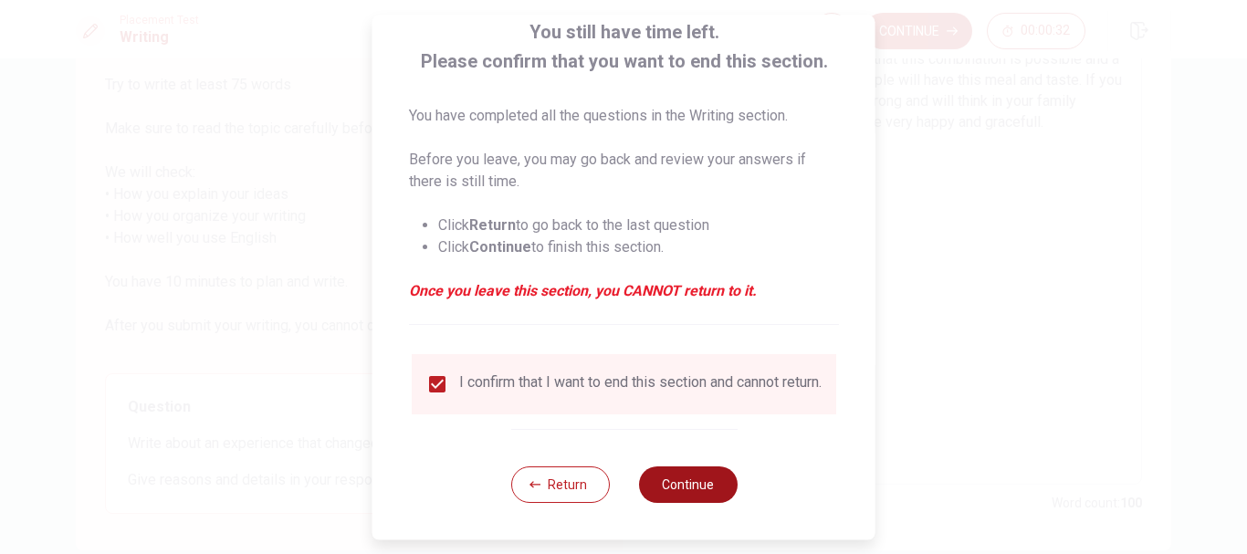
click at [704, 486] on button "Continue" at bounding box center [687, 485] width 99 height 37
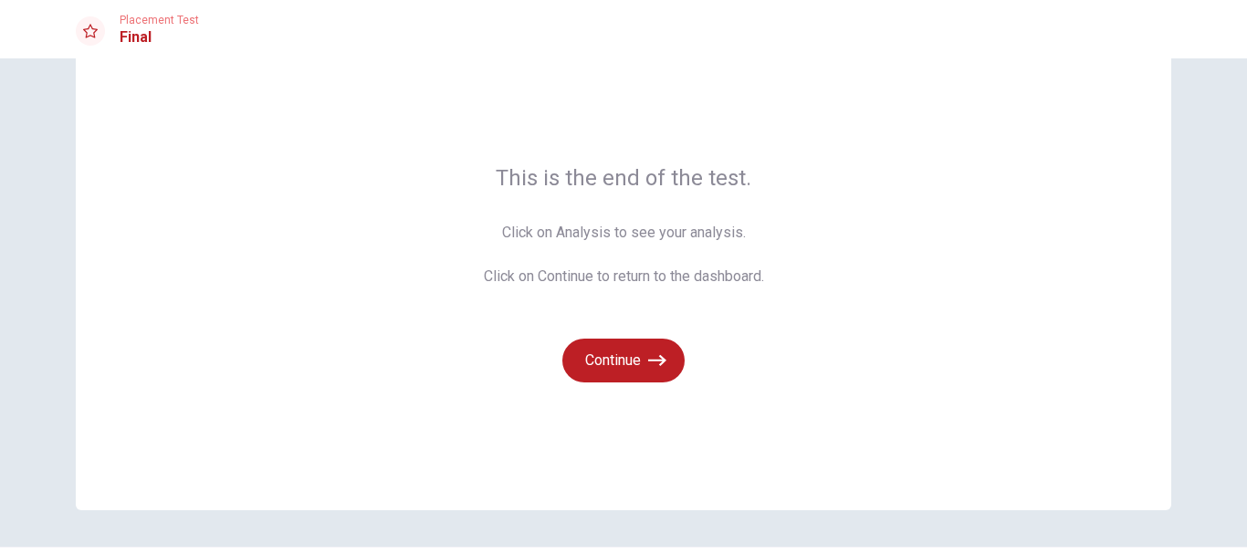
scroll to position [110, 0]
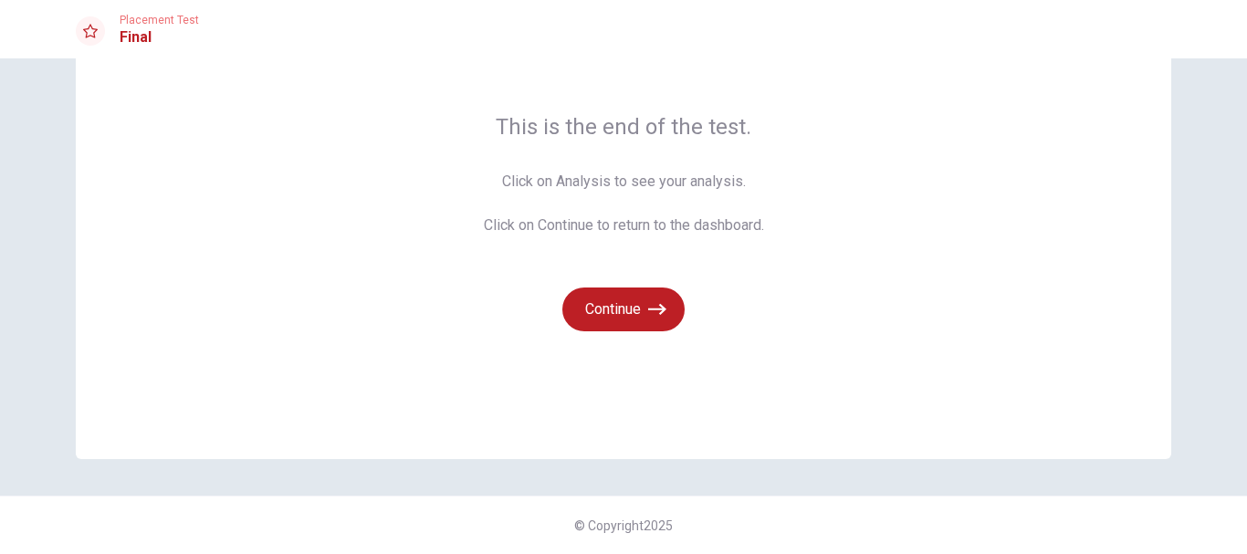
drag, startPoint x: 506, startPoint y: 190, endPoint x: 514, endPoint y: 180, distance: 13.0
click at [507, 189] on span "Click on Analysis to see your analysis. Click on Continue to return to the dash…" at bounding box center [624, 204] width 280 height 66
click at [567, 123] on span "This is the end of the test." at bounding box center [624, 126] width 280 height 29
click at [619, 318] on button "Continue" at bounding box center [623, 310] width 122 height 44
